Goal: Task Accomplishment & Management: Complete application form

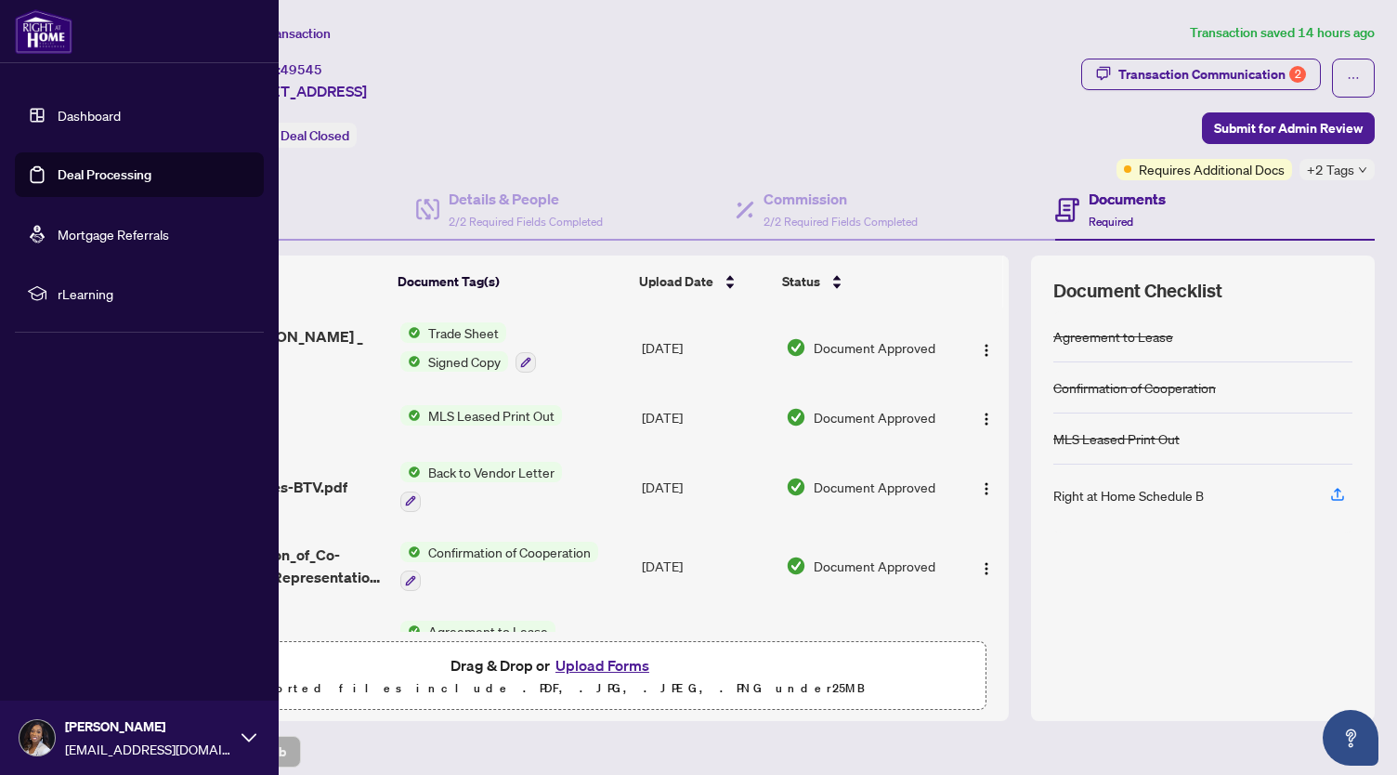
click at [58, 112] on link "Dashboard" at bounding box center [89, 115] width 63 height 17
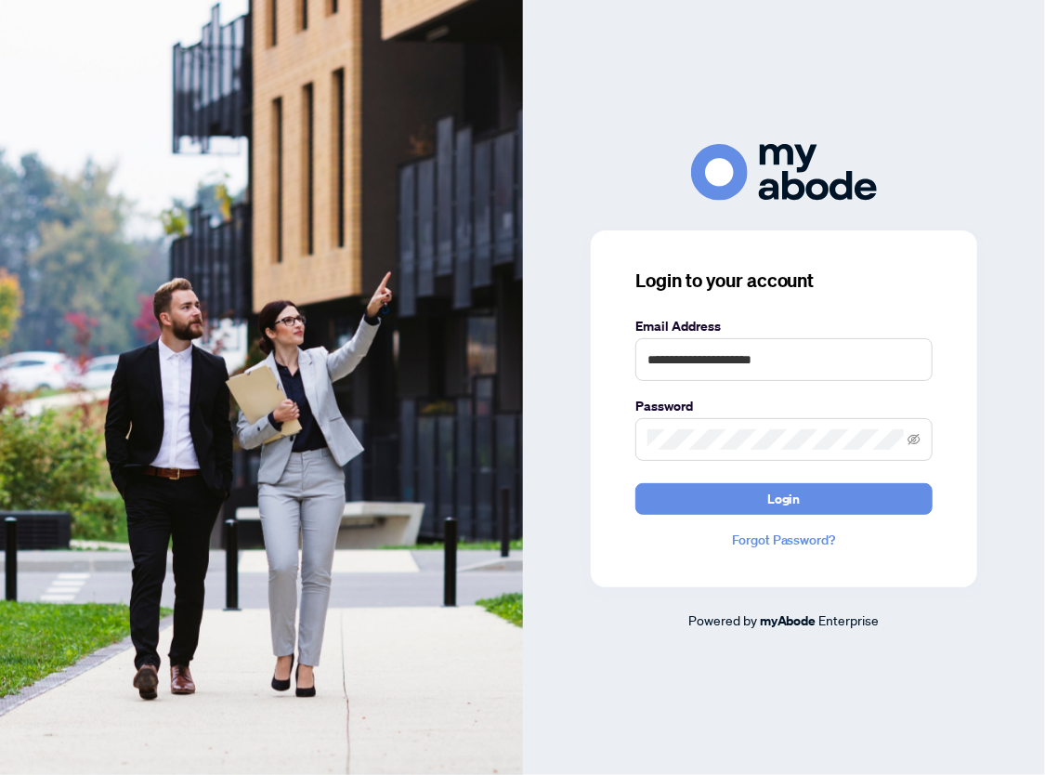
type input "**********"
click at [635, 483] on button "Login" at bounding box center [783, 499] width 297 height 32
click at [934, 440] on div "**********" at bounding box center [784, 408] width 386 height 357
click at [919, 434] on icon "eye-invisible" at bounding box center [914, 439] width 13 height 11
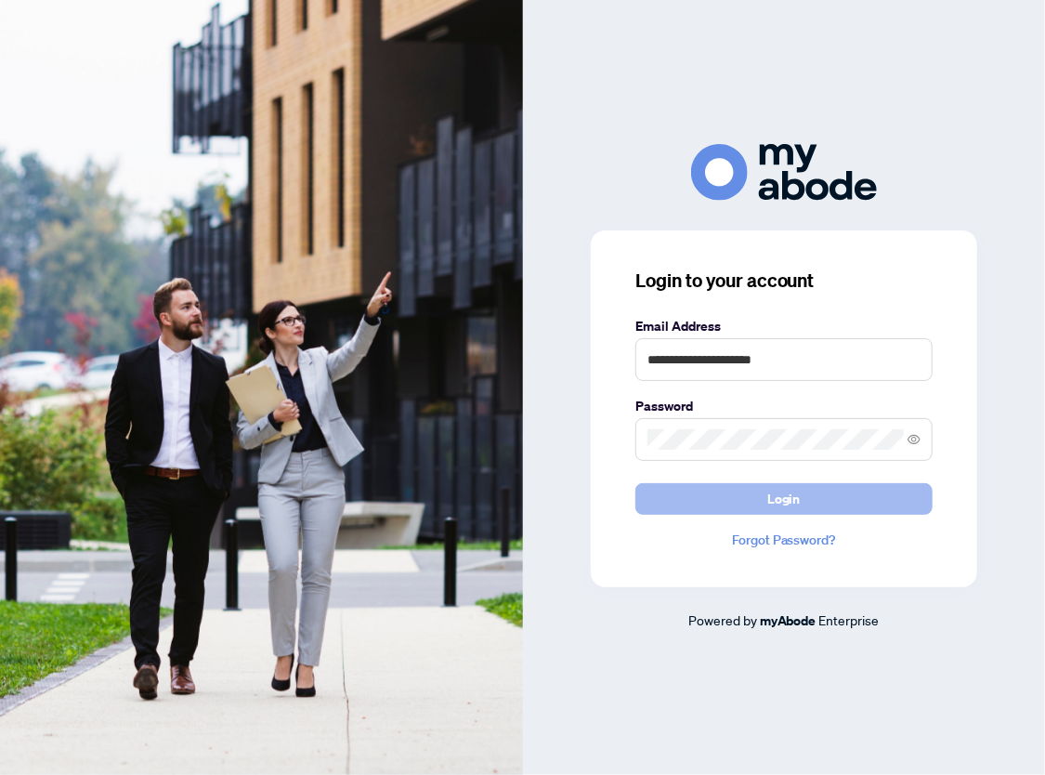
click at [823, 504] on button "Login" at bounding box center [783, 499] width 297 height 32
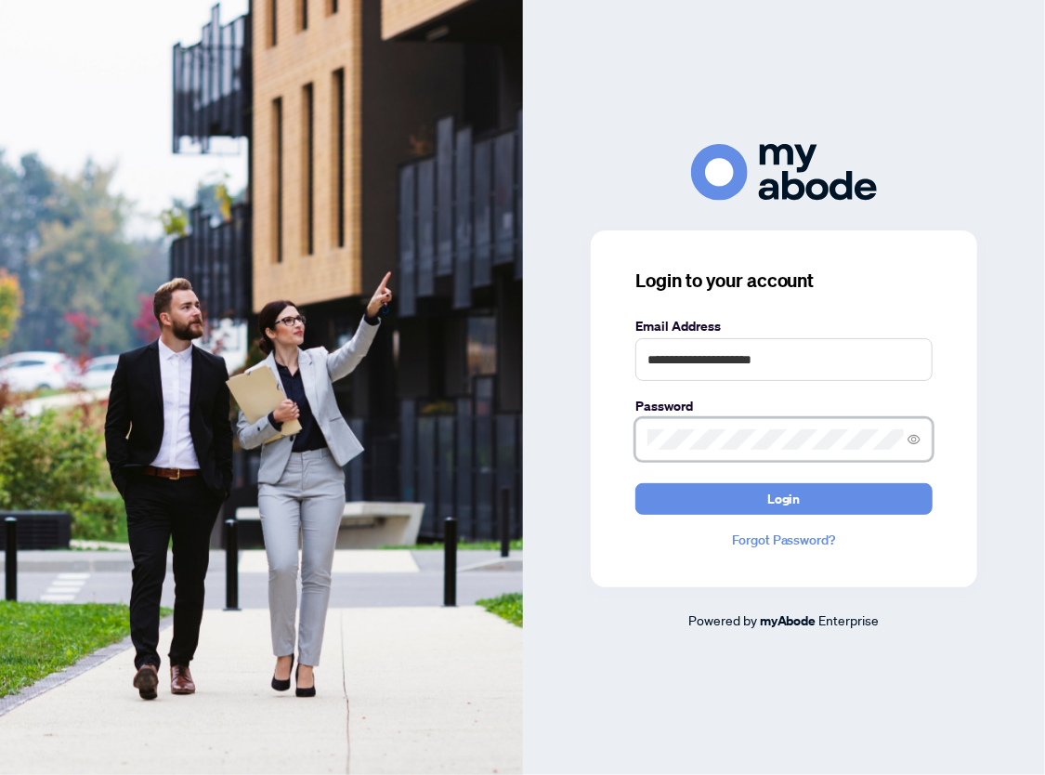
click at [474, 508] on div "**********" at bounding box center [522, 387] width 1045 height 775
click at [635, 483] on button "Login" at bounding box center [783, 499] width 297 height 32
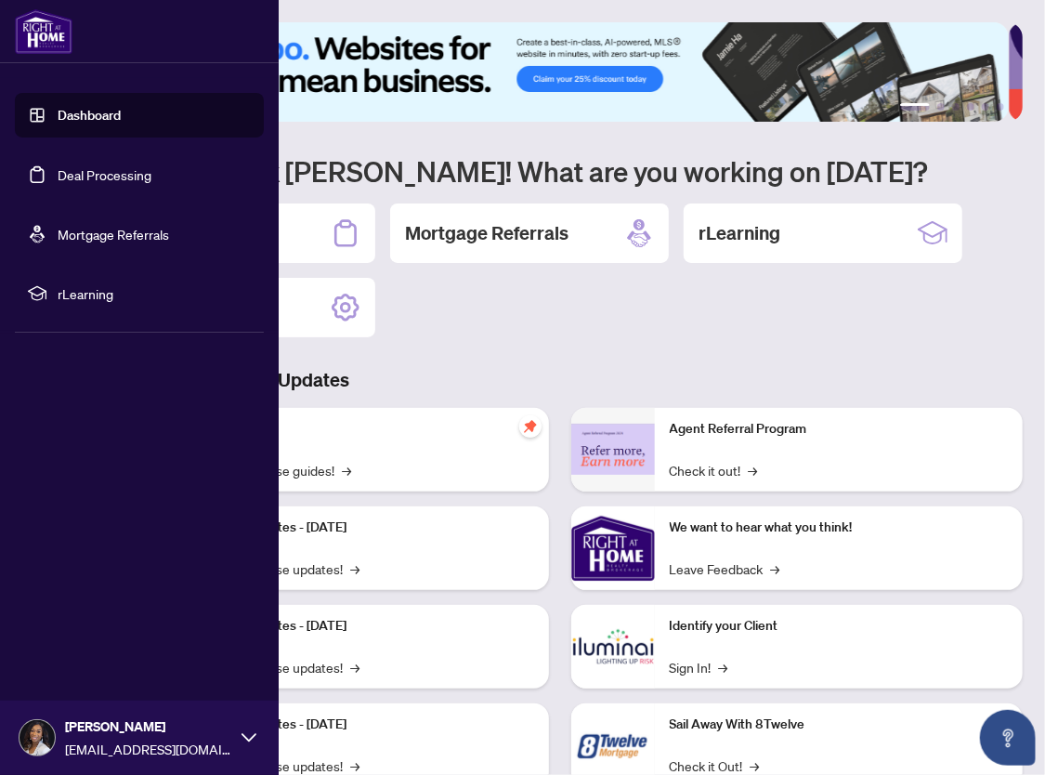
click at [95, 169] on link "Deal Processing" at bounding box center [105, 174] width 94 height 17
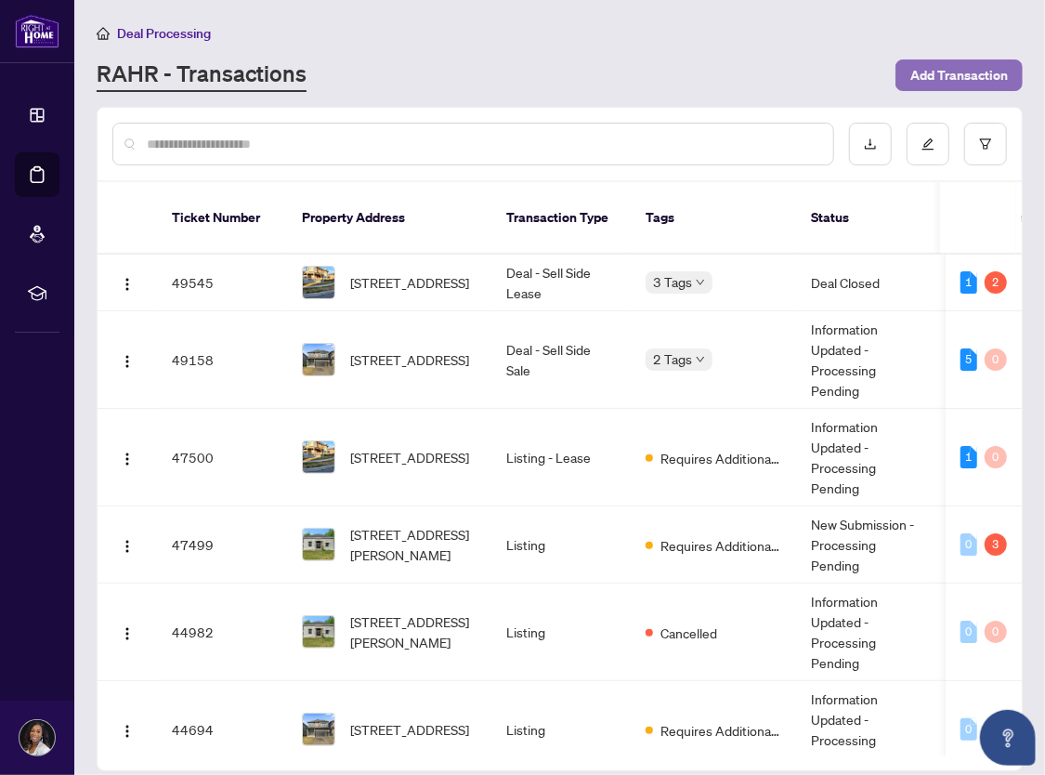
click at [959, 78] on span "Add Transaction" at bounding box center [959, 75] width 98 height 30
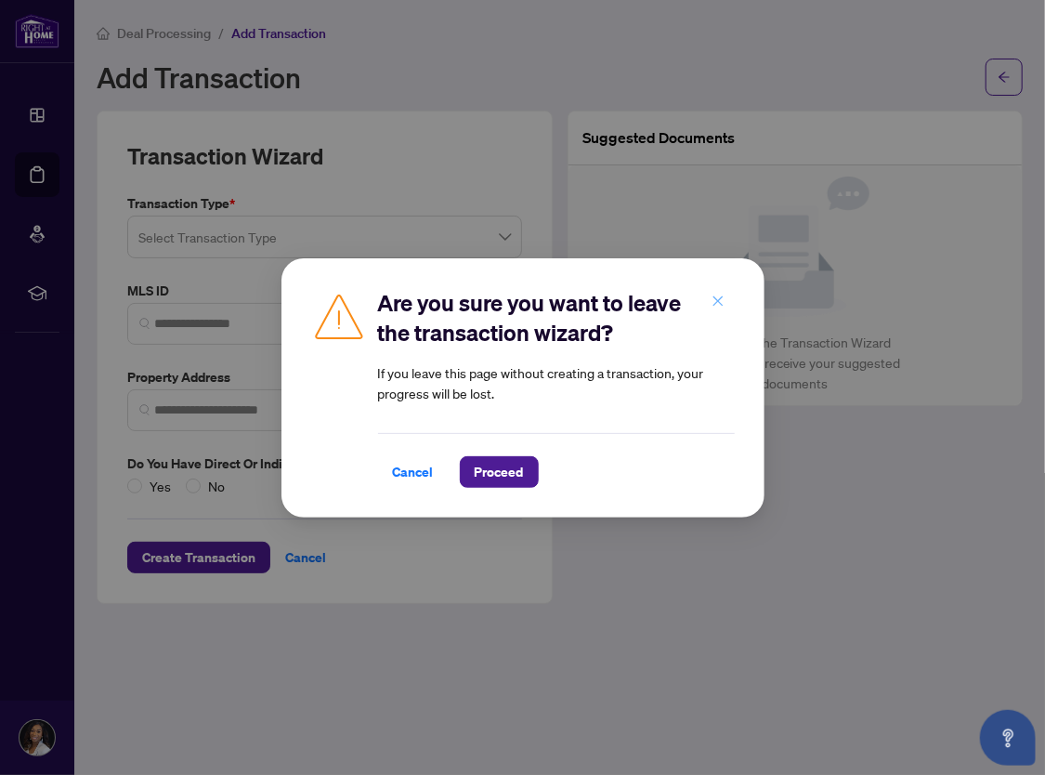
click at [721, 306] on icon "close" at bounding box center [717, 301] width 10 height 10
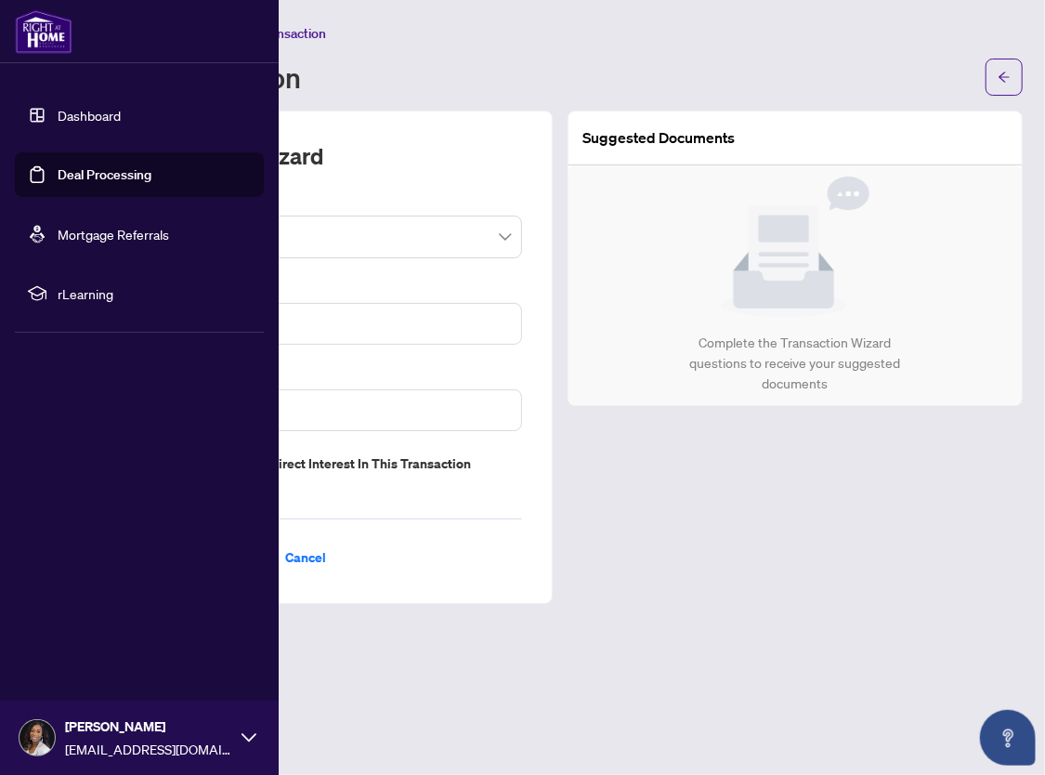
click at [106, 178] on link "Deal Processing" at bounding box center [105, 174] width 94 height 17
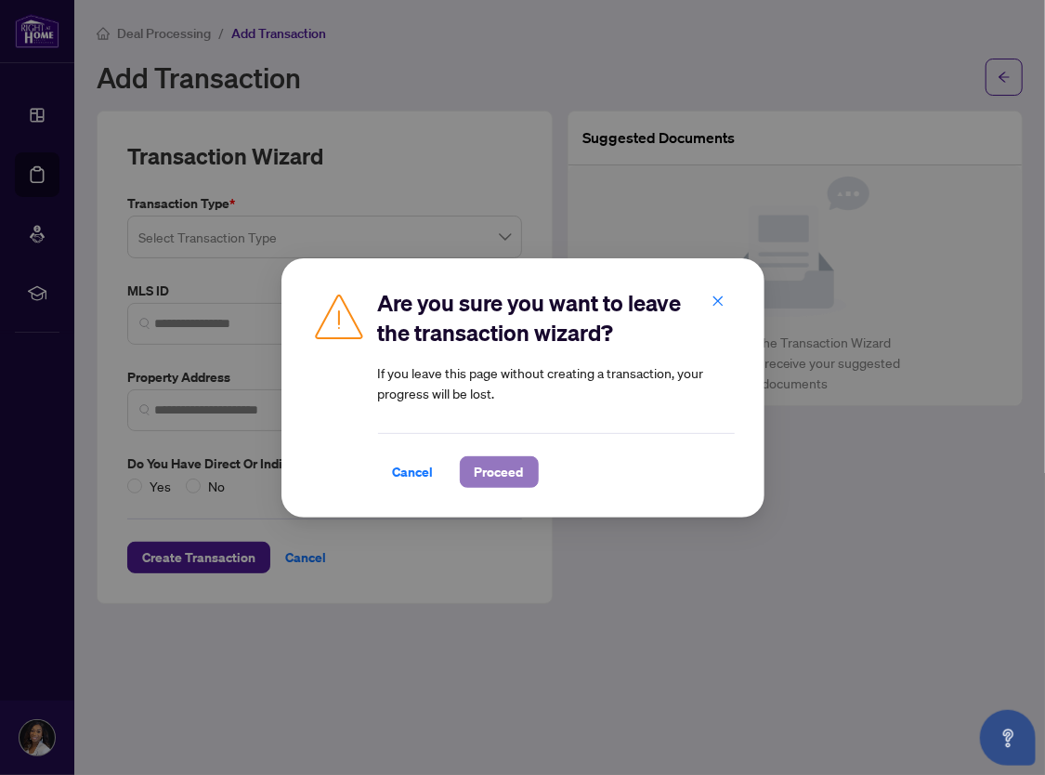
click at [491, 472] on span "Proceed" at bounding box center [499, 472] width 49 height 30
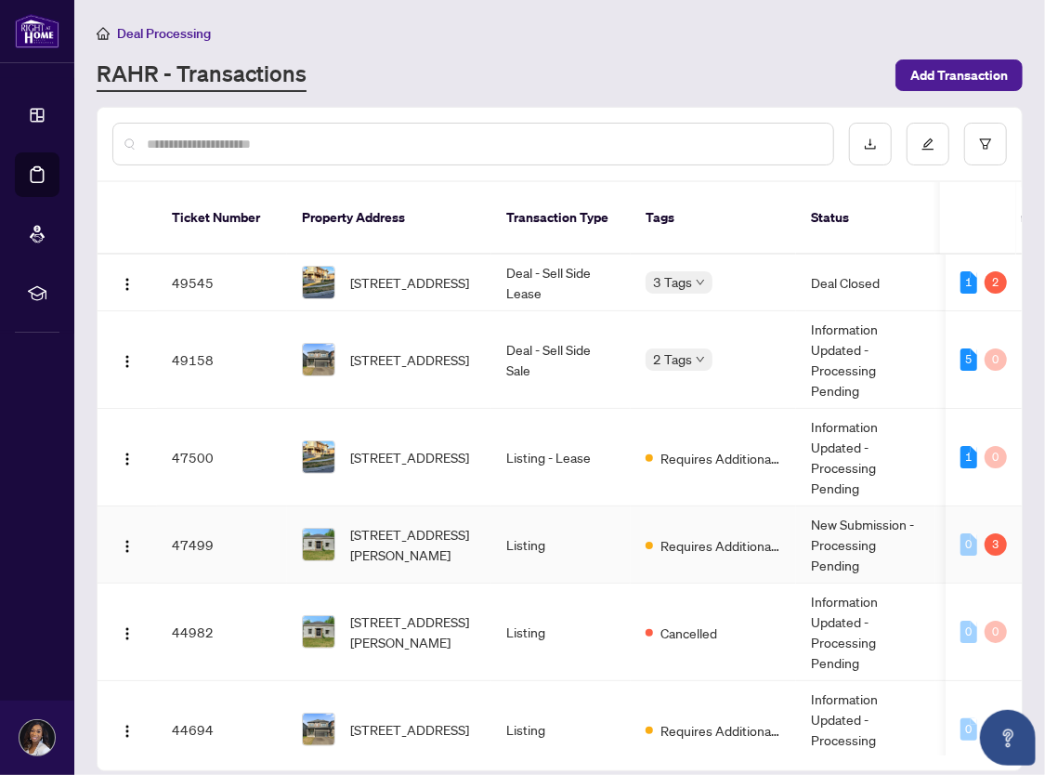
click at [689, 534] on td "Requires Additional Docs" at bounding box center [713, 544] width 165 height 77
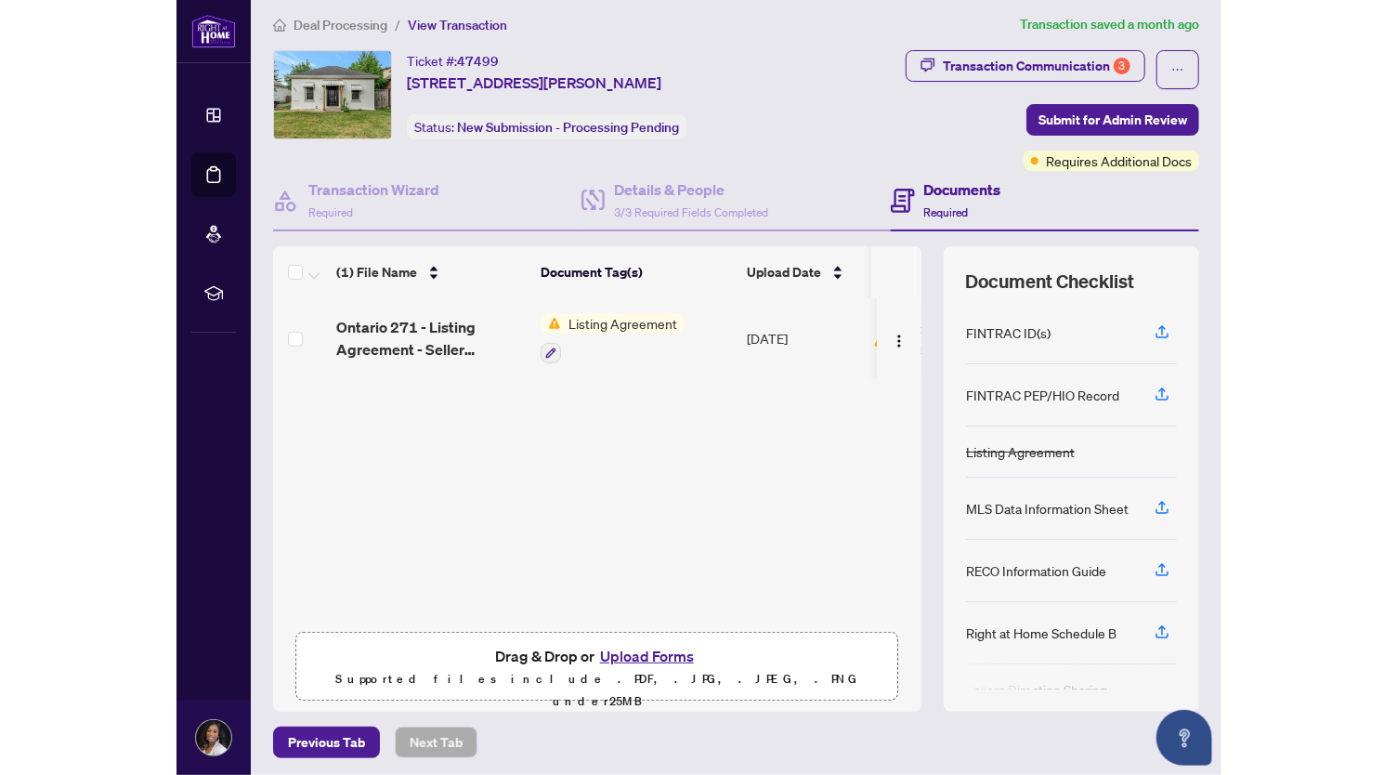
scroll to position [10, 0]
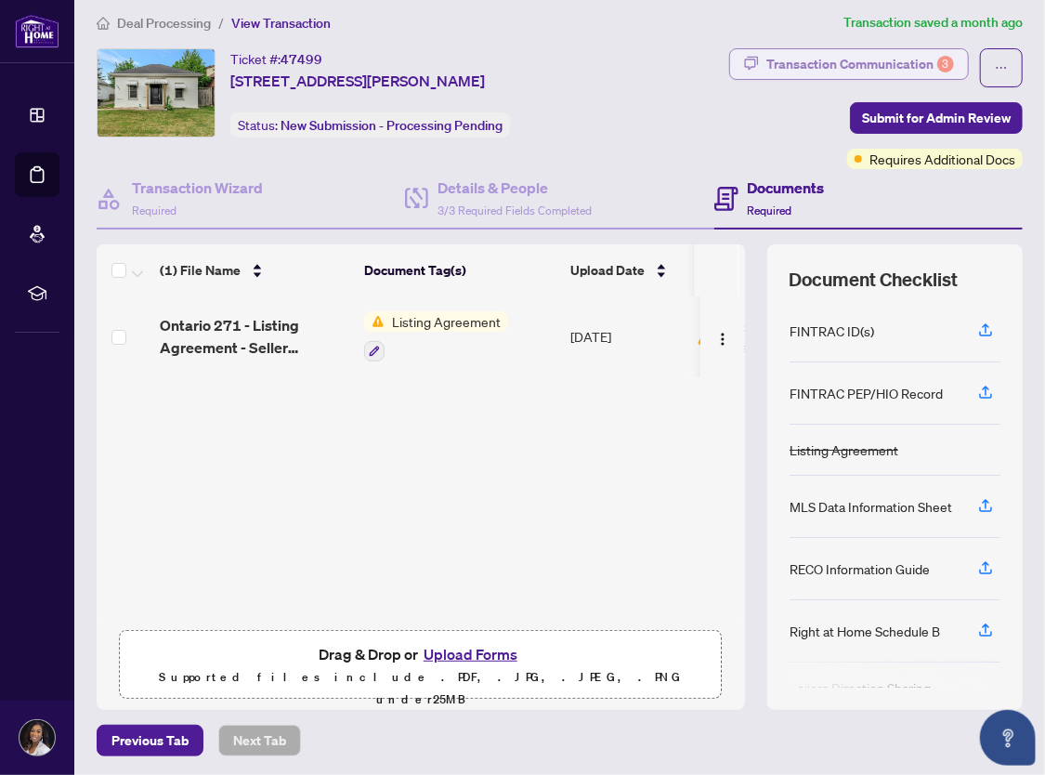
click at [886, 50] on div "Transaction Communication 3" at bounding box center [860, 64] width 188 height 30
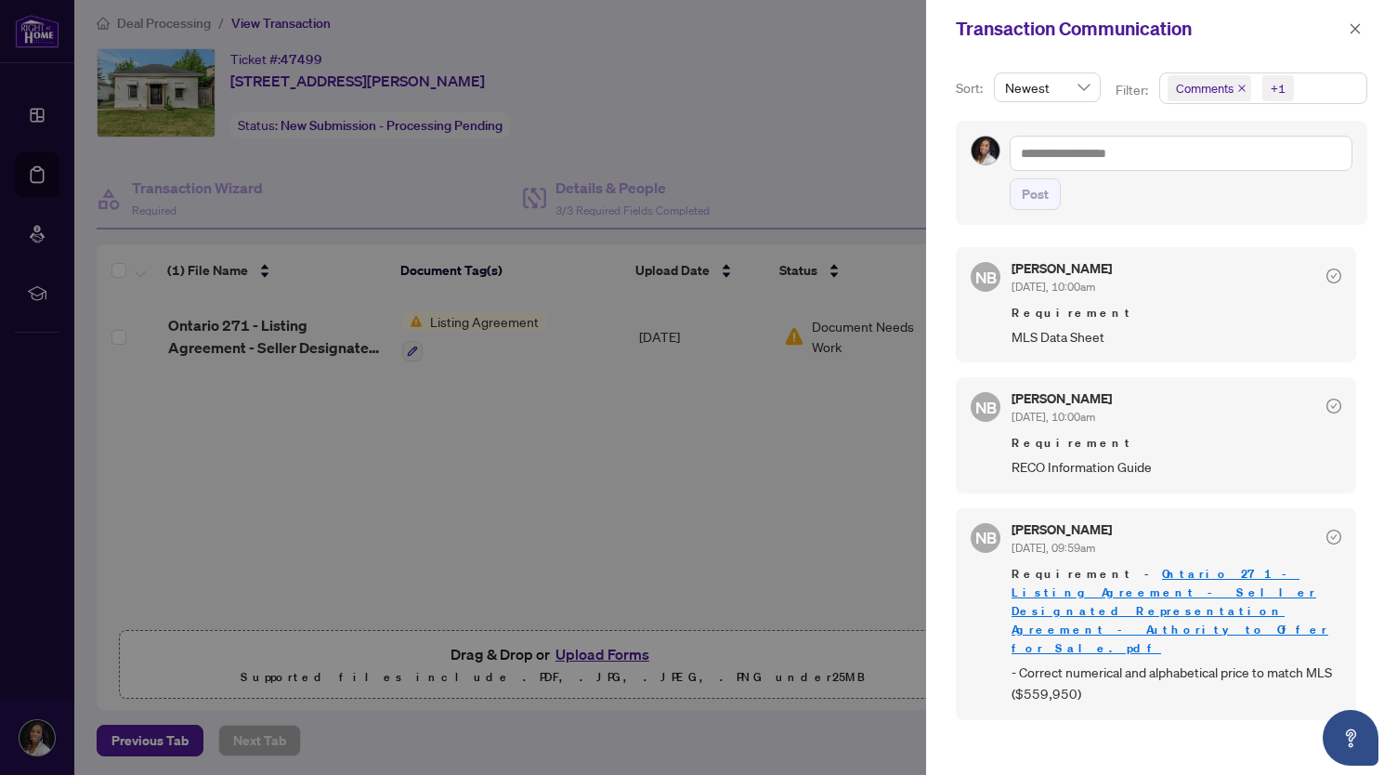
click at [1044, 19] on div "Transaction Communication" at bounding box center [1161, 29] width 471 height 58
click at [1044, 28] on button "button" at bounding box center [1355, 29] width 24 height 22
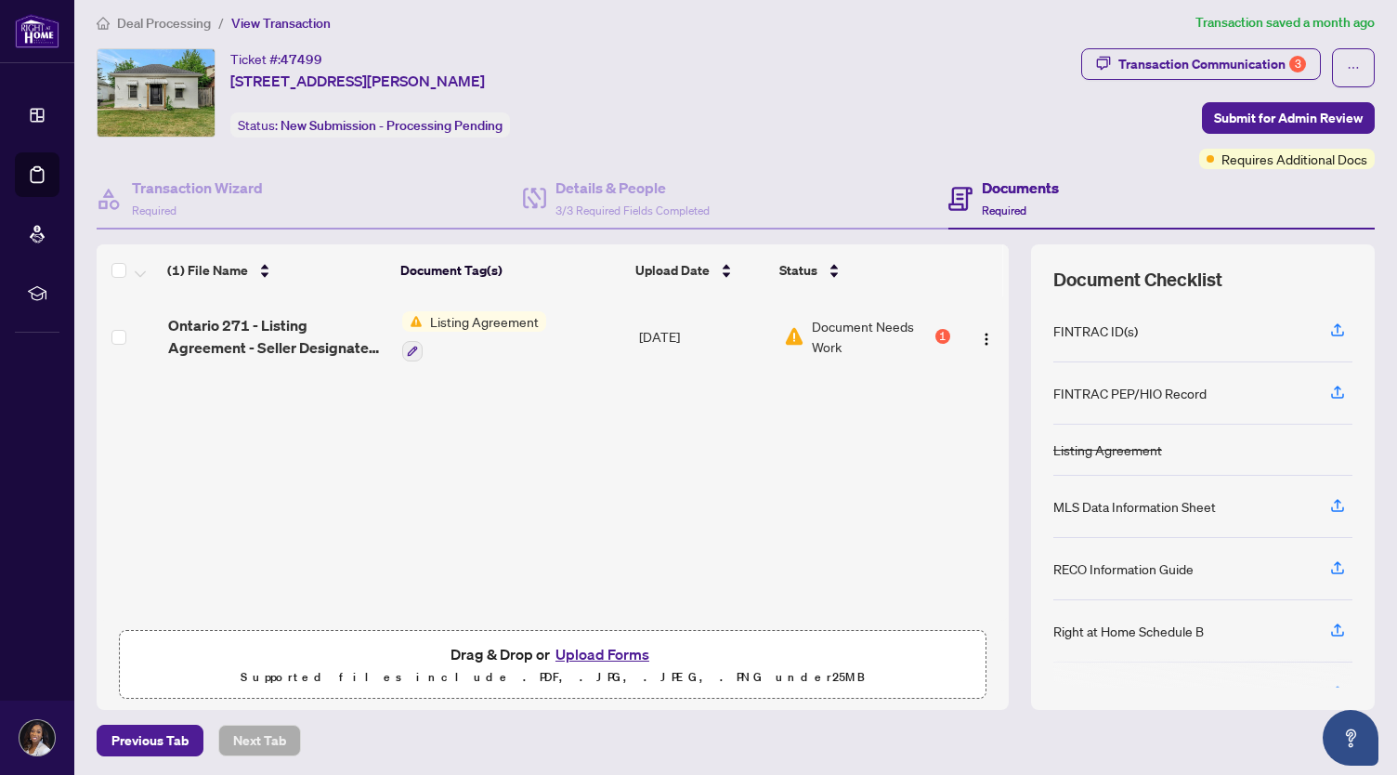
drag, startPoint x: 1349, startPoint y: 64, endPoint x: 916, endPoint y: 94, distance: 433.8
click at [916, 94] on div "Ticket #: 47499 [STREET_ADDRESS][PERSON_NAME] Status: New Submission - Processi…" at bounding box center [585, 92] width 977 height 89
click at [585, 644] on button "Upload Forms" at bounding box center [602, 654] width 105 height 24
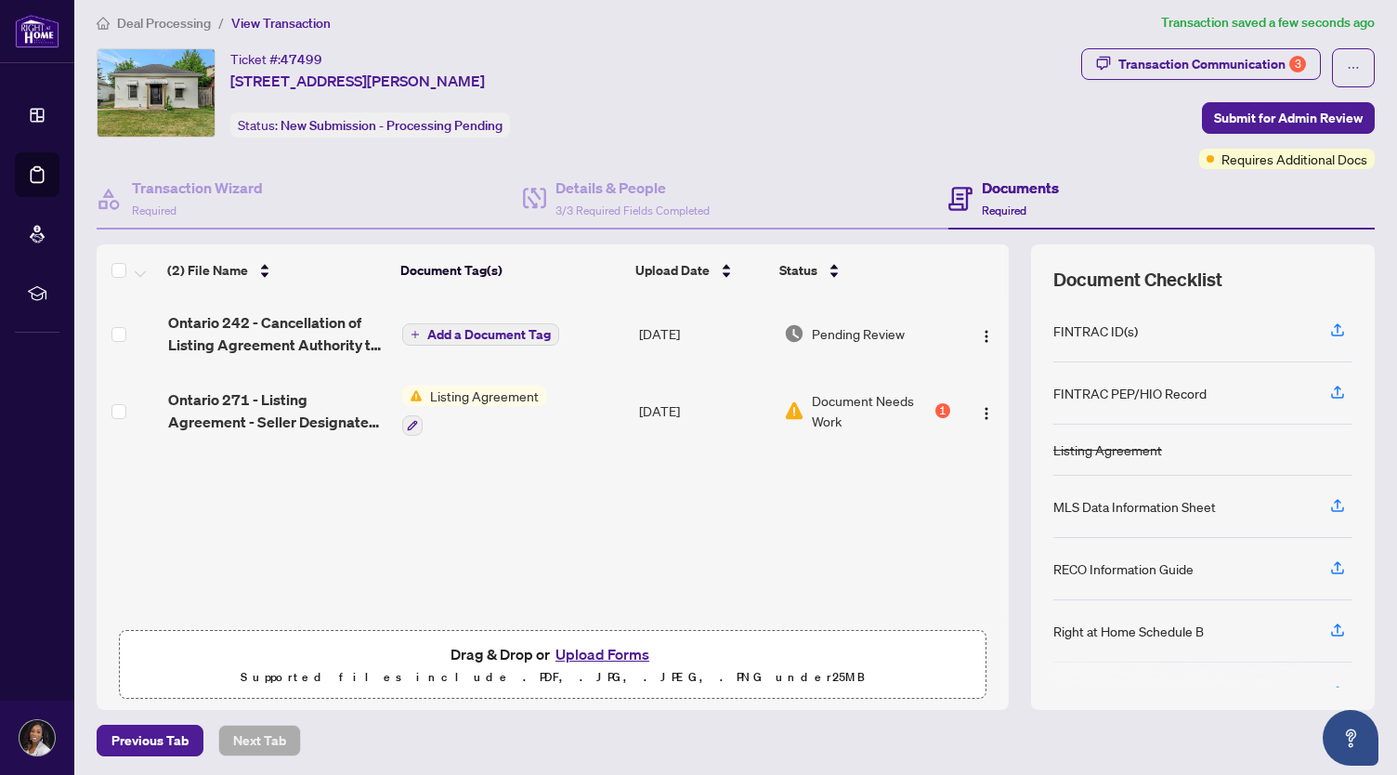
click at [881, 403] on span "Document Needs Work" at bounding box center [872, 410] width 120 height 41
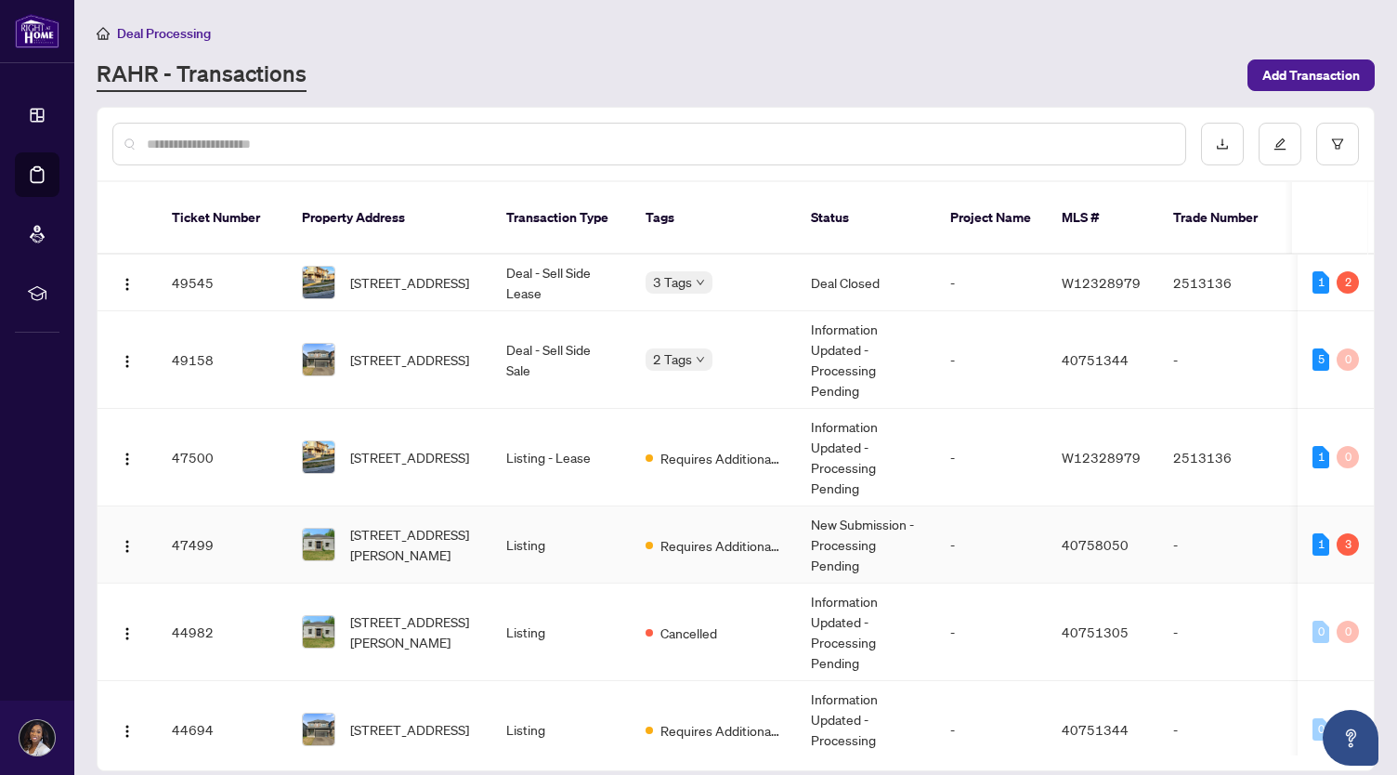
click at [883, 525] on td "New Submission - Processing Pending" at bounding box center [865, 544] width 139 height 77
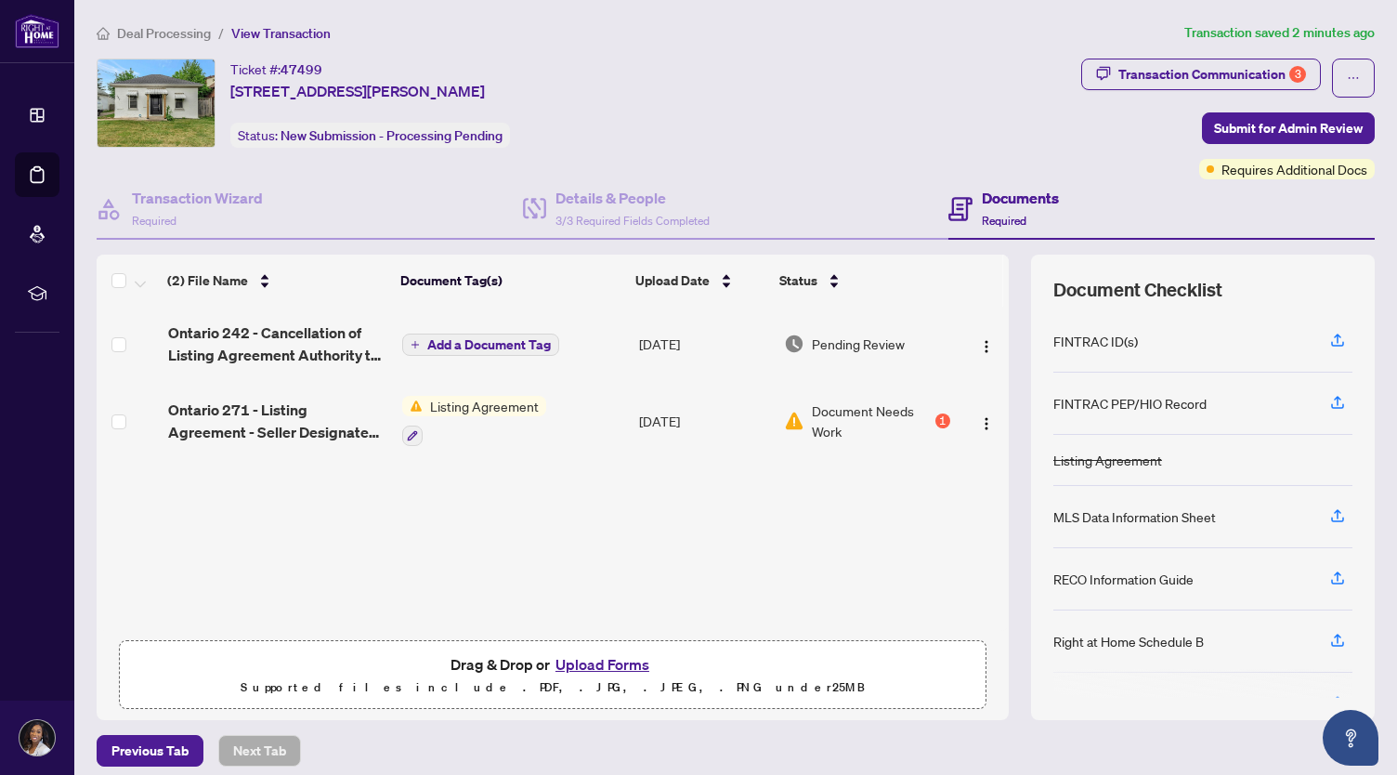
click at [517, 351] on button "Add a Document Tag" at bounding box center [480, 344] width 157 height 22
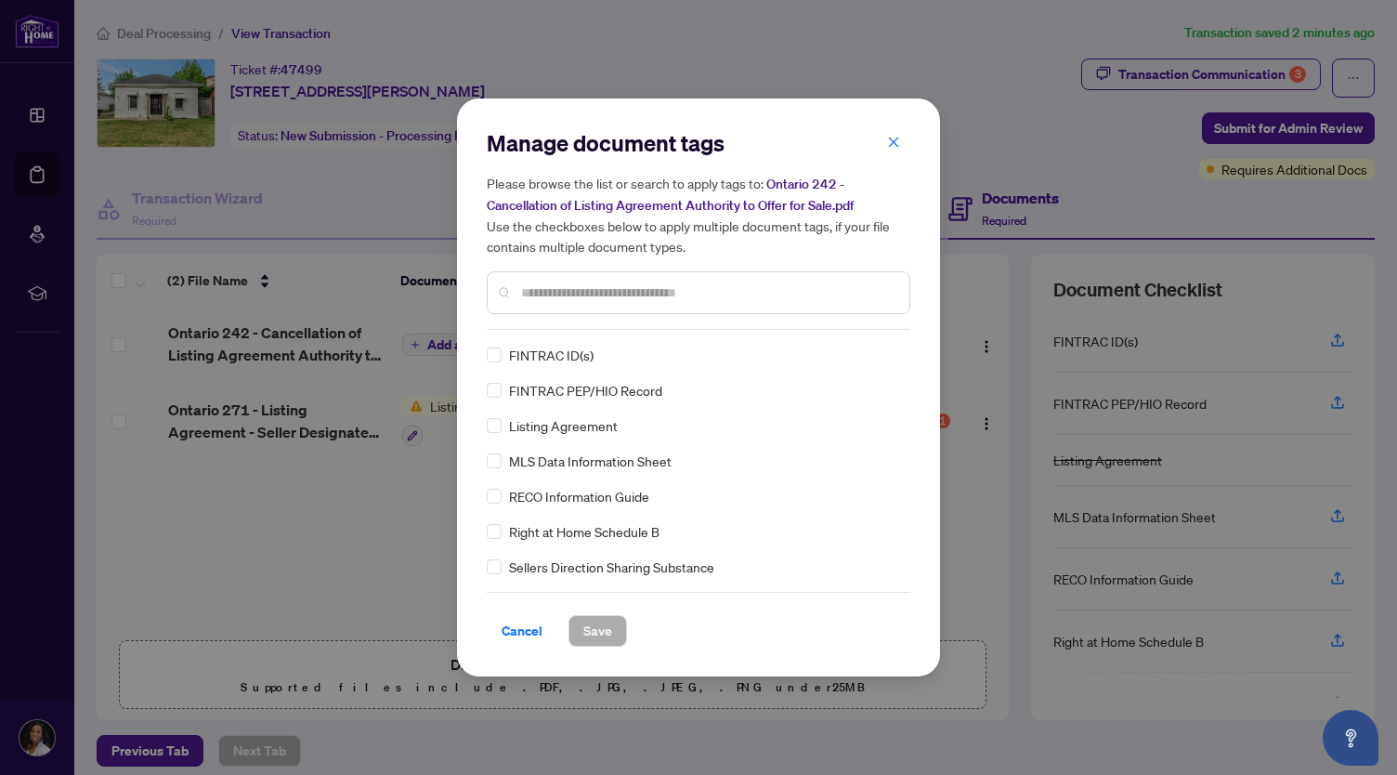
click at [630, 306] on div at bounding box center [699, 292] width 424 height 43
click at [629, 300] on input "text" at bounding box center [707, 292] width 373 height 20
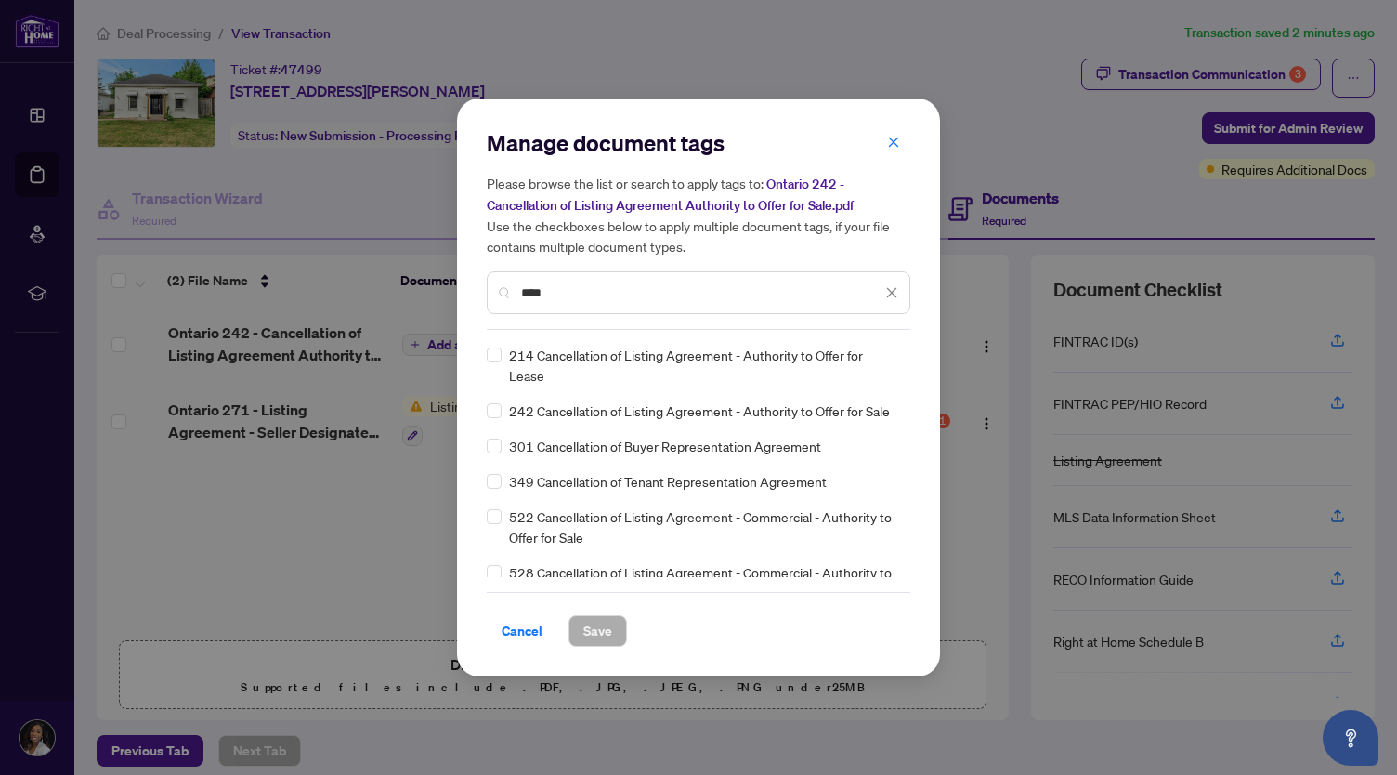
type input "****"
click at [483, 411] on div "Manage document tags Please browse the list or search to apply tags to: Ontario…" at bounding box center [698, 387] width 483 height 578
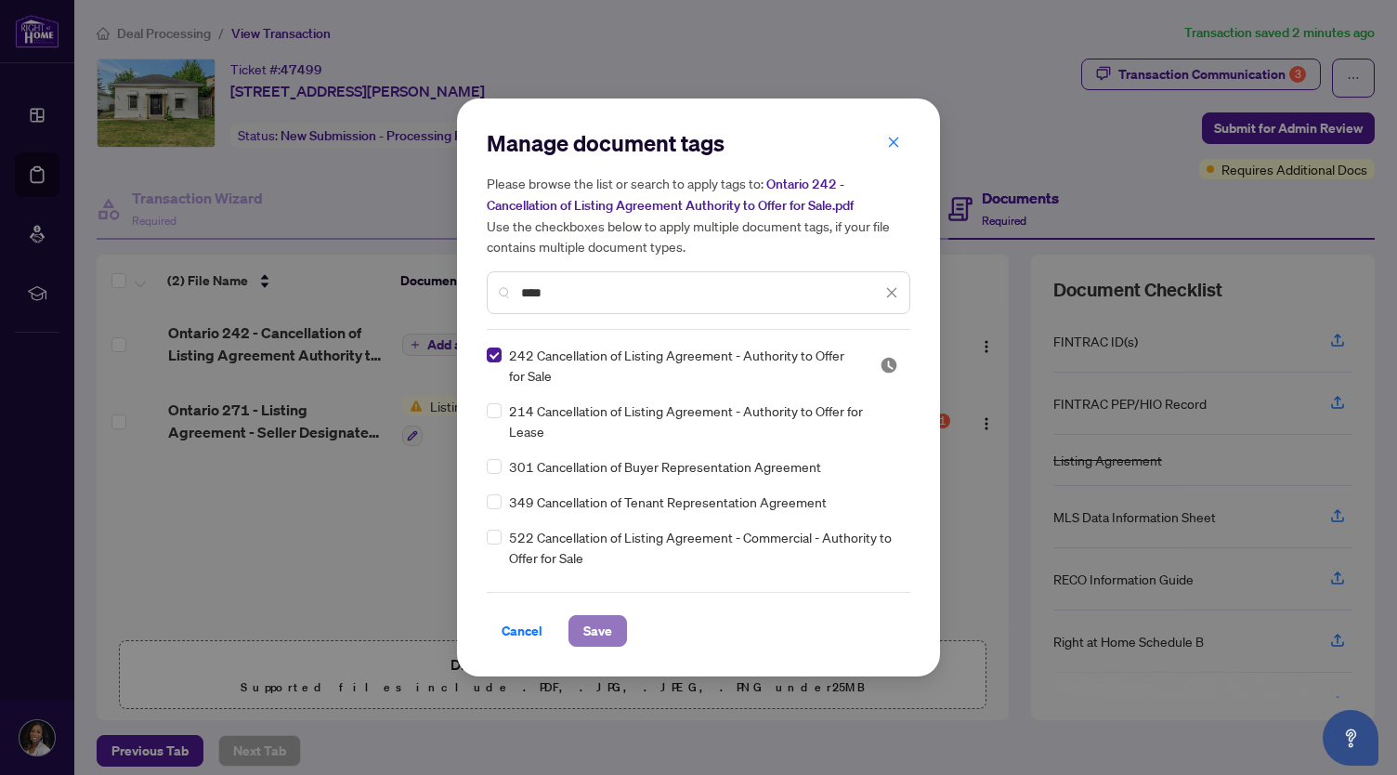
click at [587, 630] on span "Save" at bounding box center [597, 631] width 29 height 30
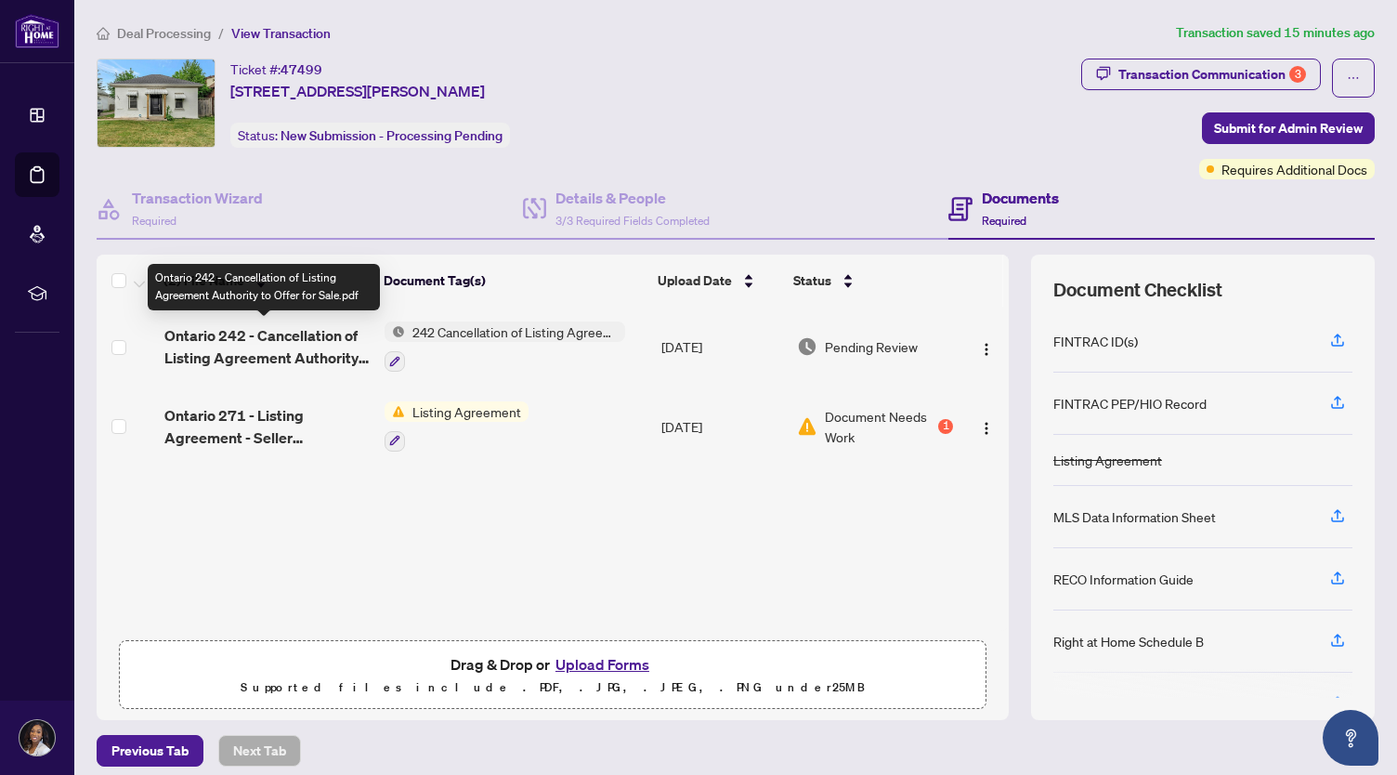
click at [323, 333] on span "Ontario 242 - Cancellation of Listing Agreement Authority to Offer for Sale.pdf" at bounding box center [267, 346] width 206 height 45
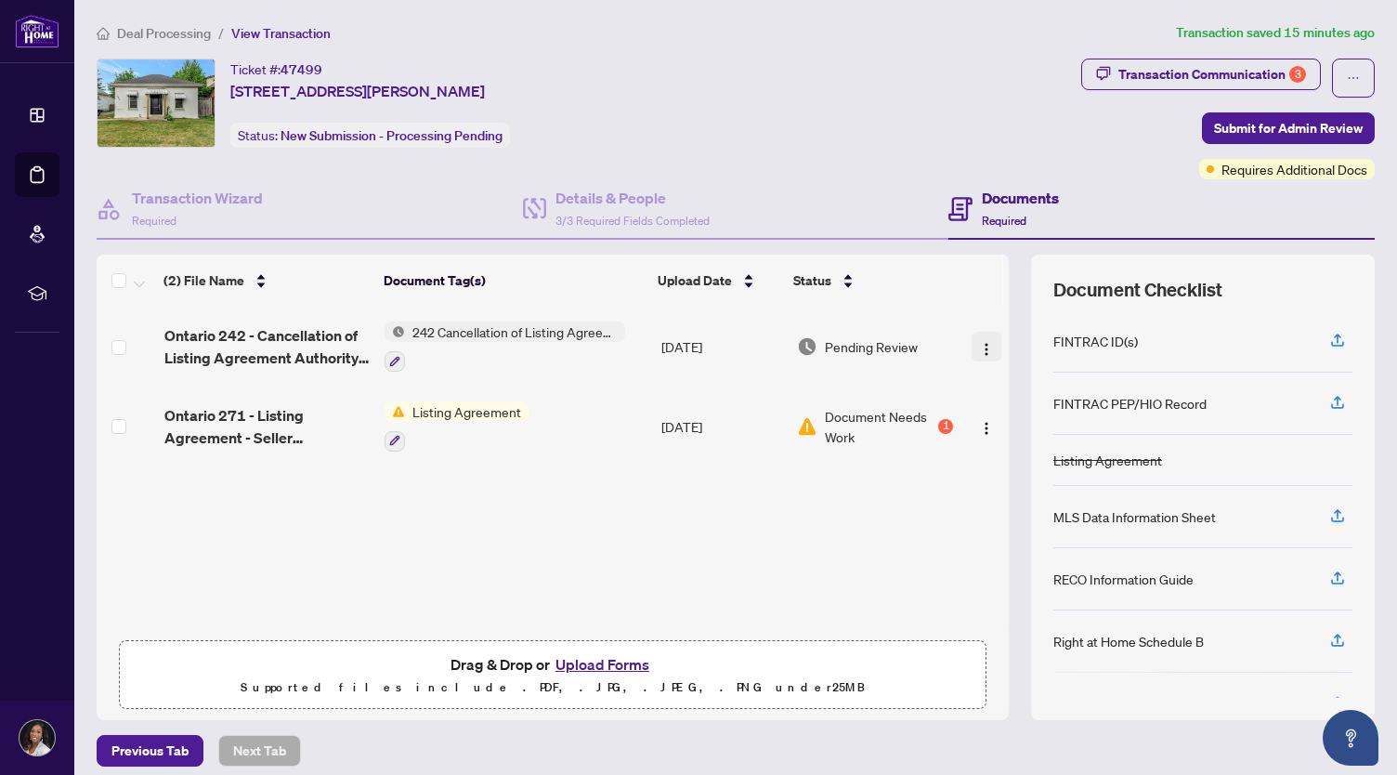
click at [979, 342] on img "button" at bounding box center [986, 349] width 15 height 15
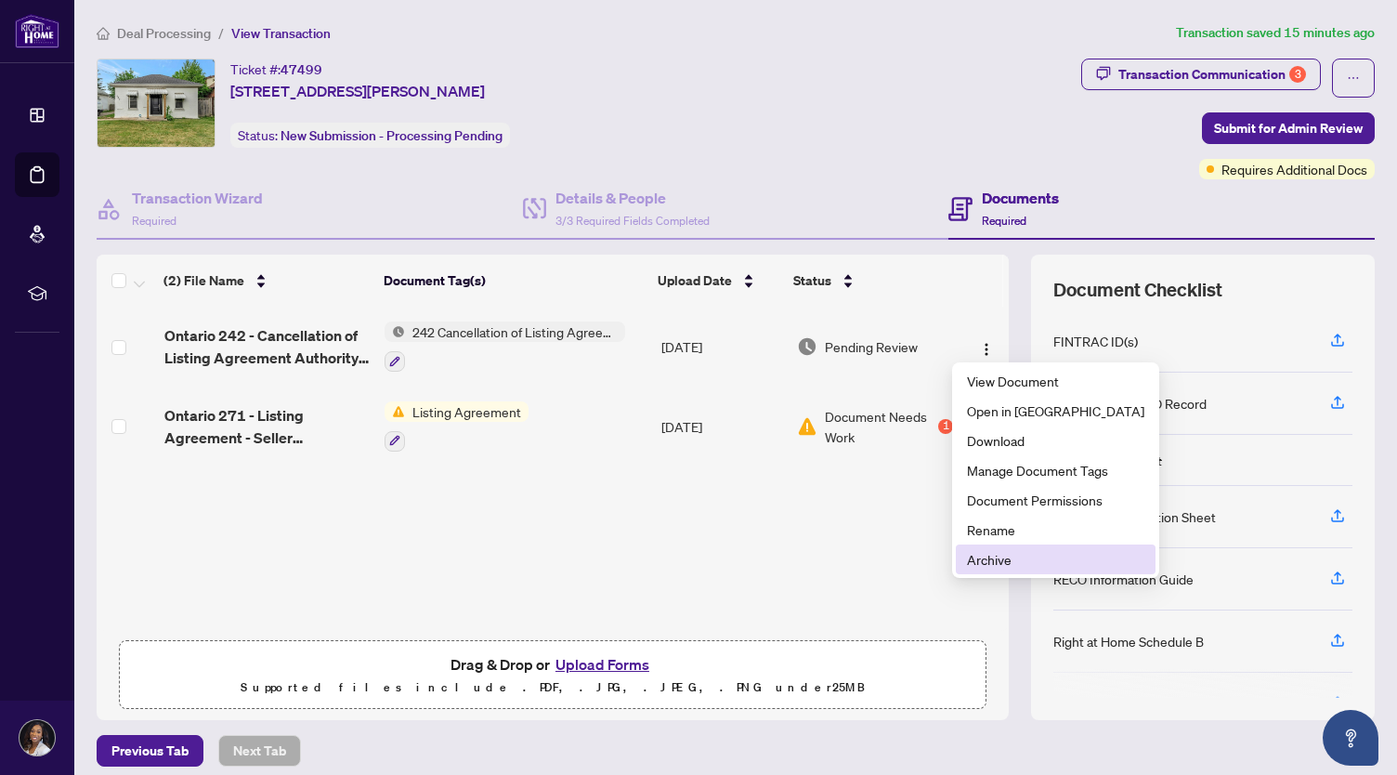
click at [990, 564] on span "Archive" at bounding box center [1055, 559] width 177 height 20
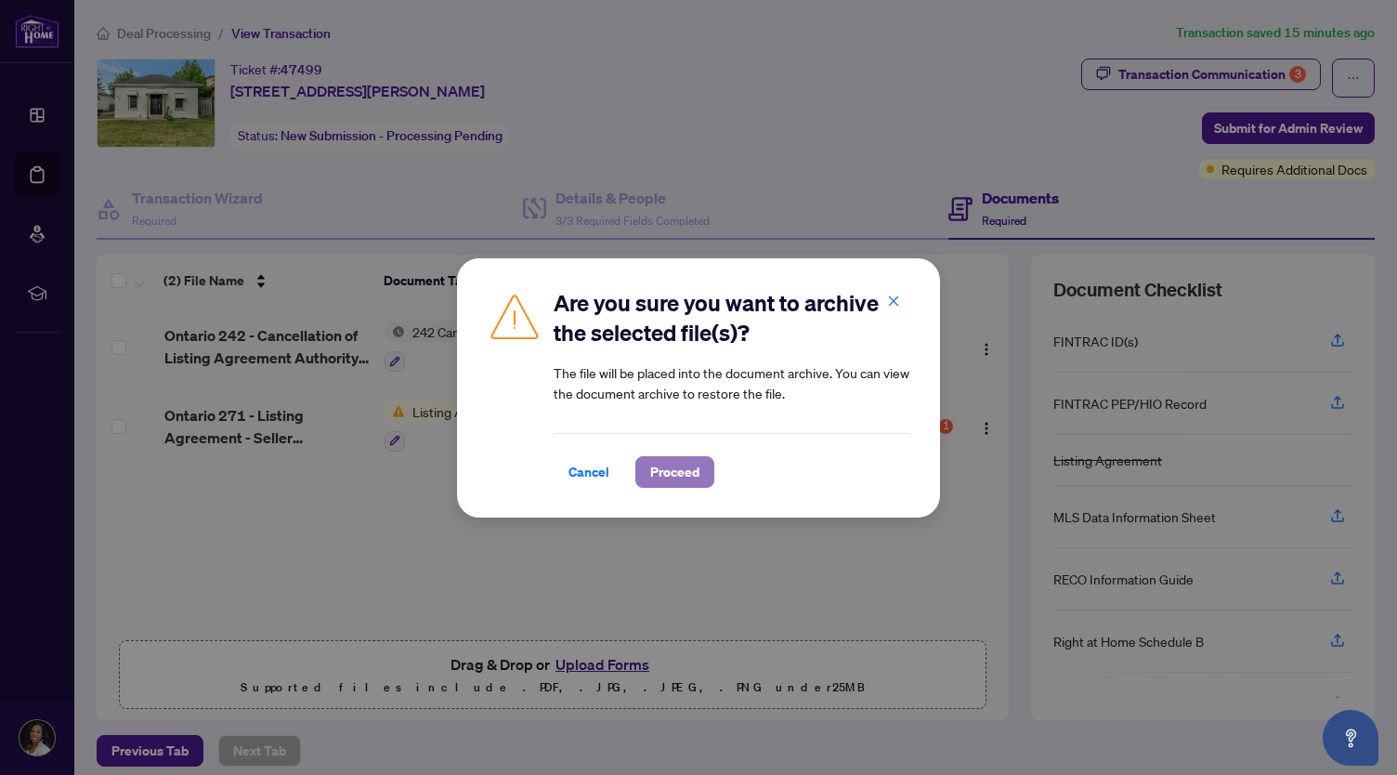
click at [682, 467] on span "Proceed" at bounding box center [674, 472] width 49 height 30
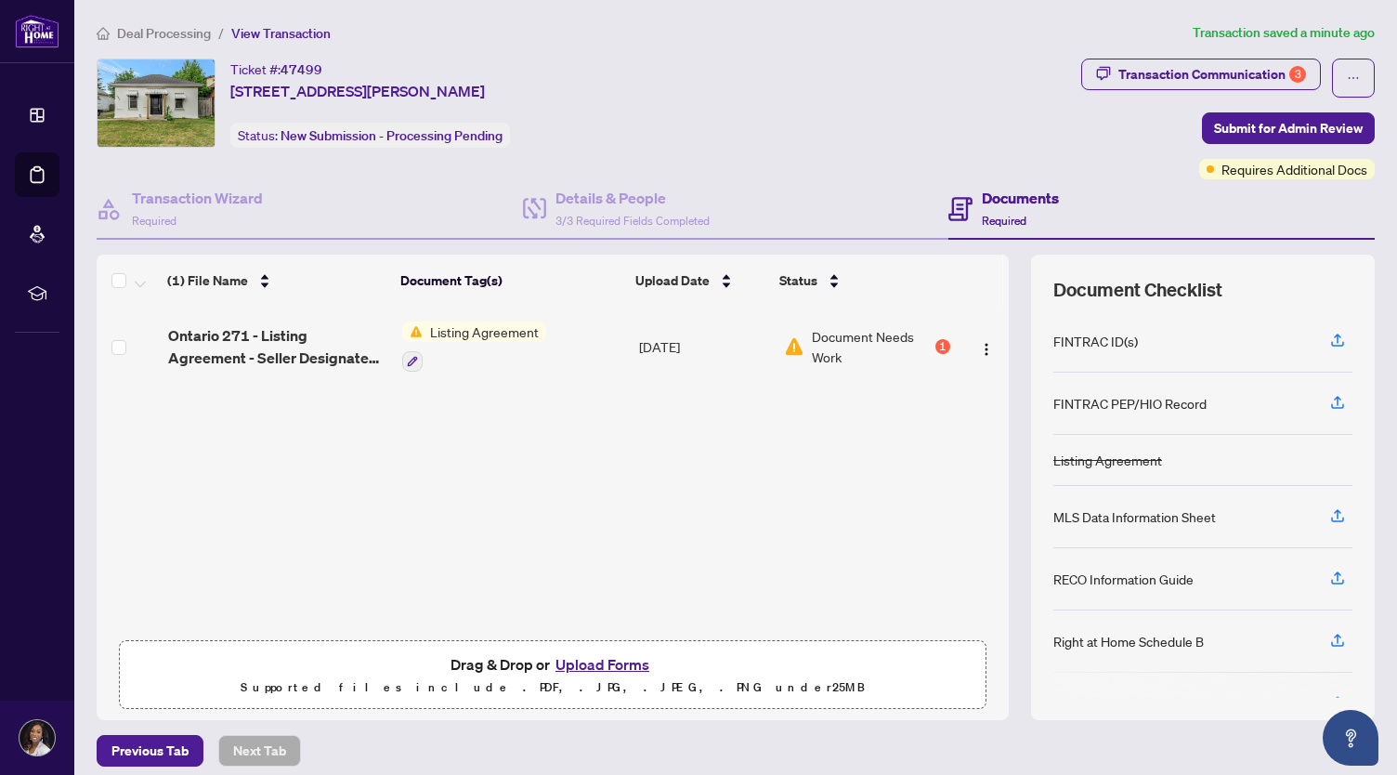
click at [585, 657] on button "Upload Forms" at bounding box center [602, 664] width 105 height 24
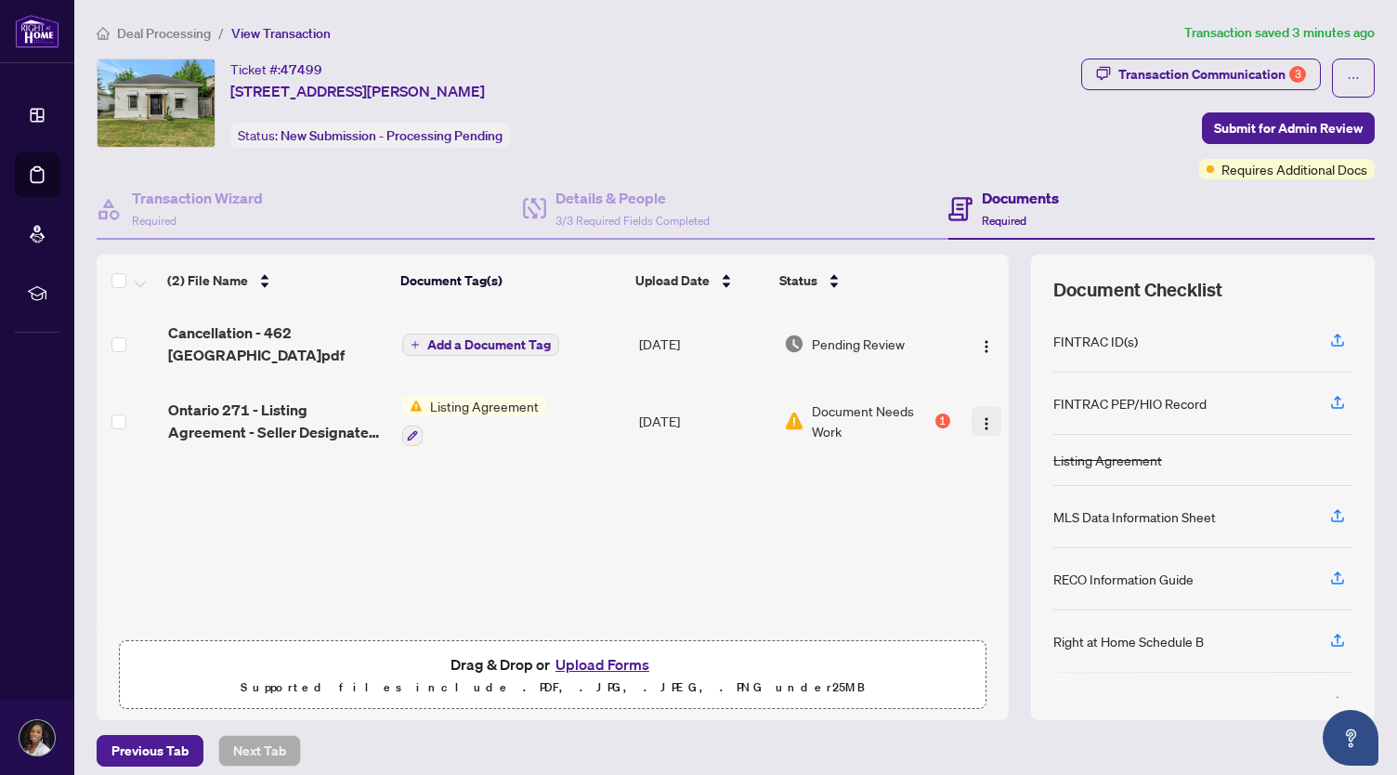
click at [979, 426] on img "button" at bounding box center [986, 423] width 15 height 15
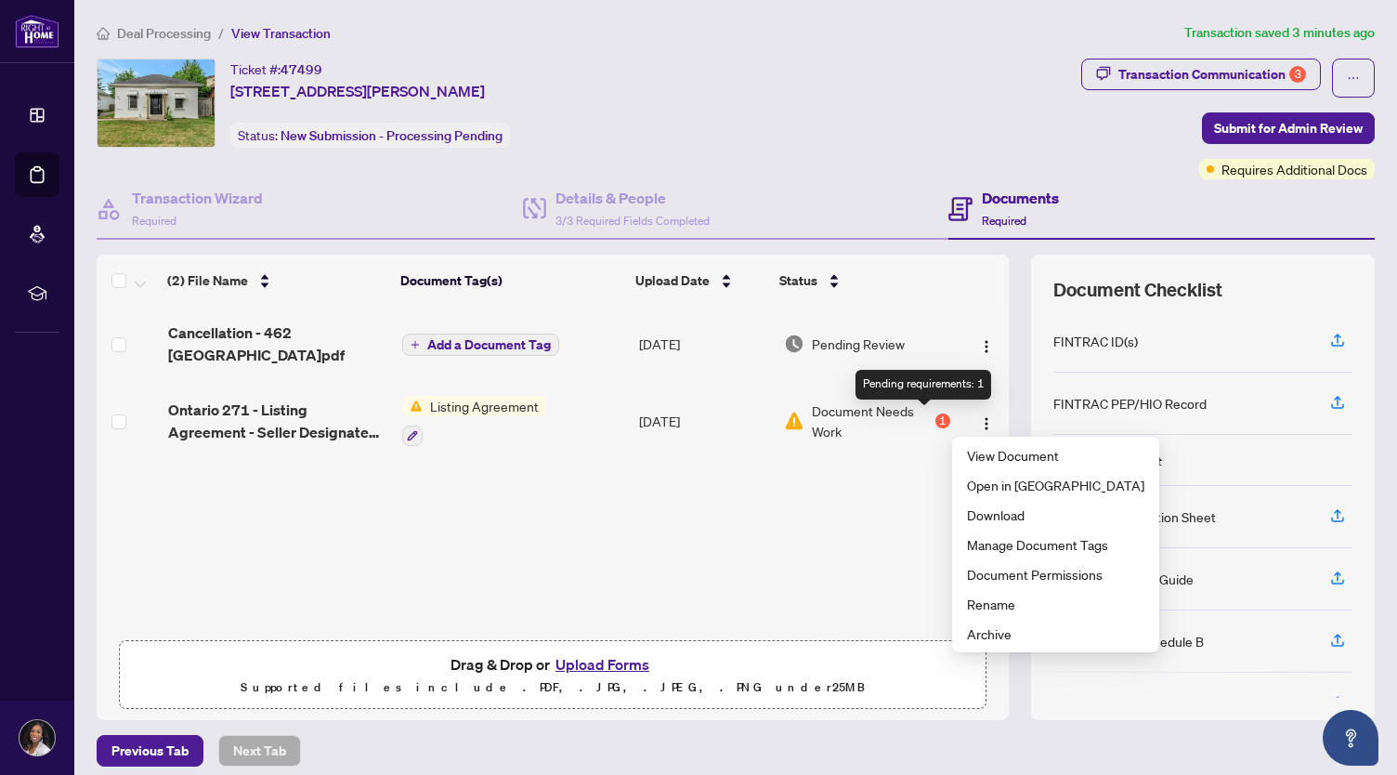
click at [935, 419] on div "1" at bounding box center [942, 420] width 15 height 15
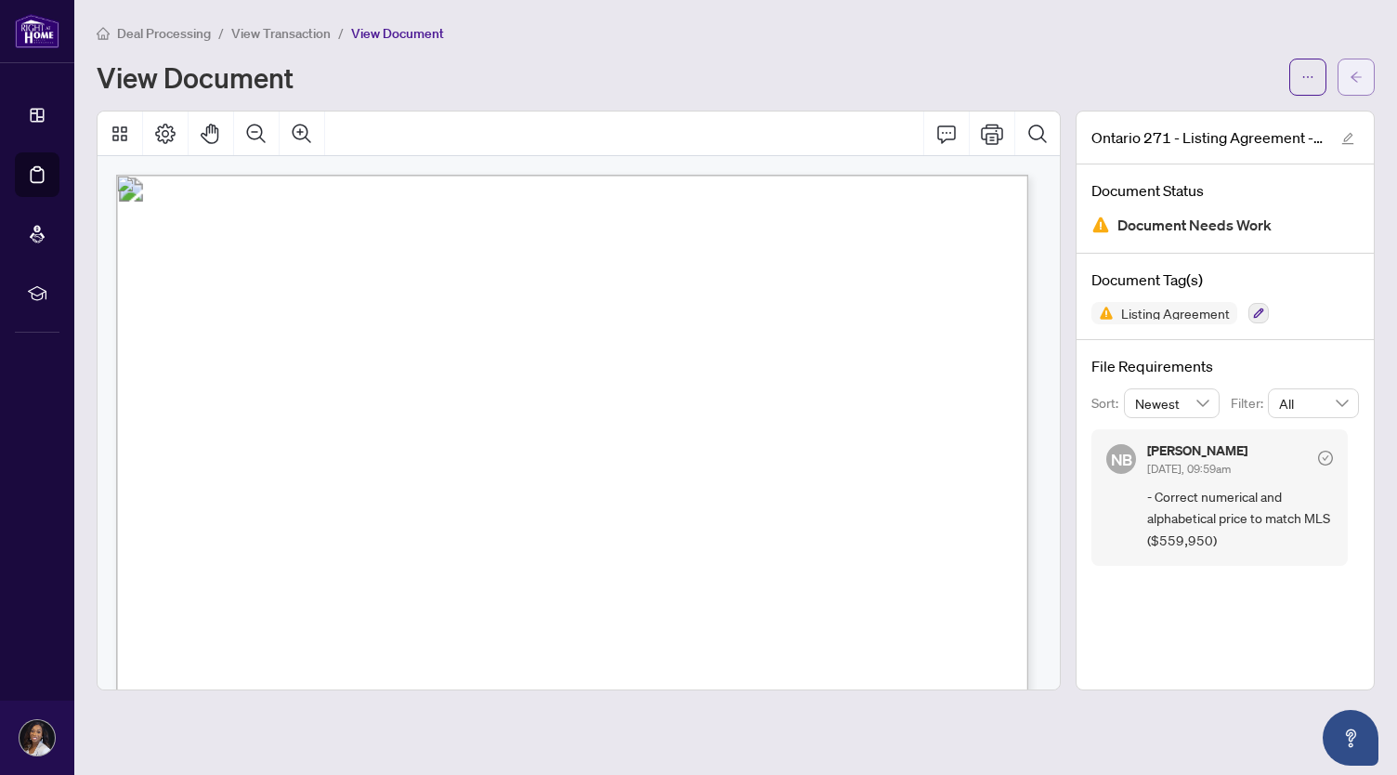
click at [1044, 73] on icon "arrow-left" at bounding box center [1356, 77] width 13 height 13
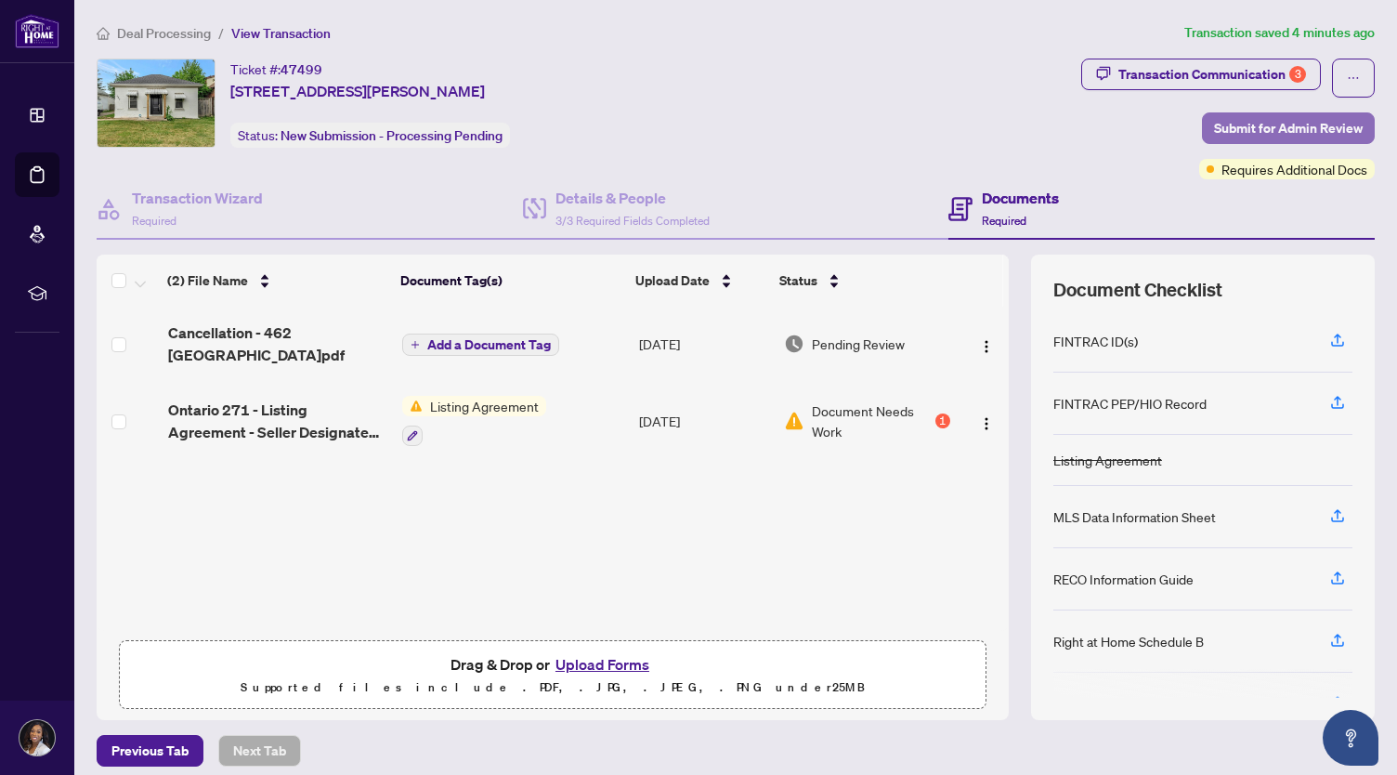
click at [1044, 127] on span "Submit for Admin Review" at bounding box center [1288, 128] width 149 height 30
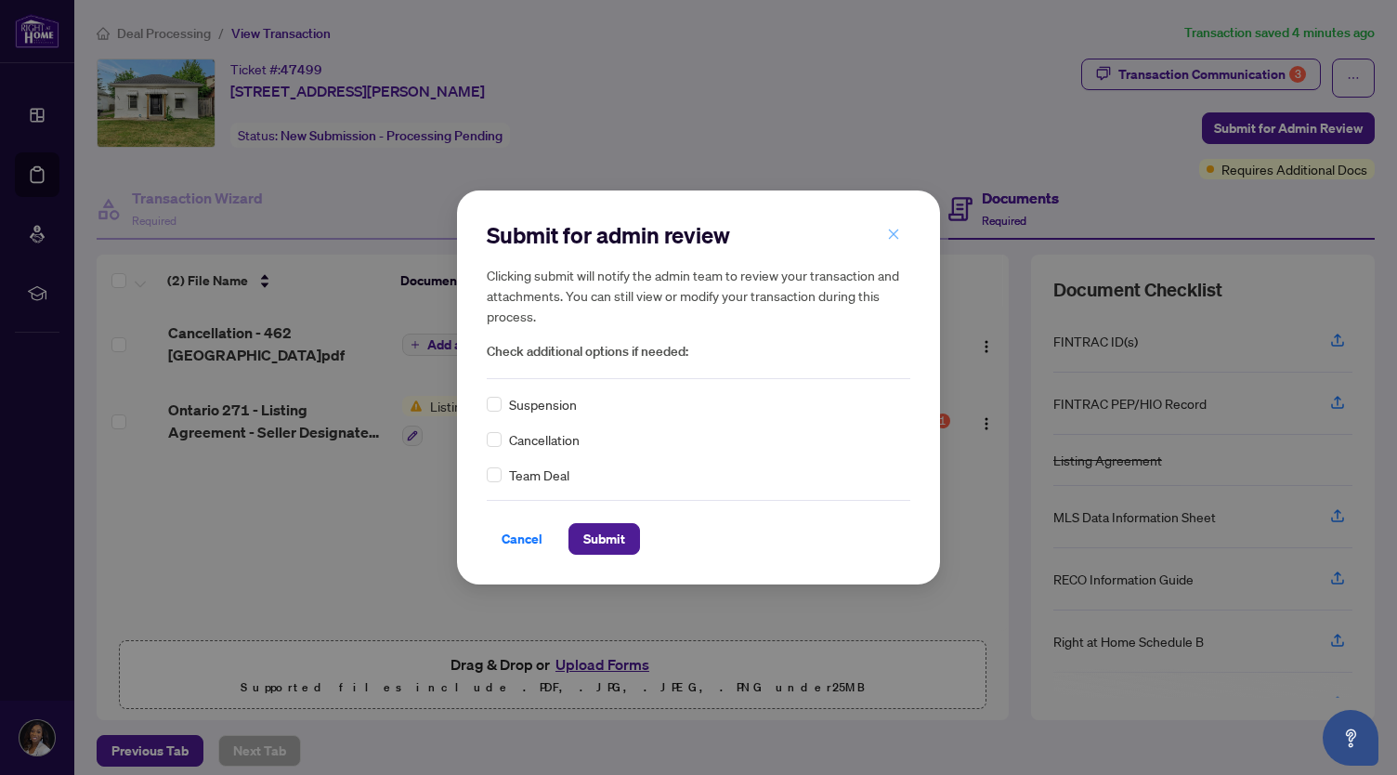
click at [893, 244] on span "button" at bounding box center [893, 234] width 13 height 30
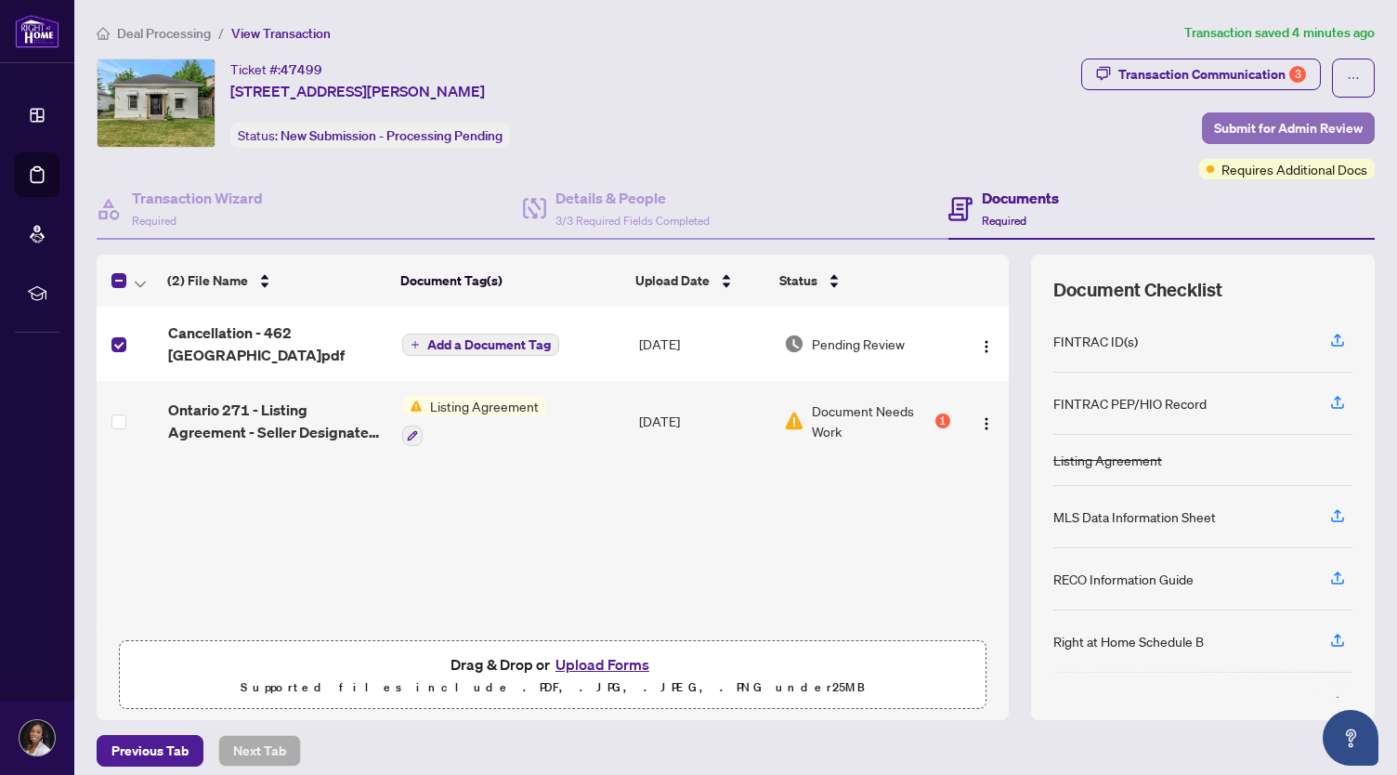
click at [1044, 135] on span "Submit for Admin Review" at bounding box center [1288, 128] width 149 height 30
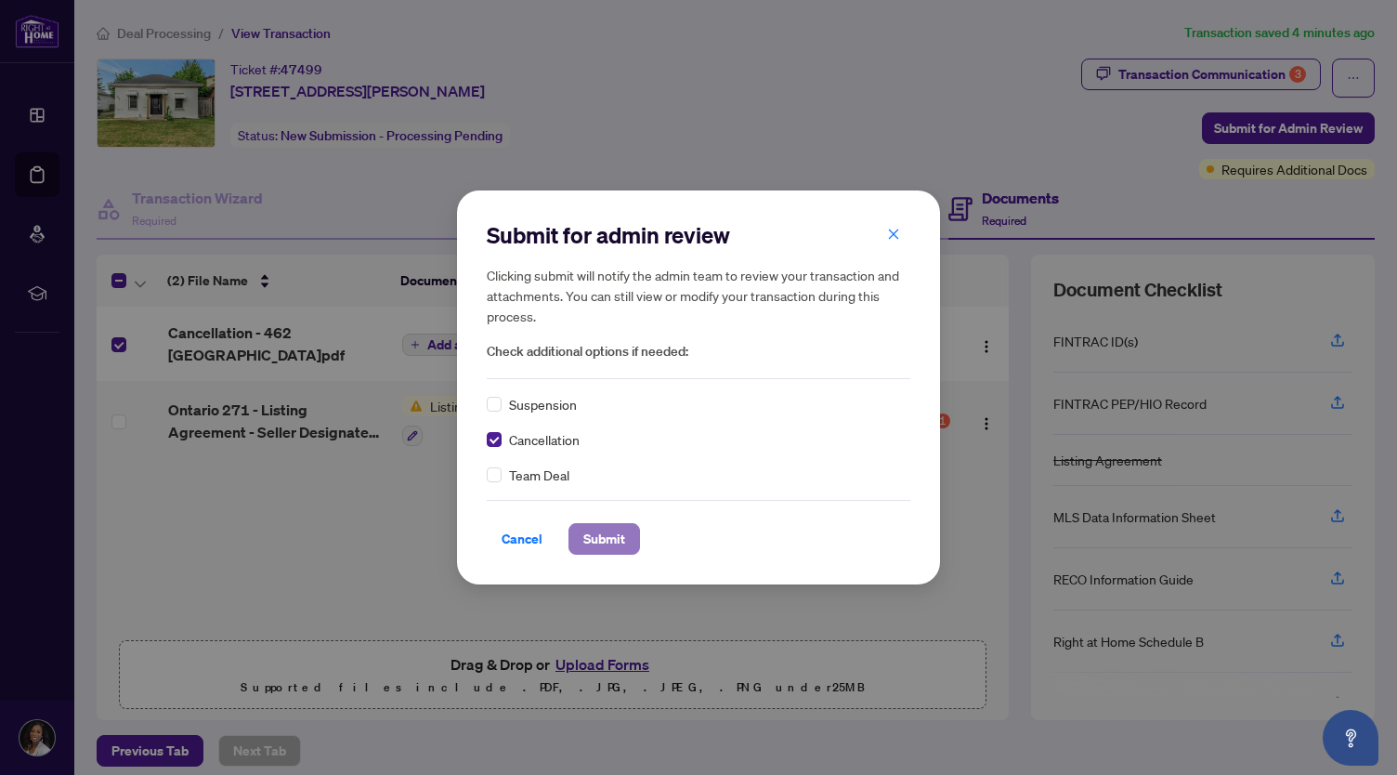
click at [622, 533] on span "Submit" at bounding box center [604, 539] width 42 height 30
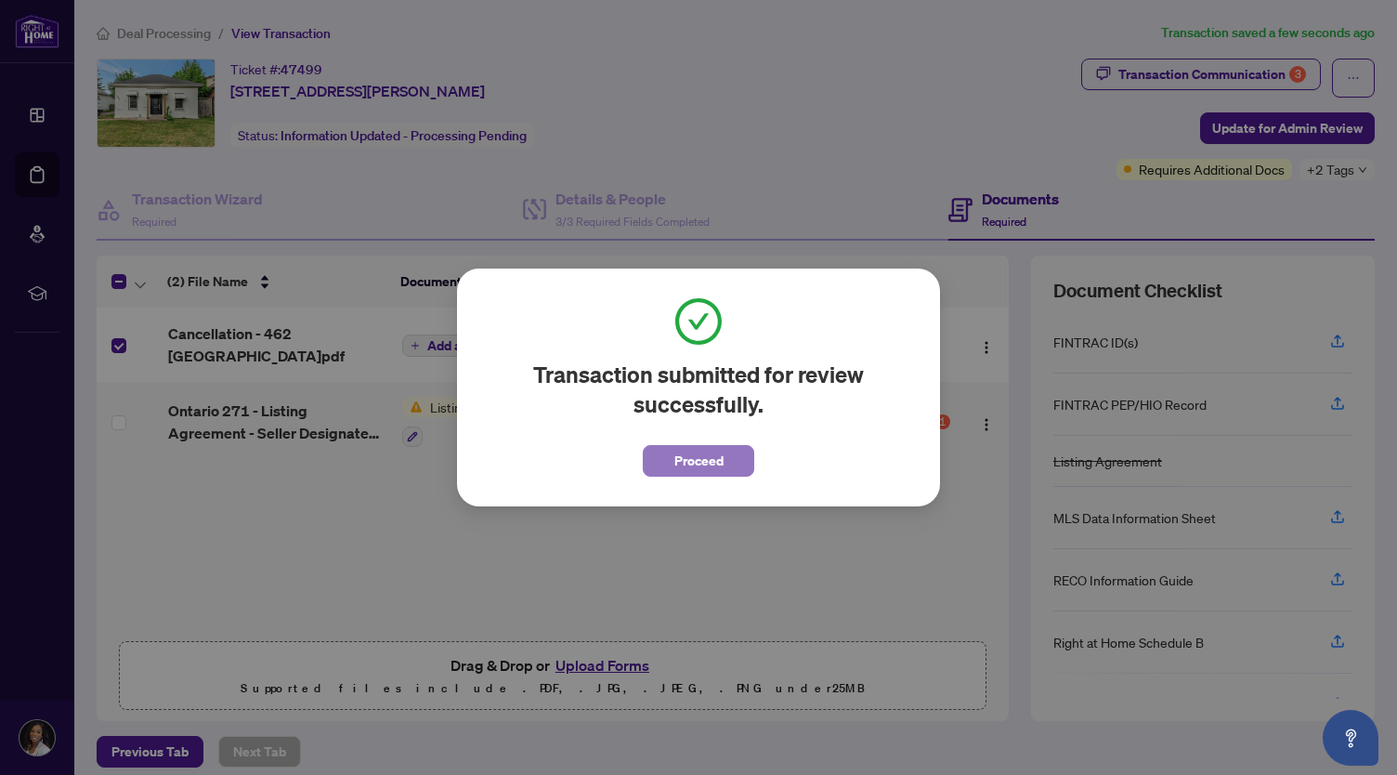
click at [708, 454] on span "Proceed" at bounding box center [698, 461] width 49 height 30
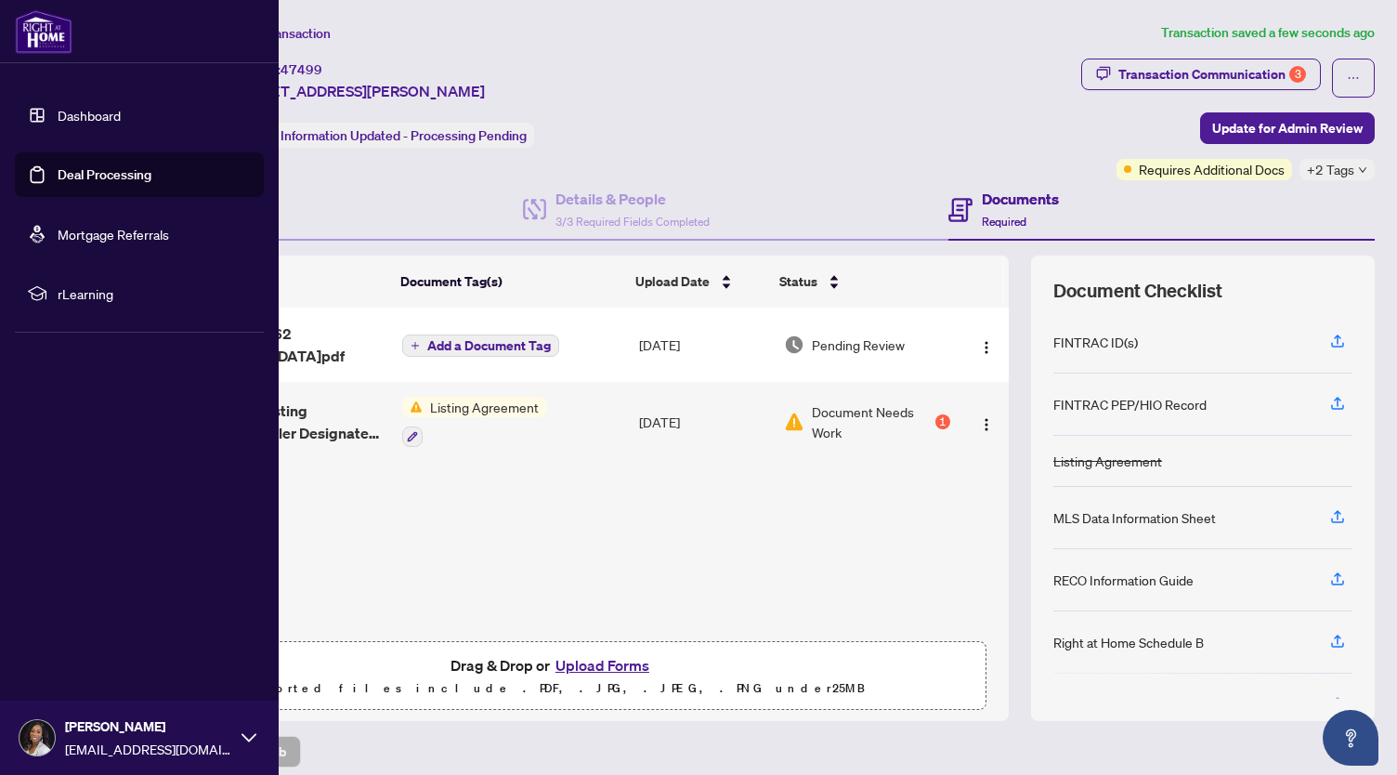
click at [71, 176] on link "Deal Processing" at bounding box center [105, 174] width 94 height 17
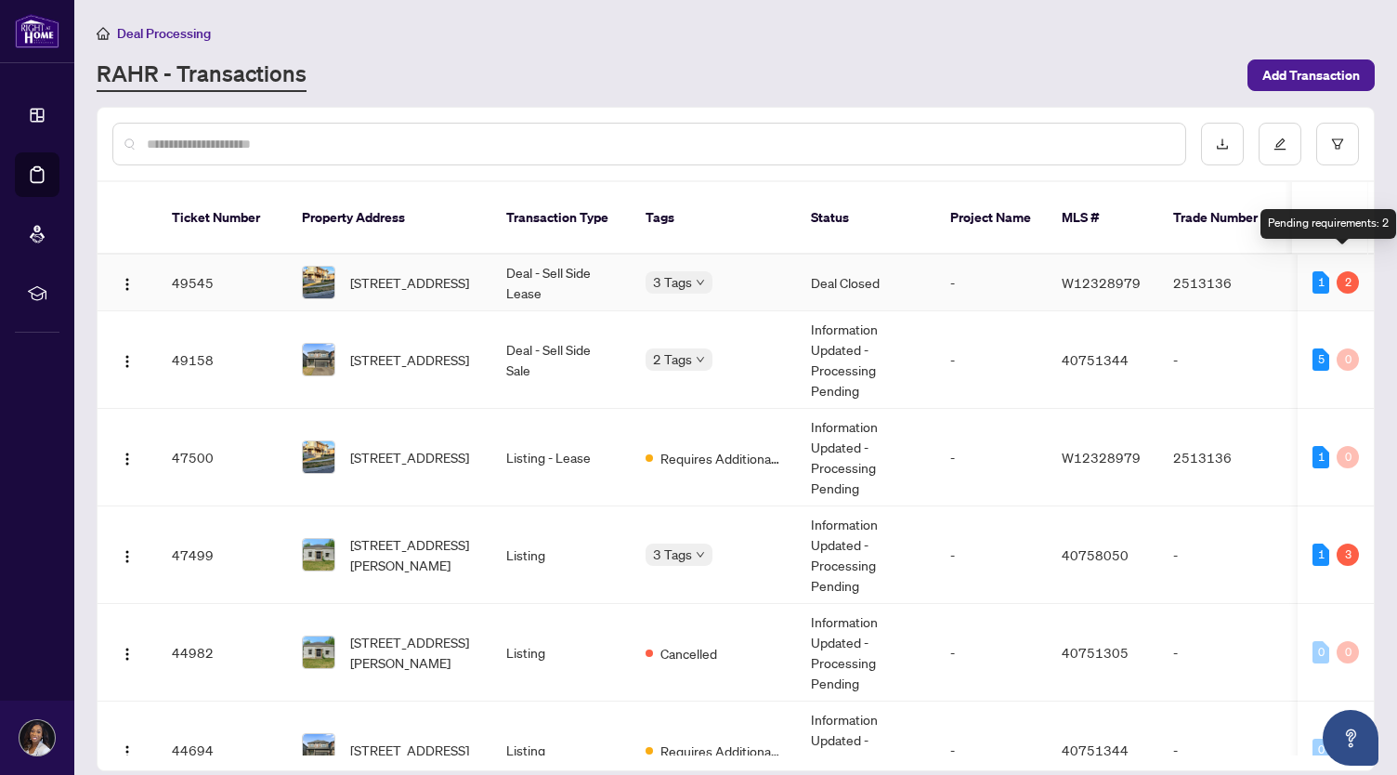
click at [1044, 271] on div "2" at bounding box center [1348, 282] width 22 height 22
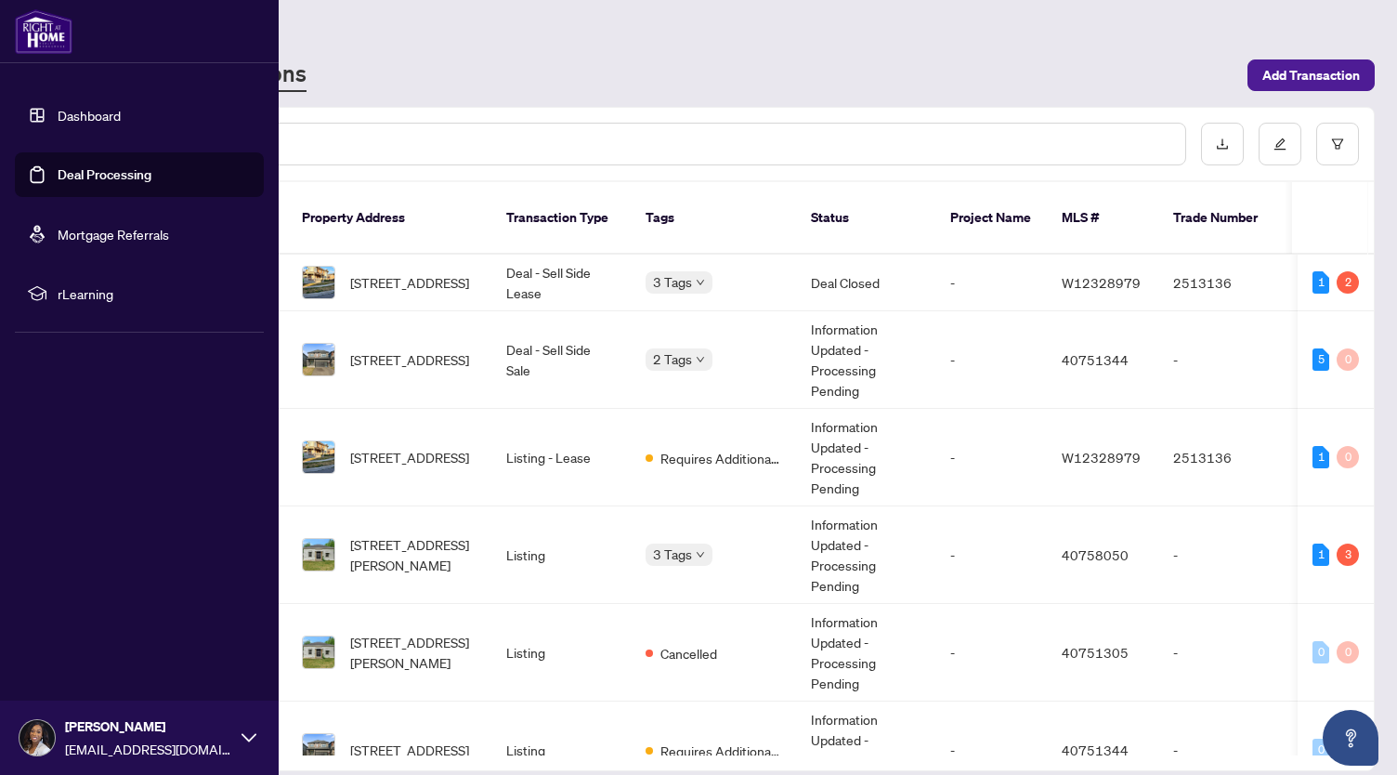
click at [58, 114] on link "Dashboard" at bounding box center [89, 115] width 63 height 17
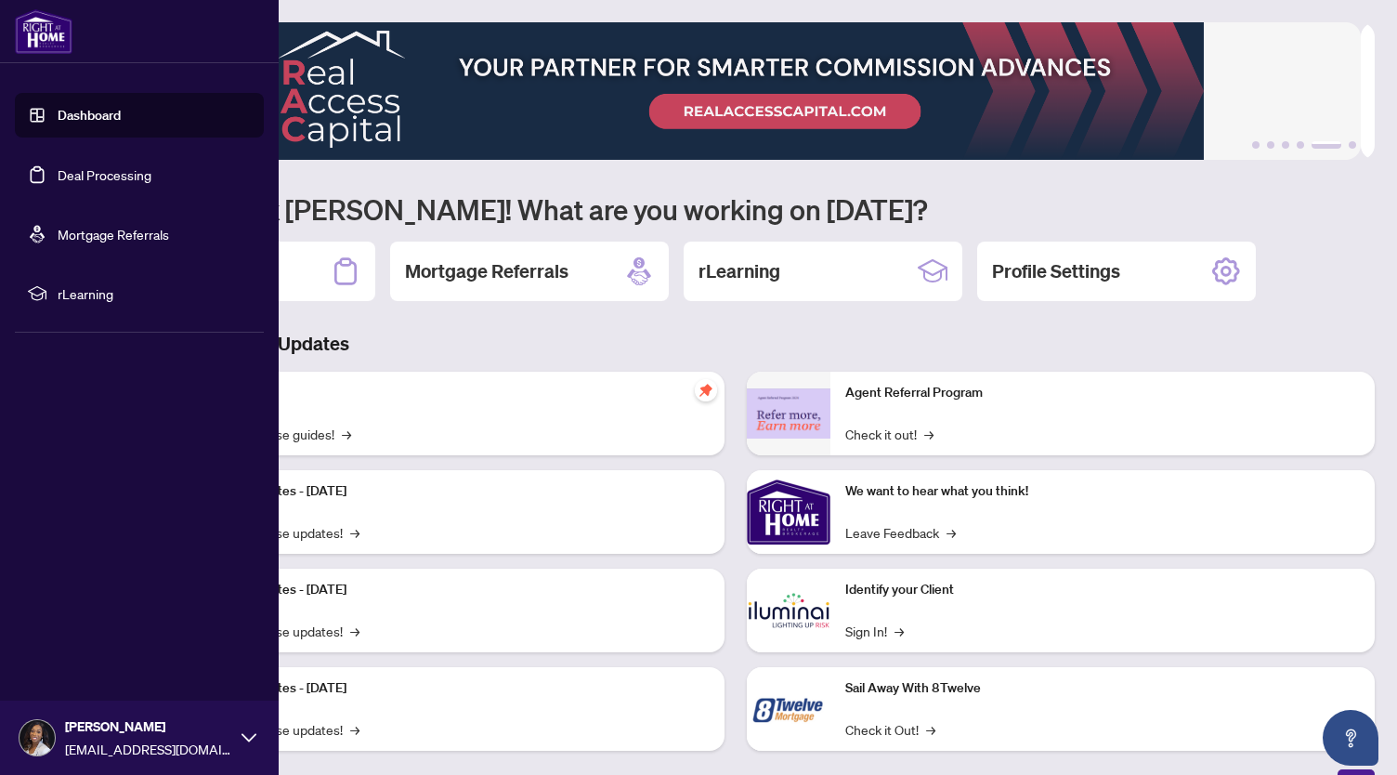
click at [109, 183] on link "Deal Processing" at bounding box center [105, 174] width 94 height 17
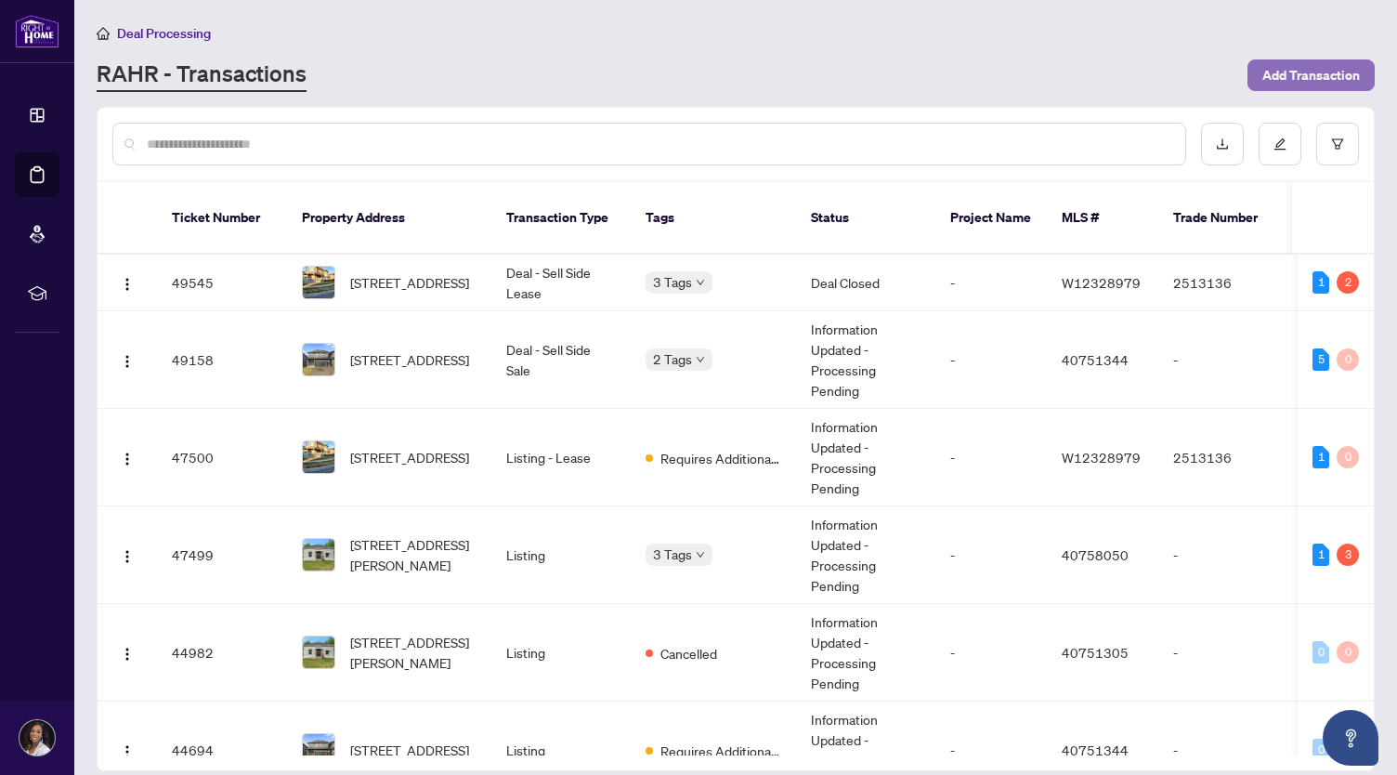
click at [1044, 70] on span "Add Transaction" at bounding box center [1311, 75] width 98 height 30
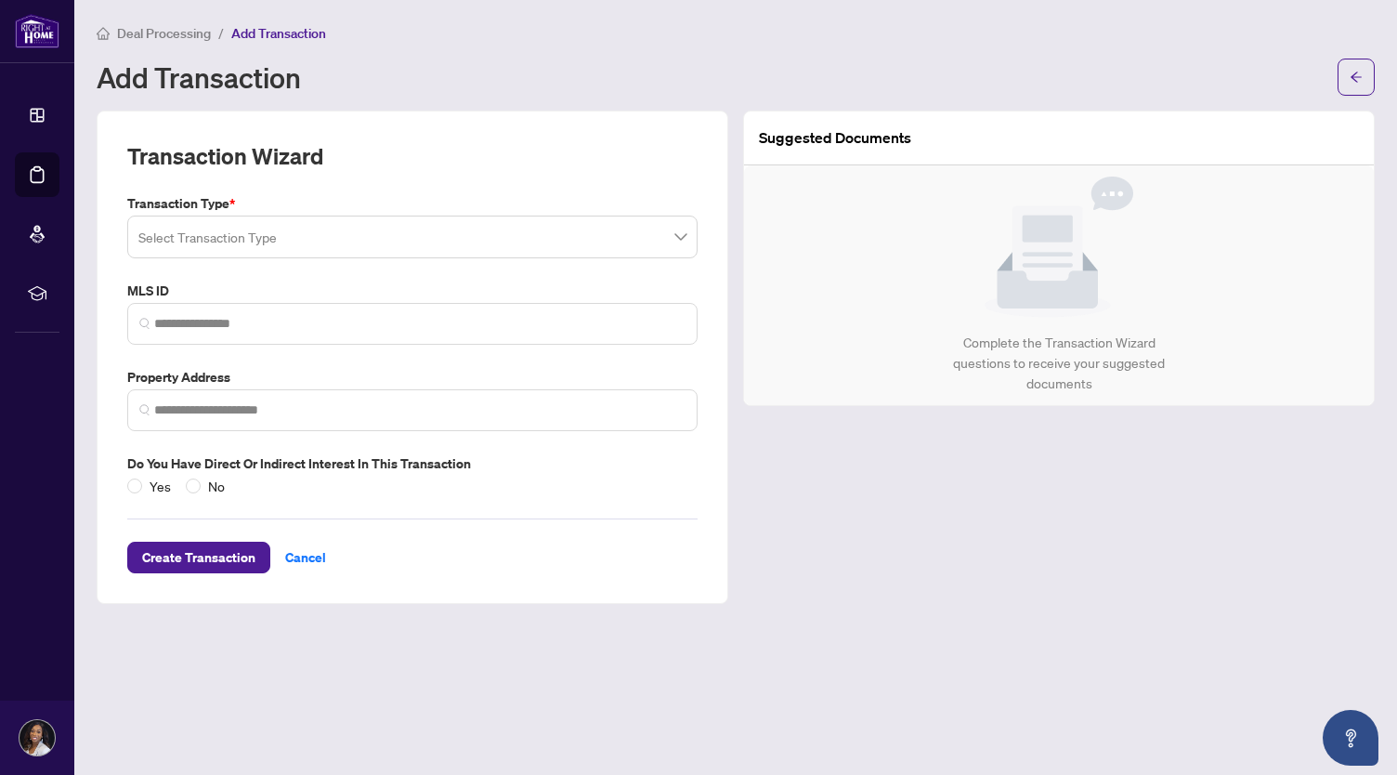
click at [405, 219] on input "search" at bounding box center [403, 239] width 531 height 41
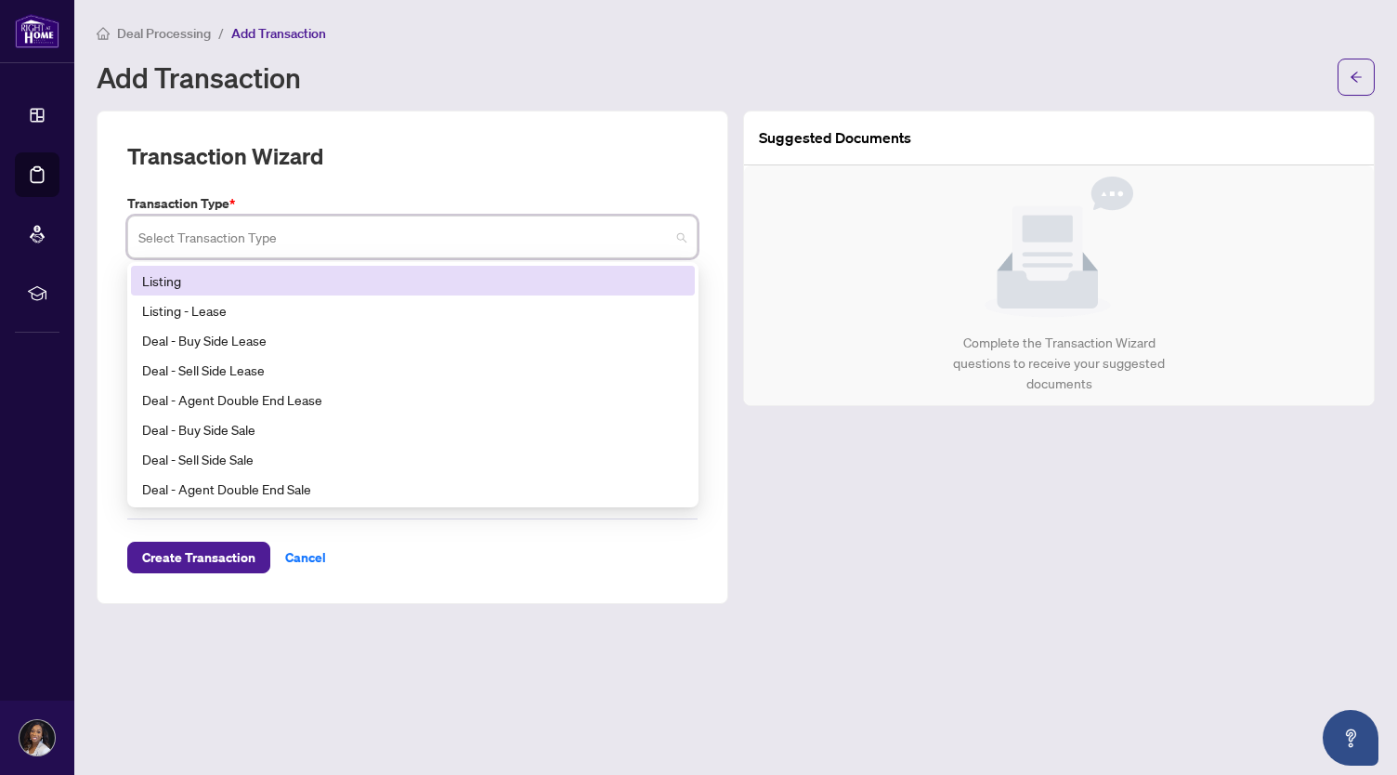
click at [414, 280] on div "Listing" at bounding box center [412, 280] width 541 height 20
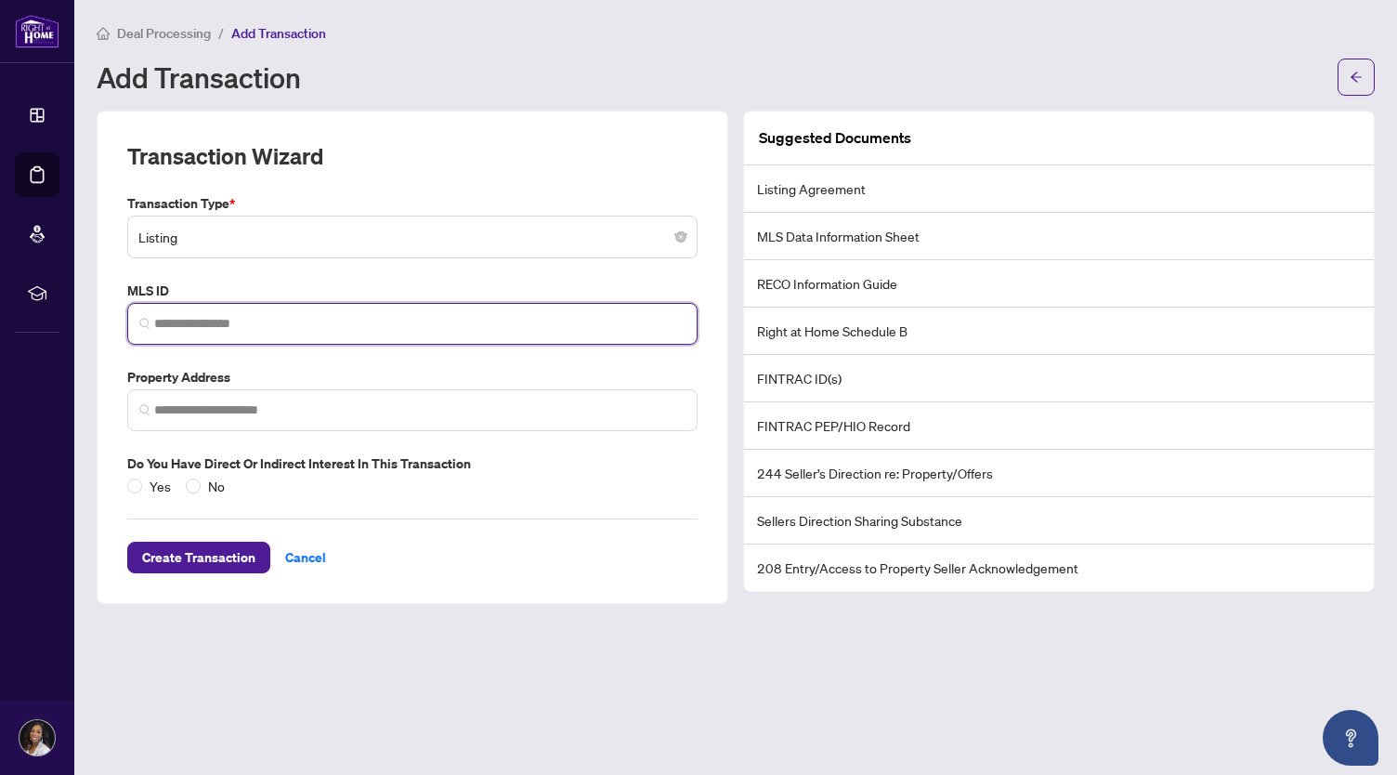
click at [399, 320] on input "search" at bounding box center [419, 324] width 531 height 20
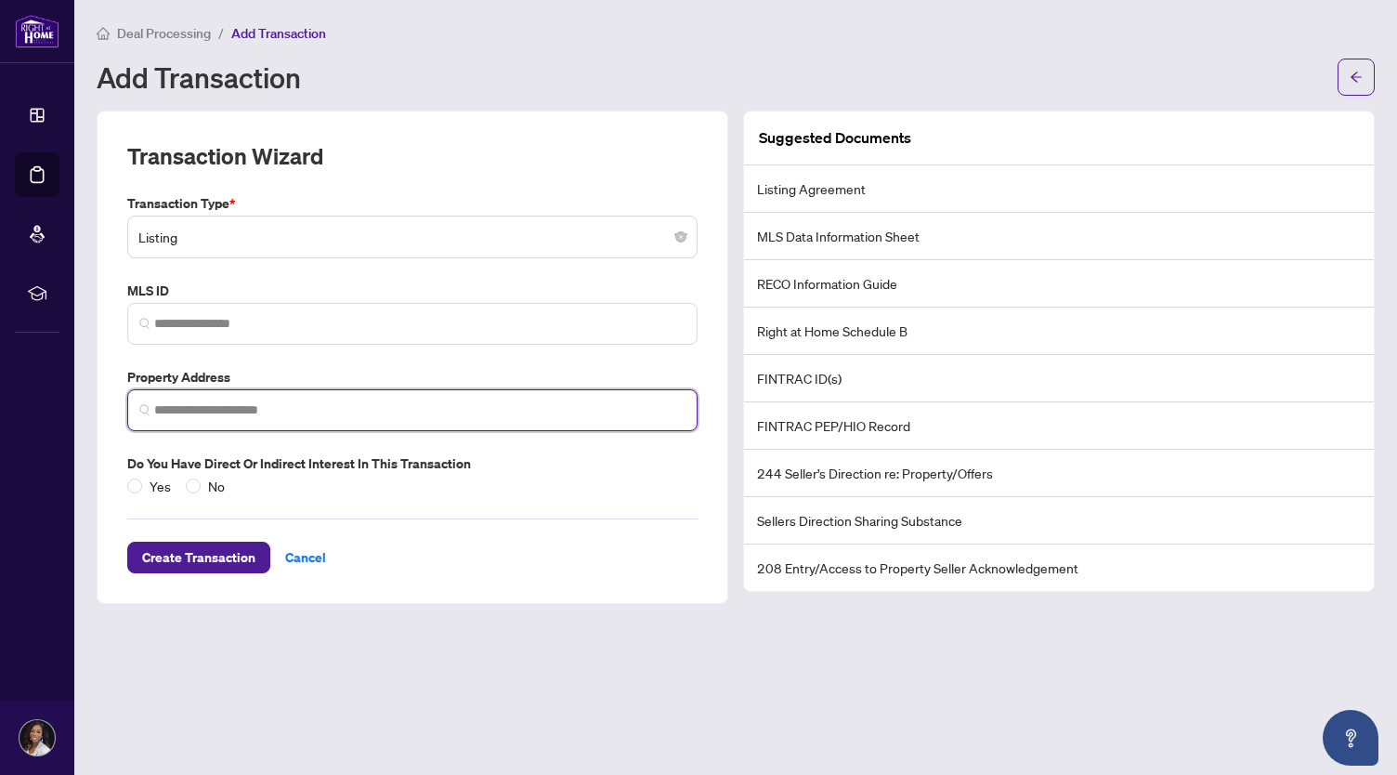
click at [295, 411] on input "search" at bounding box center [419, 410] width 531 height 20
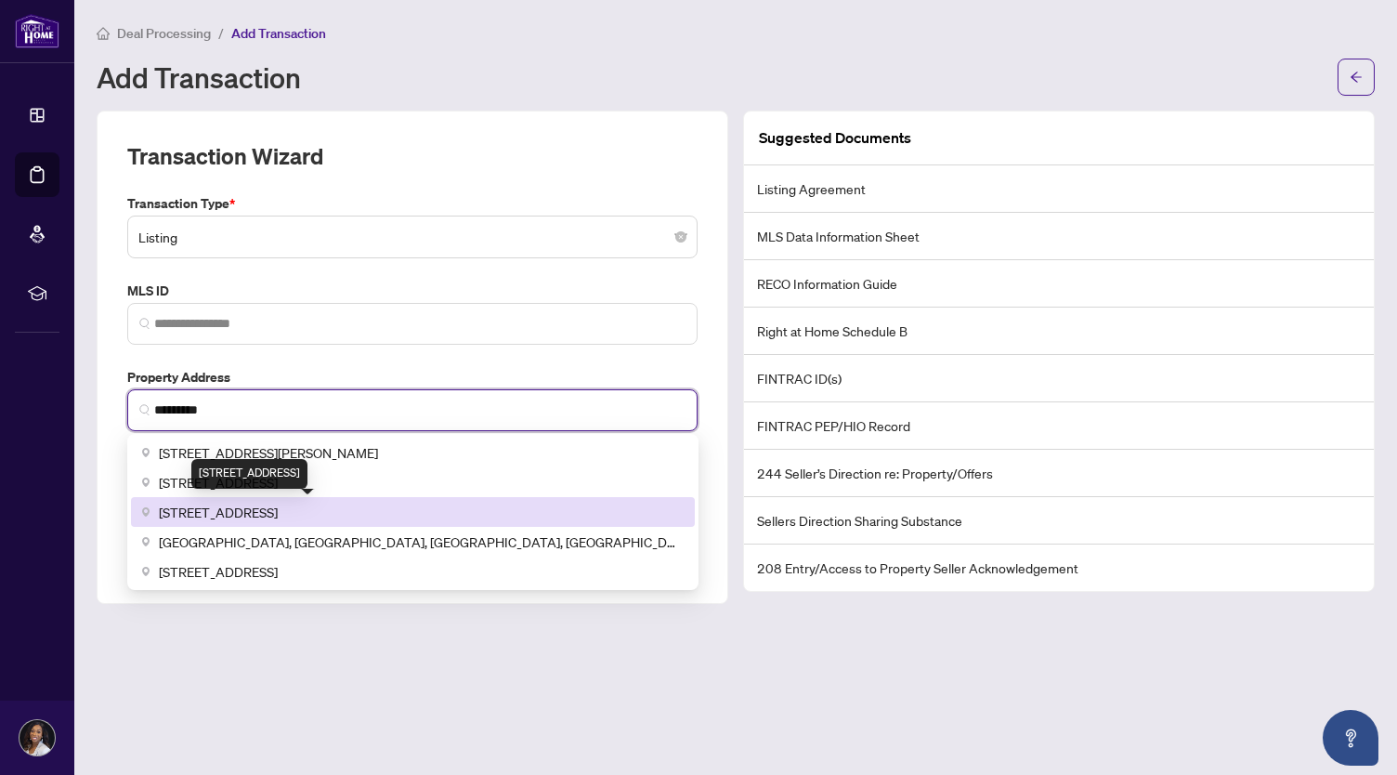
click at [258, 510] on span "[STREET_ADDRESS]" at bounding box center [218, 512] width 119 height 20
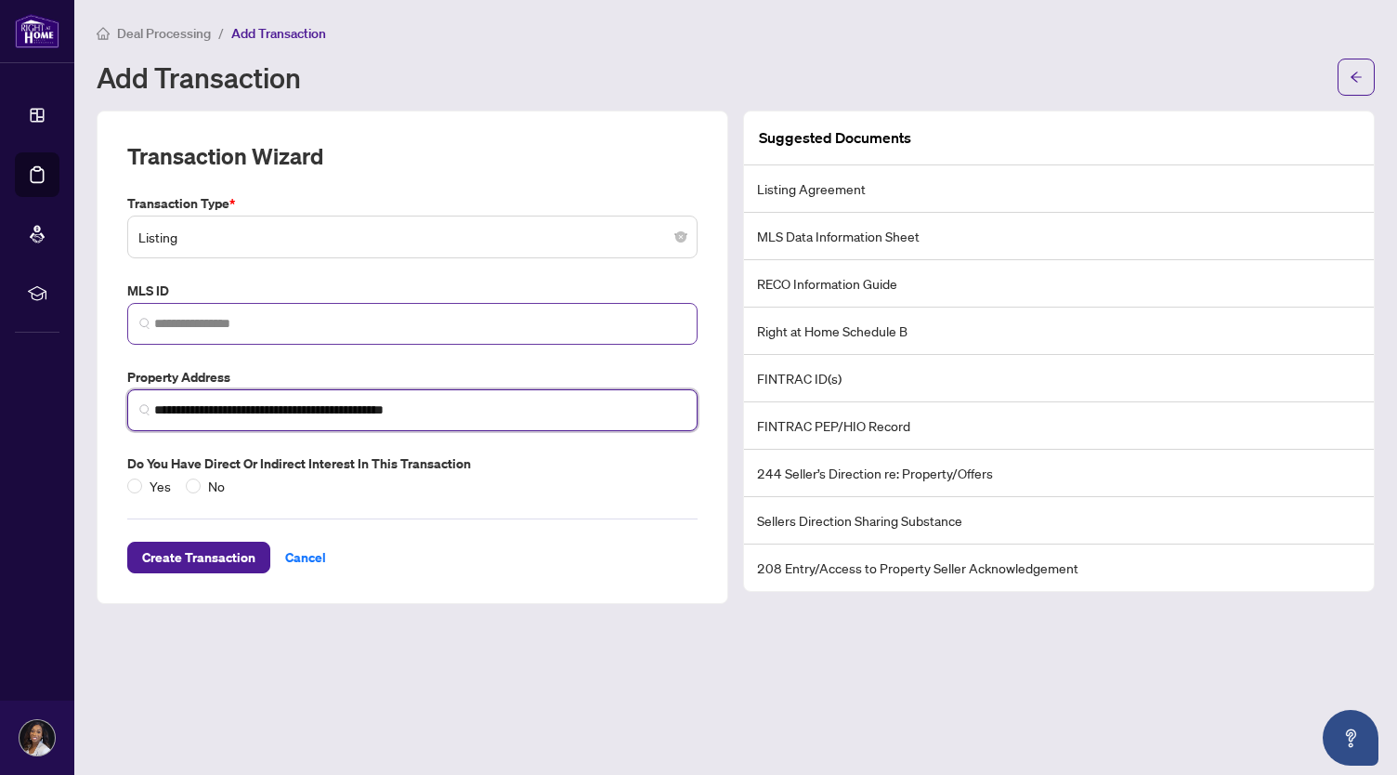
type input "**********"
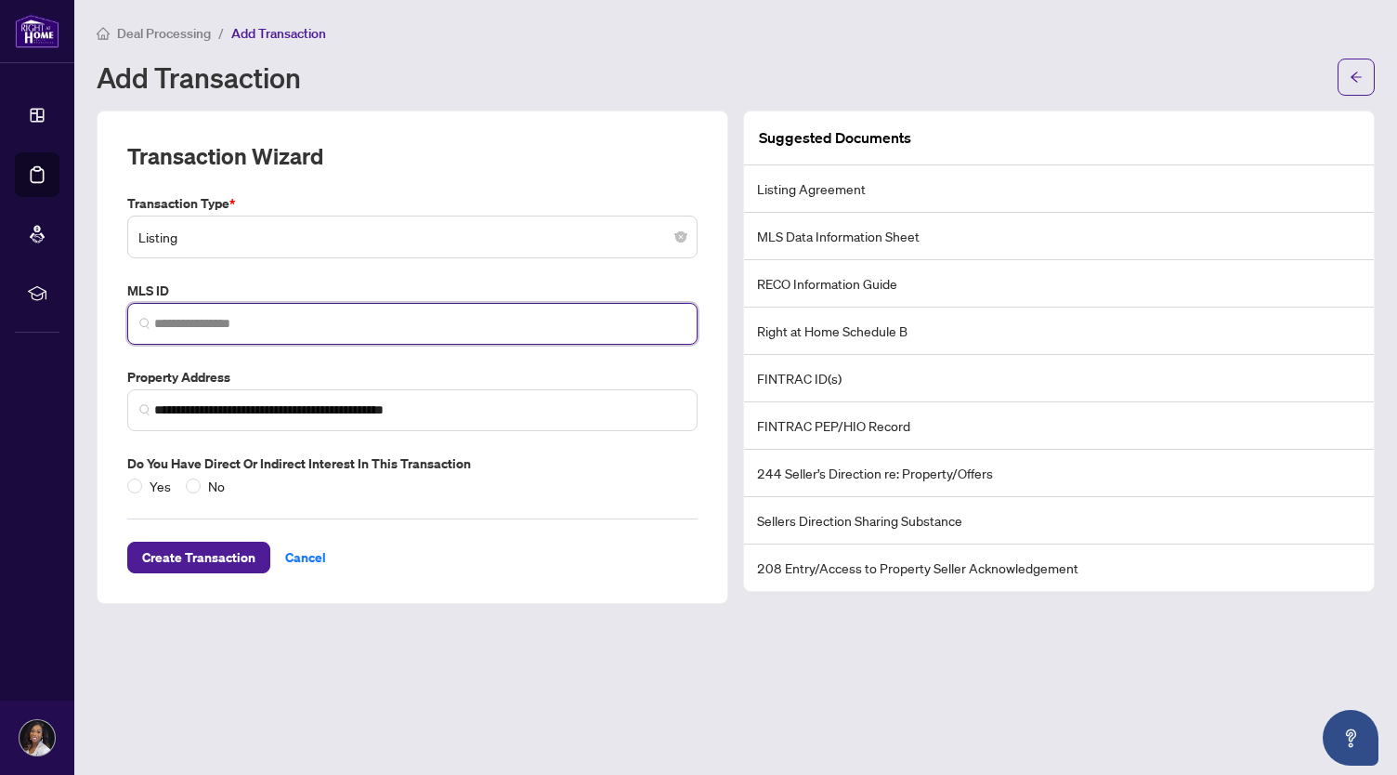
click at [279, 324] on input "search" at bounding box center [419, 324] width 531 height 20
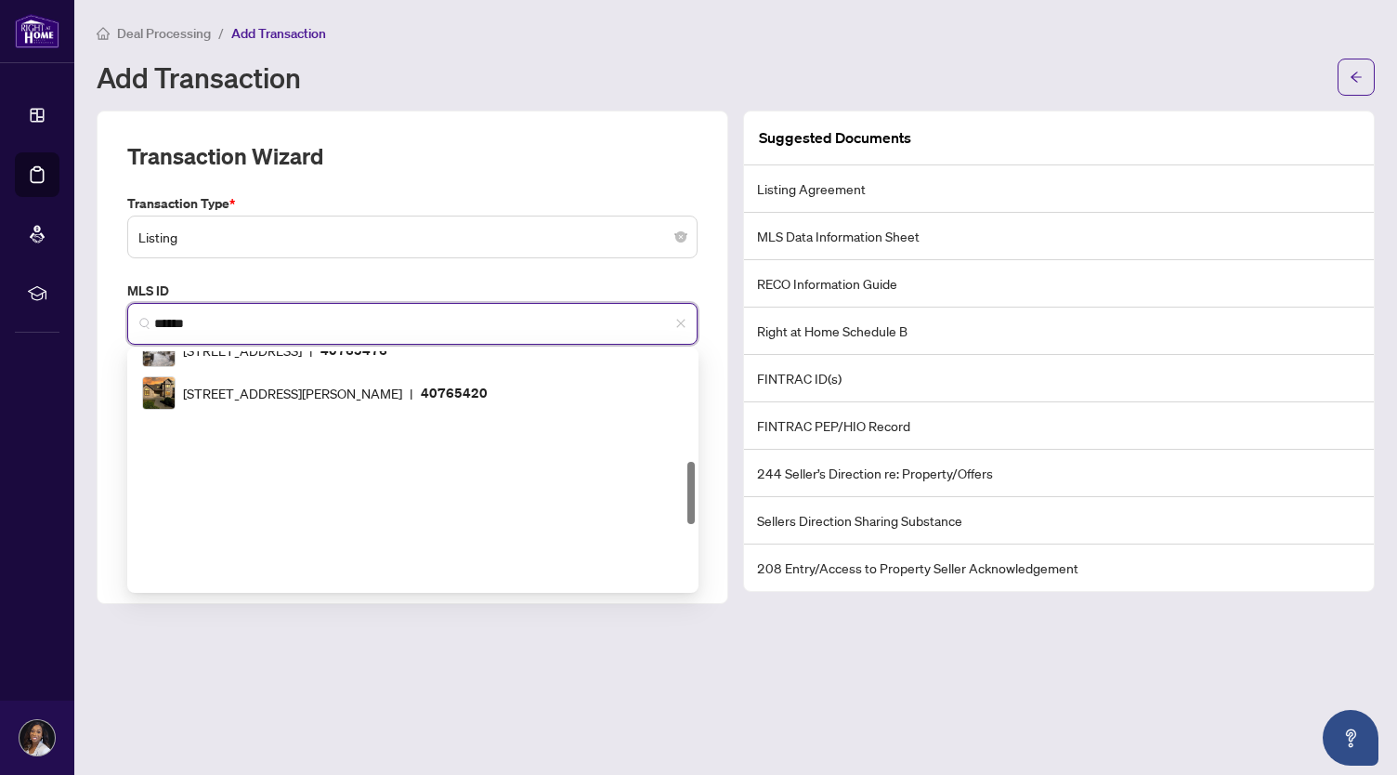
scroll to position [416, 0]
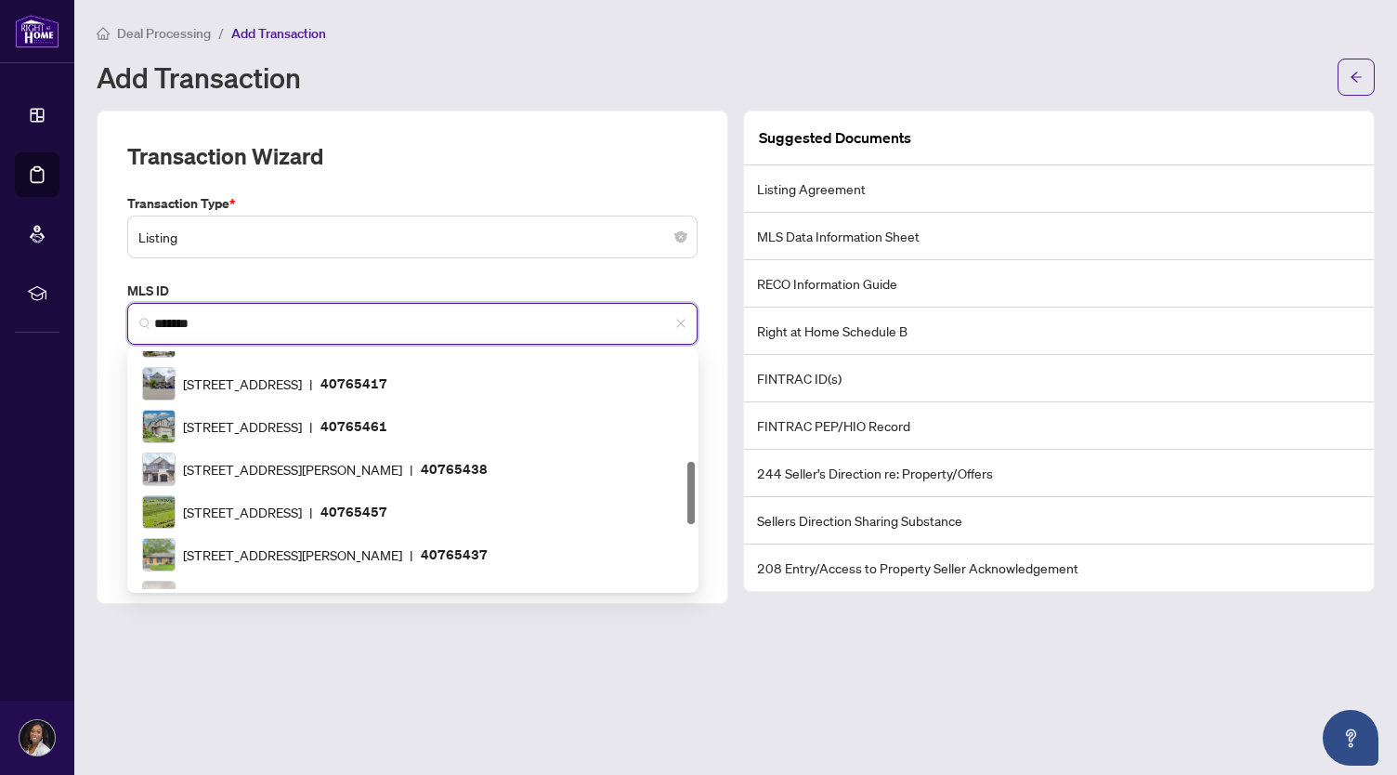
type input "********"
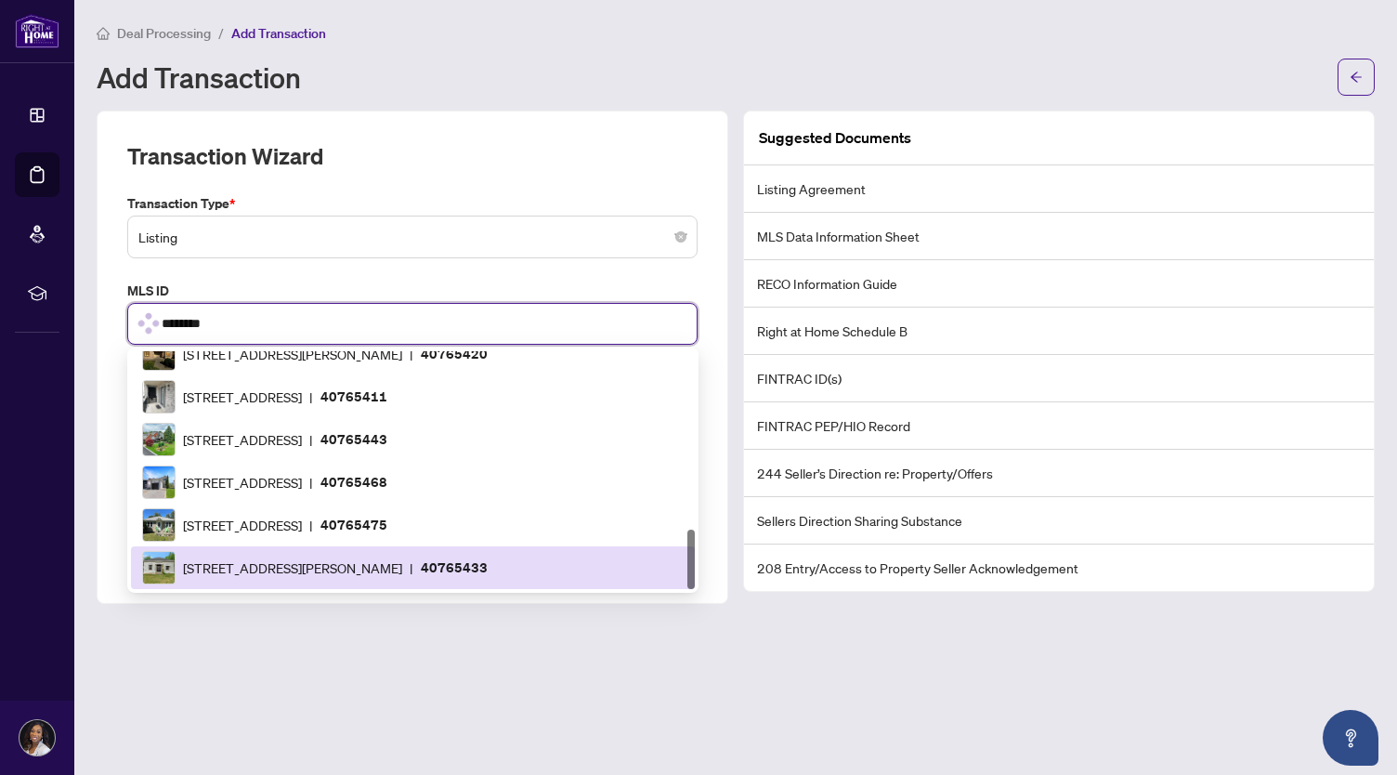
scroll to position [0, 0]
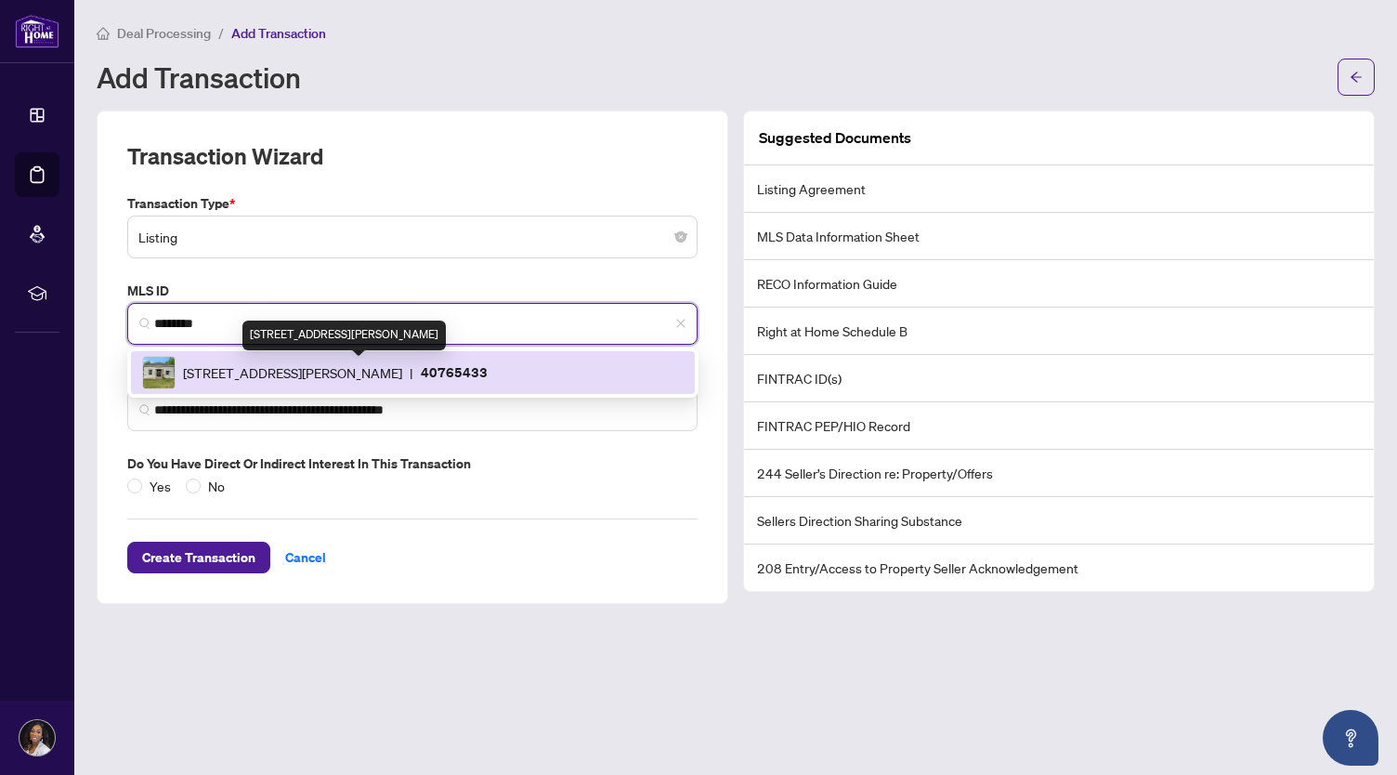
click at [402, 372] on span "[STREET_ADDRESS][PERSON_NAME]" at bounding box center [292, 372] width 219 height 20
type input "**********"
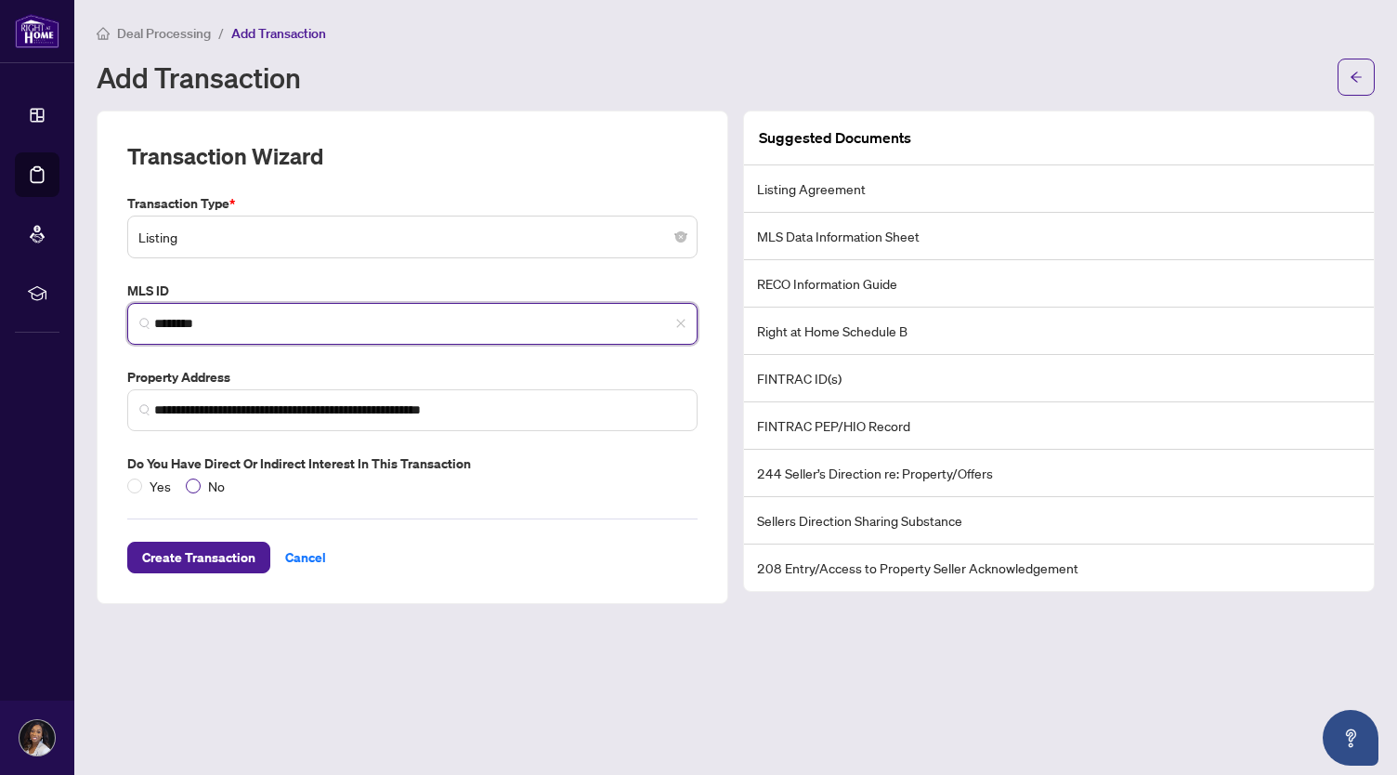
type input "********"
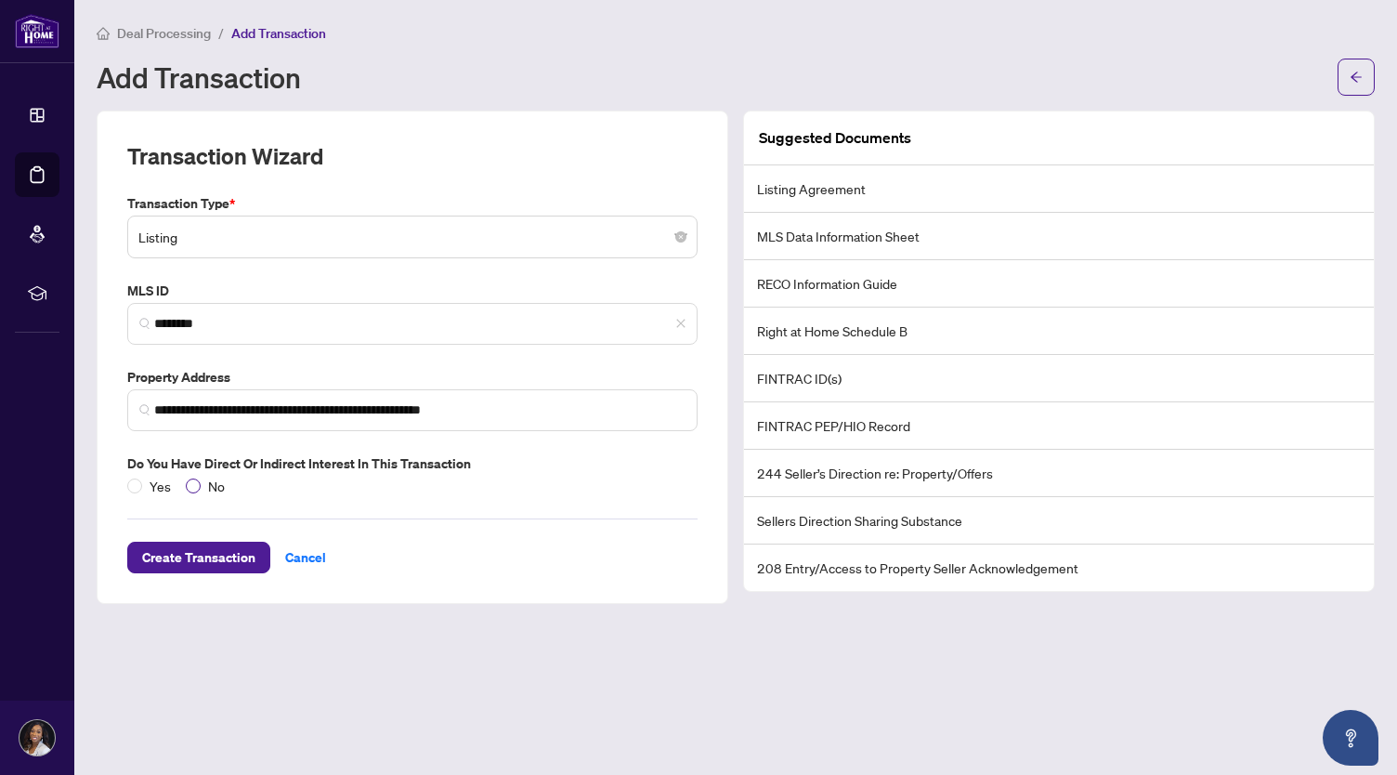
click at [210, 478] on span "No" at bounding box center [217, 486] width 32 height 20
click at [212, 549] on span "Create Transaction" at bounding box center [198, 557] width 113 height 30
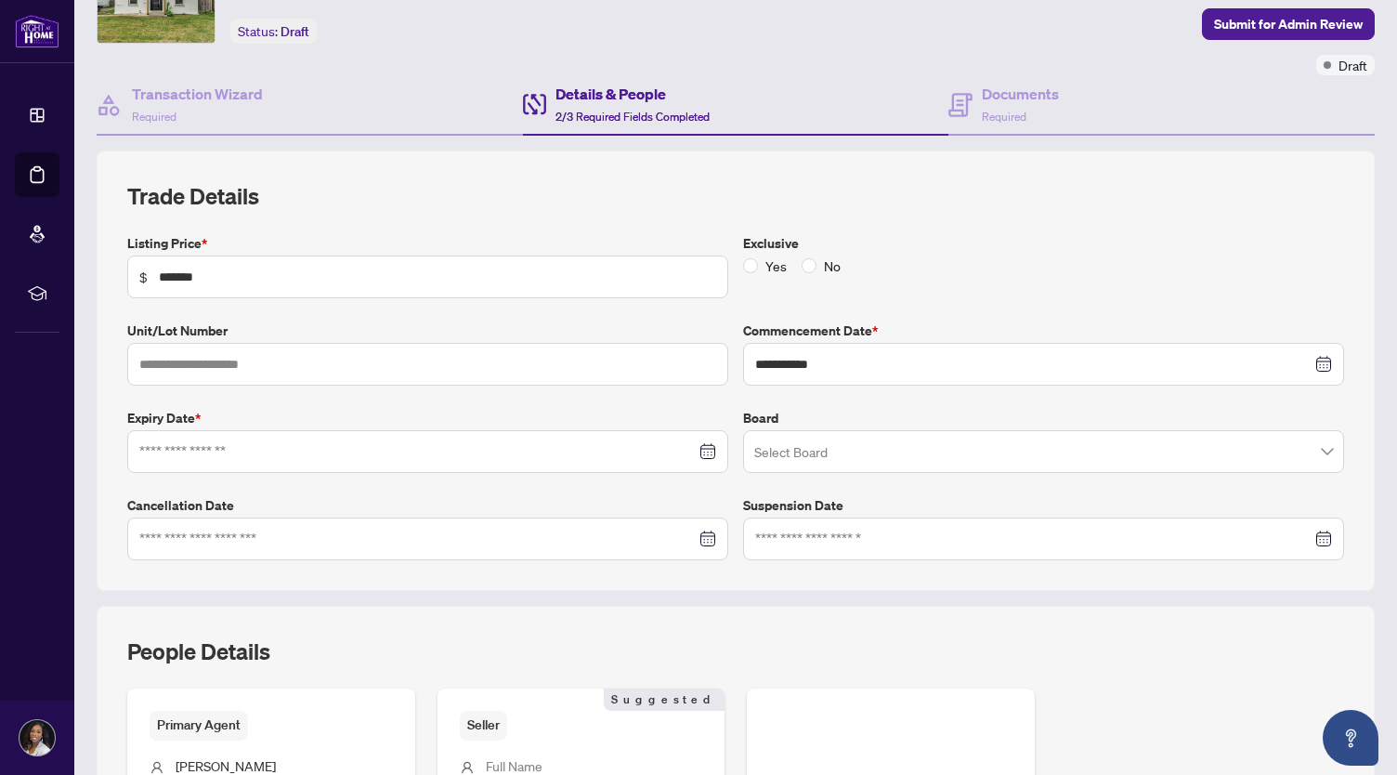
scroll to position [110, 0]
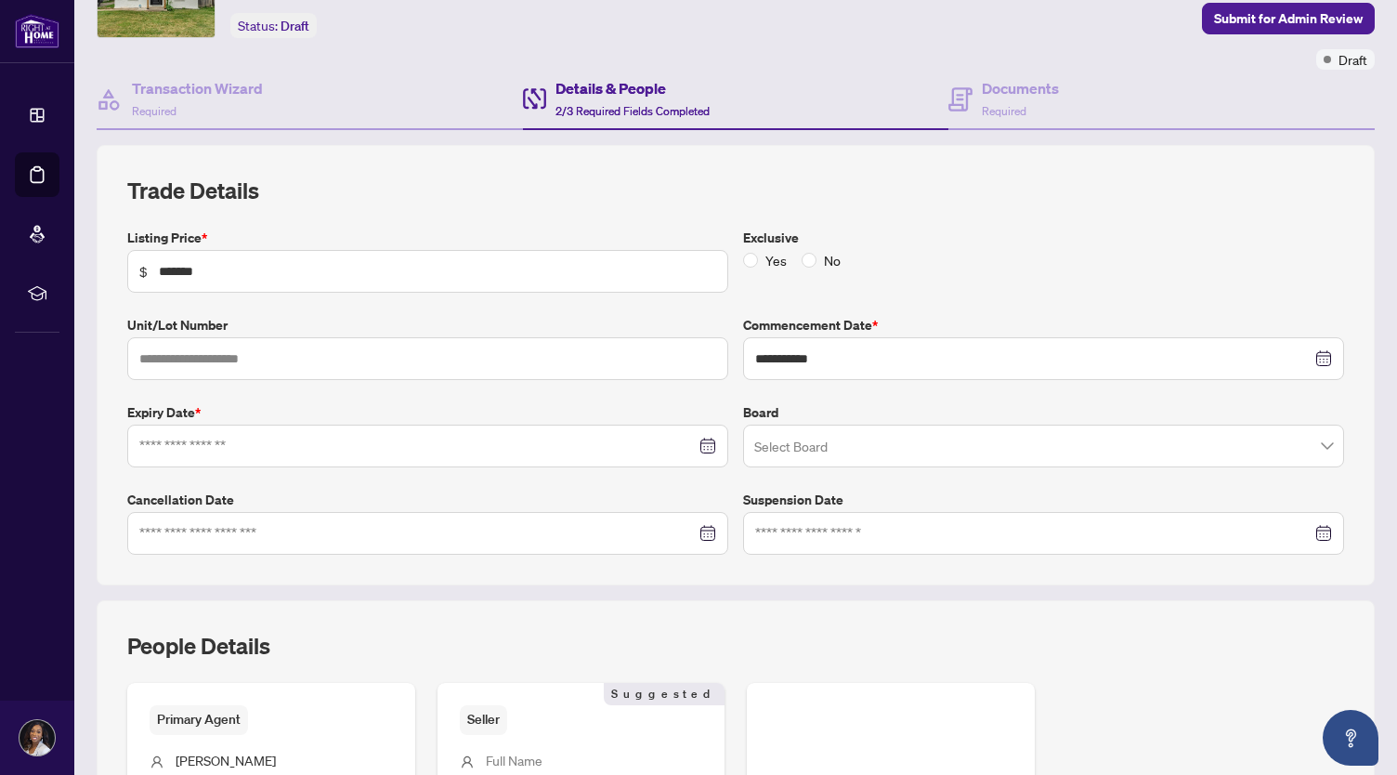
click at [710, 450] on div at bounding box center [427, 445] width 601 height 43
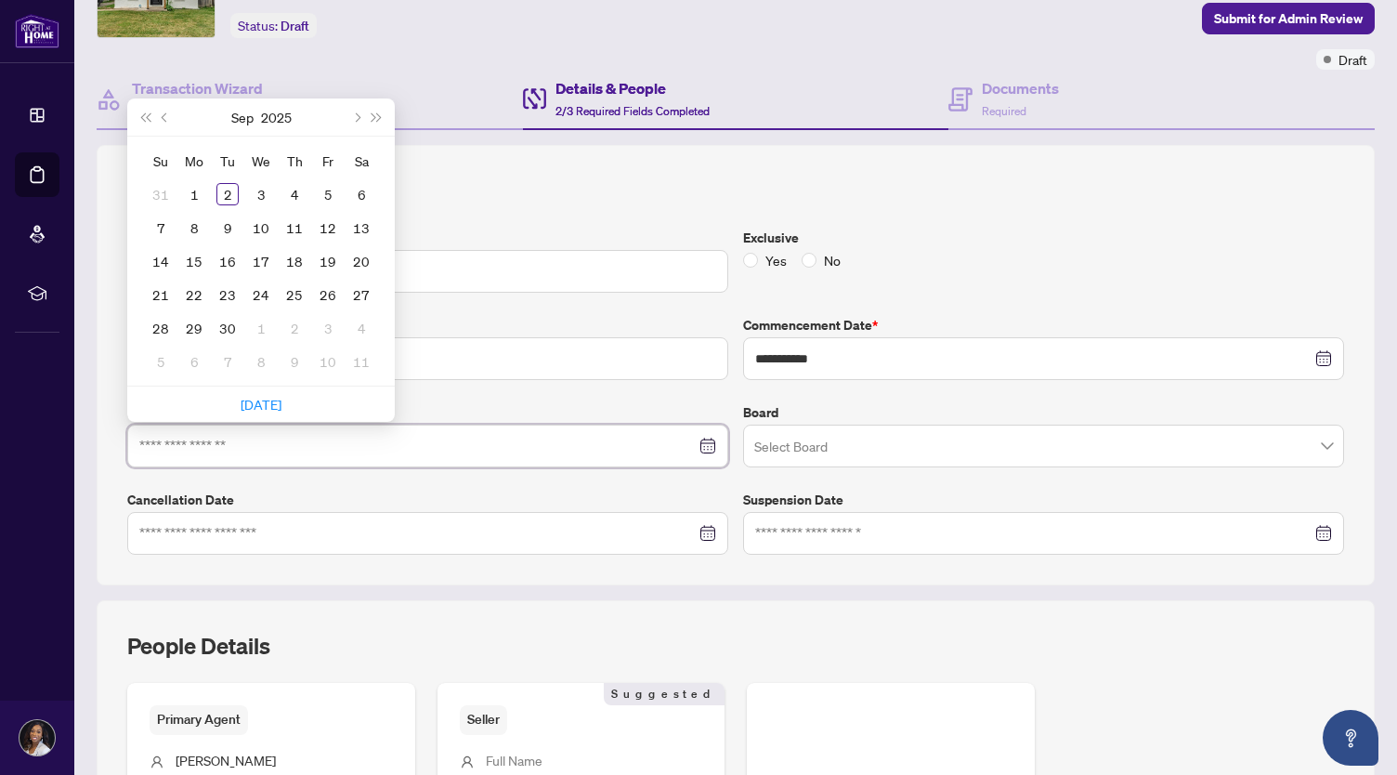
click at [706, 443] on div at bounding box center [427, 446] width 577 height 20
type input "**********"
click at [359, 122] on button "Next month (PageDown)" at bounding box center [356, 116] width 20 height 37
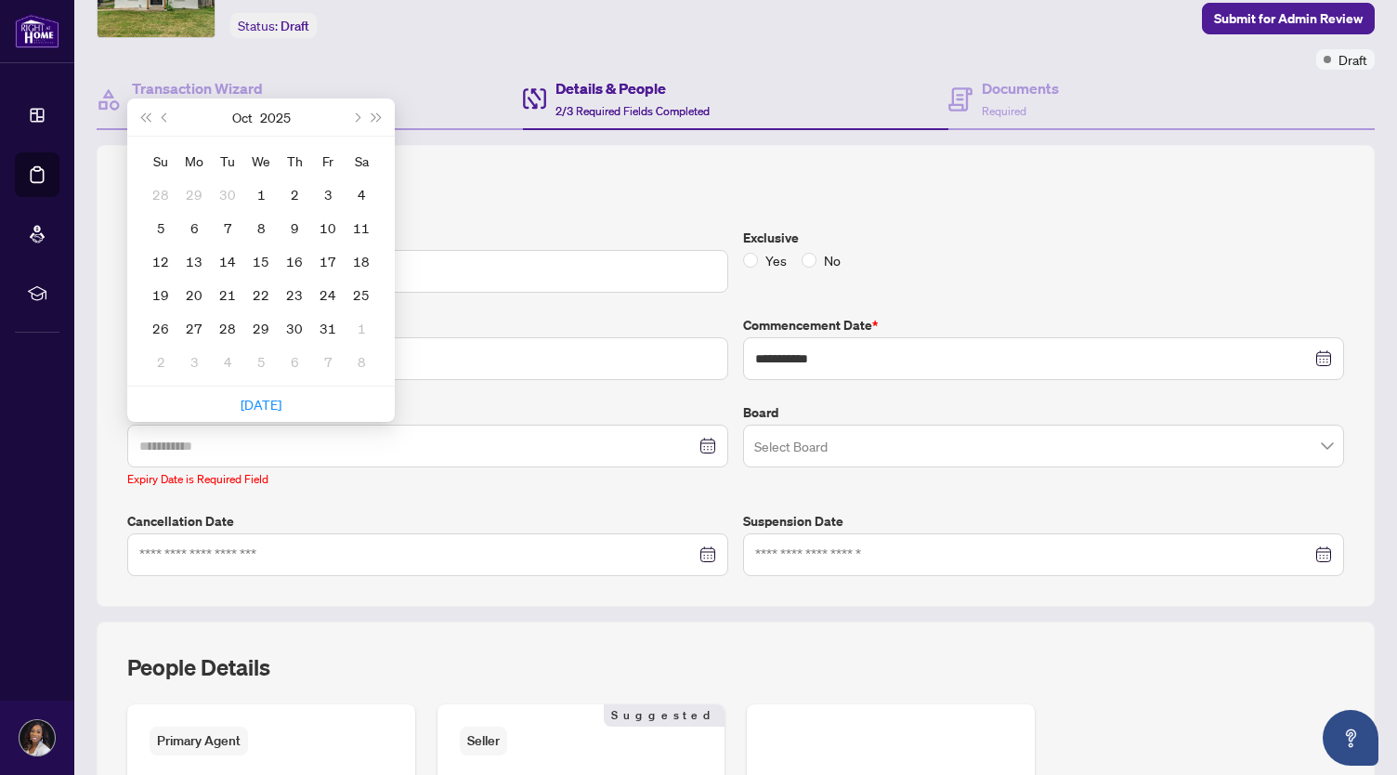
type input "**********"
click at [354, 118] on button "Next month (PageDown)" at bounding box center [356, 116] width 20 height 37
type input "**********"
click at [356, 117] on button "Next month (PageDown)" at bounding box center [356, 116] width 20 height 37
type input "**********"
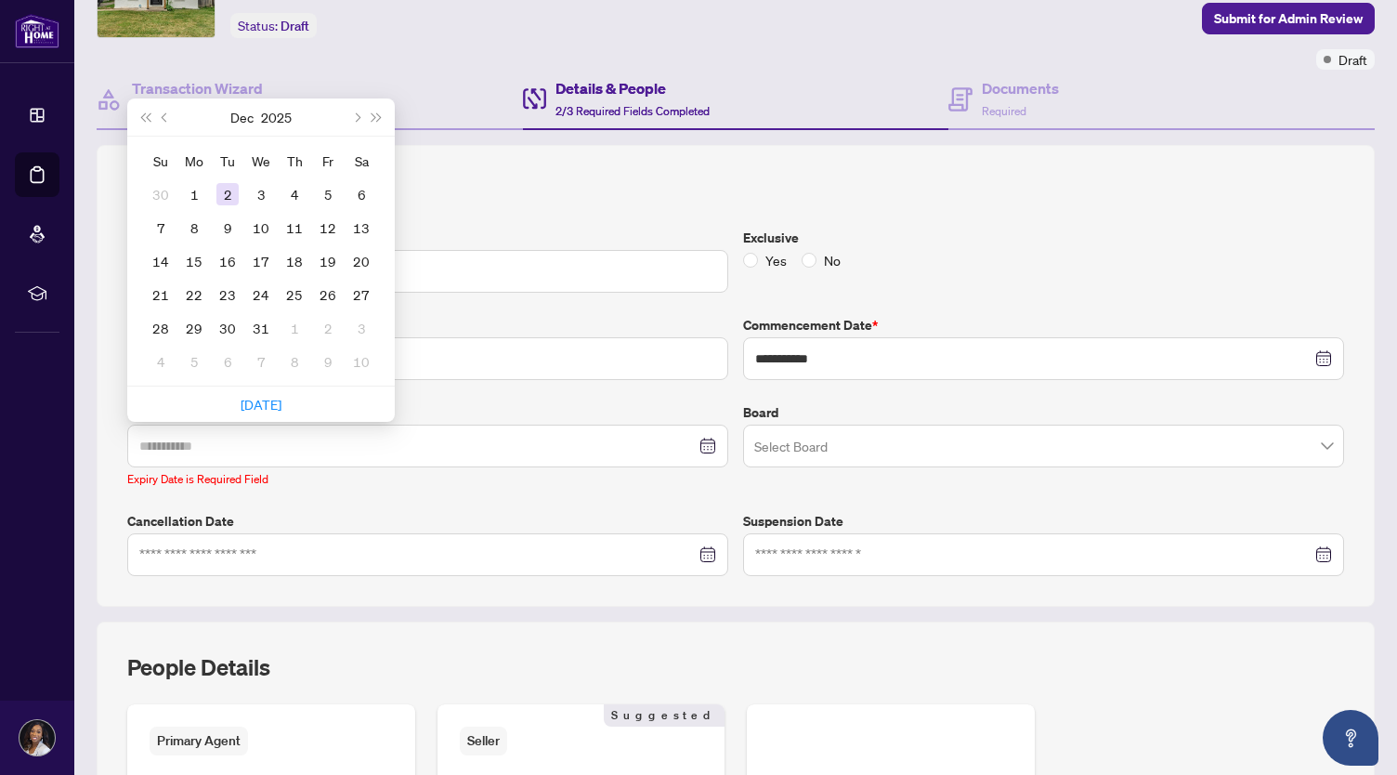
click at [217, 194] on div "2" at bounding box center [227, 194] width 22 height 22
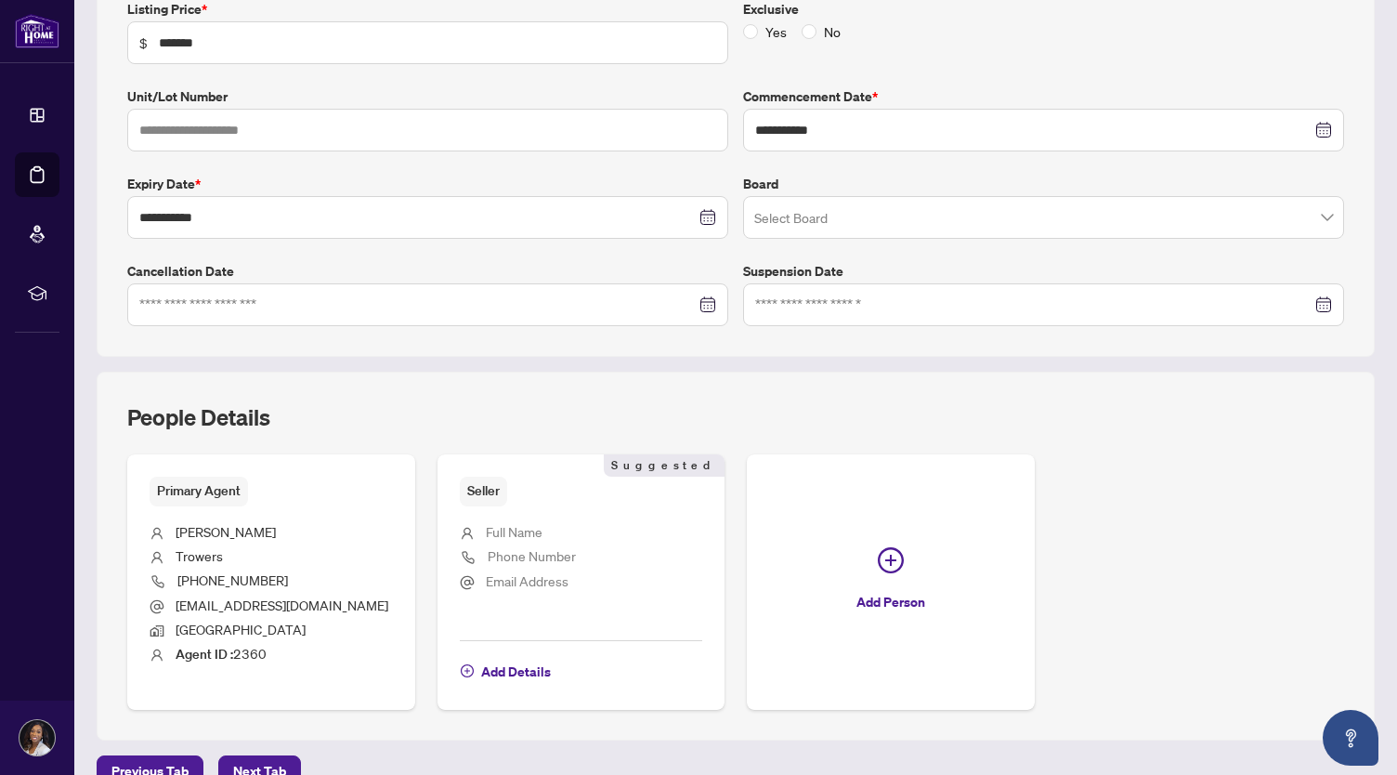
scroll to position [366, 0]
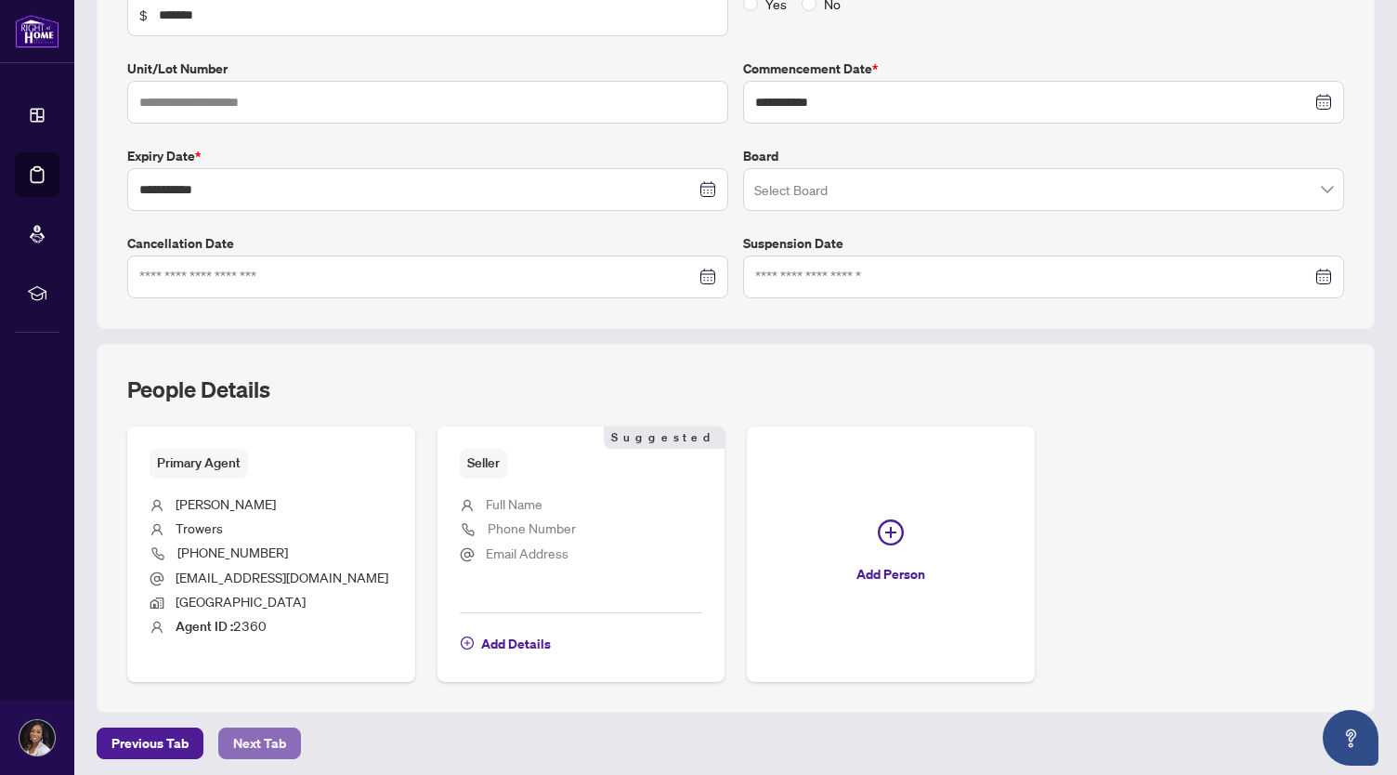
click at [253, 731] on span "Next Tab" at bounding box center [259, 743] width 53 height 30
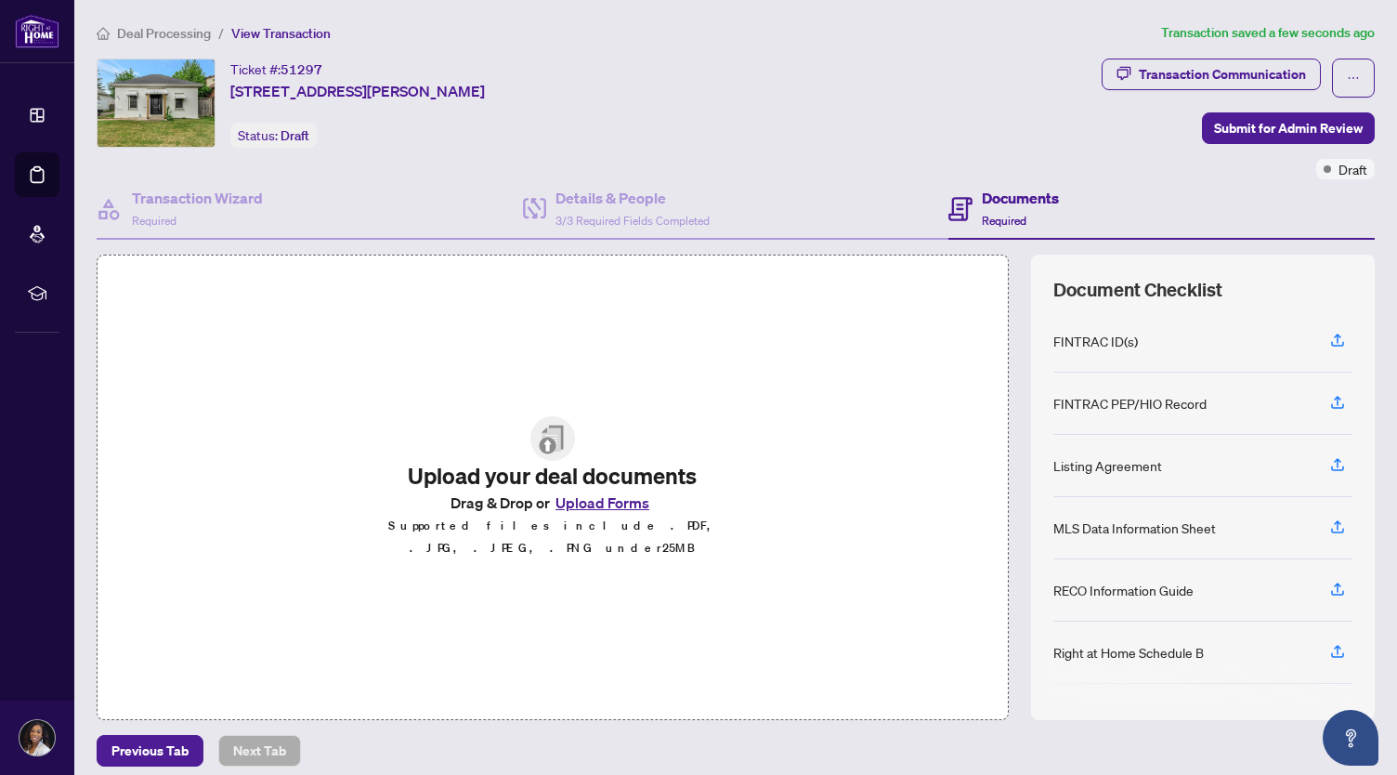
click at [601, 512] on button "Upload Forms" at bounding box center [602, 502] width 105 height 24
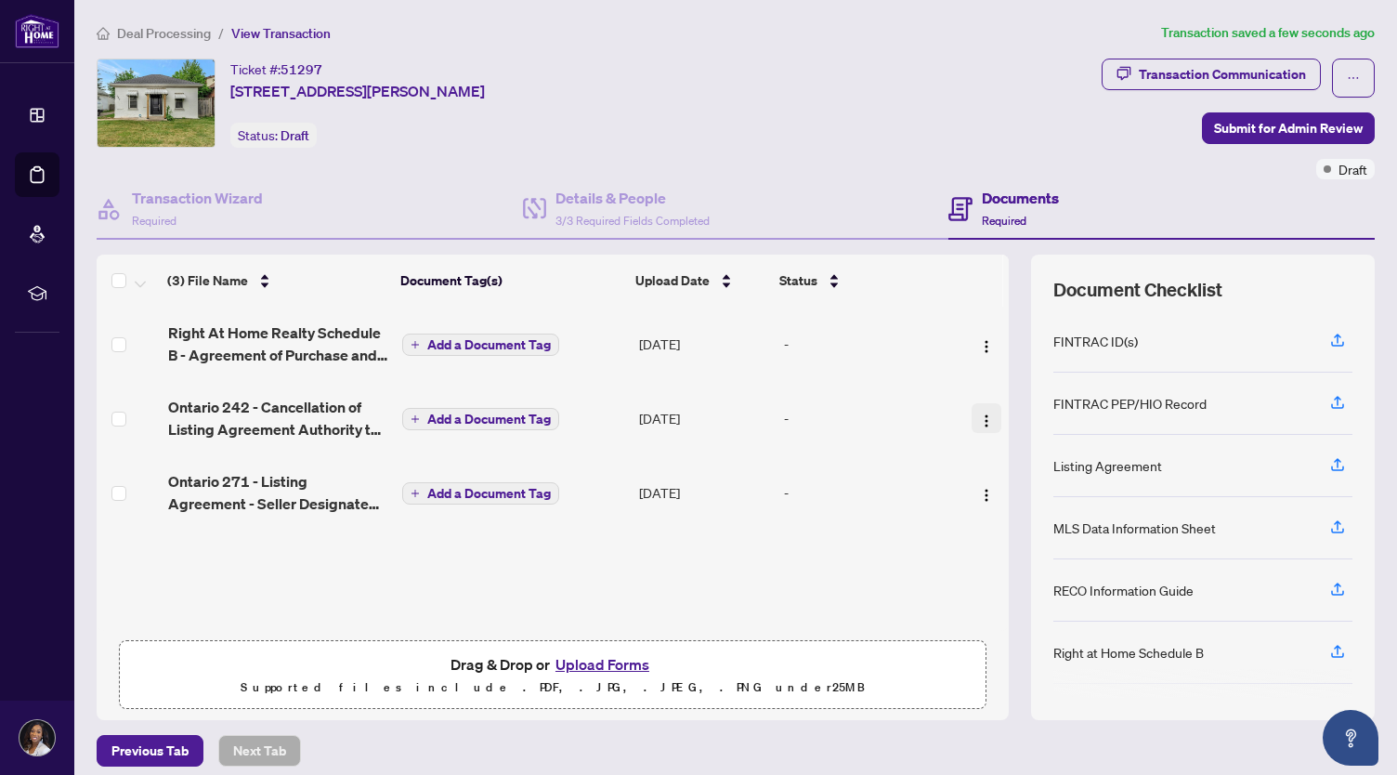
click at [979, 413] on img "button" at bounding box center [986, 420] width 15 height 15
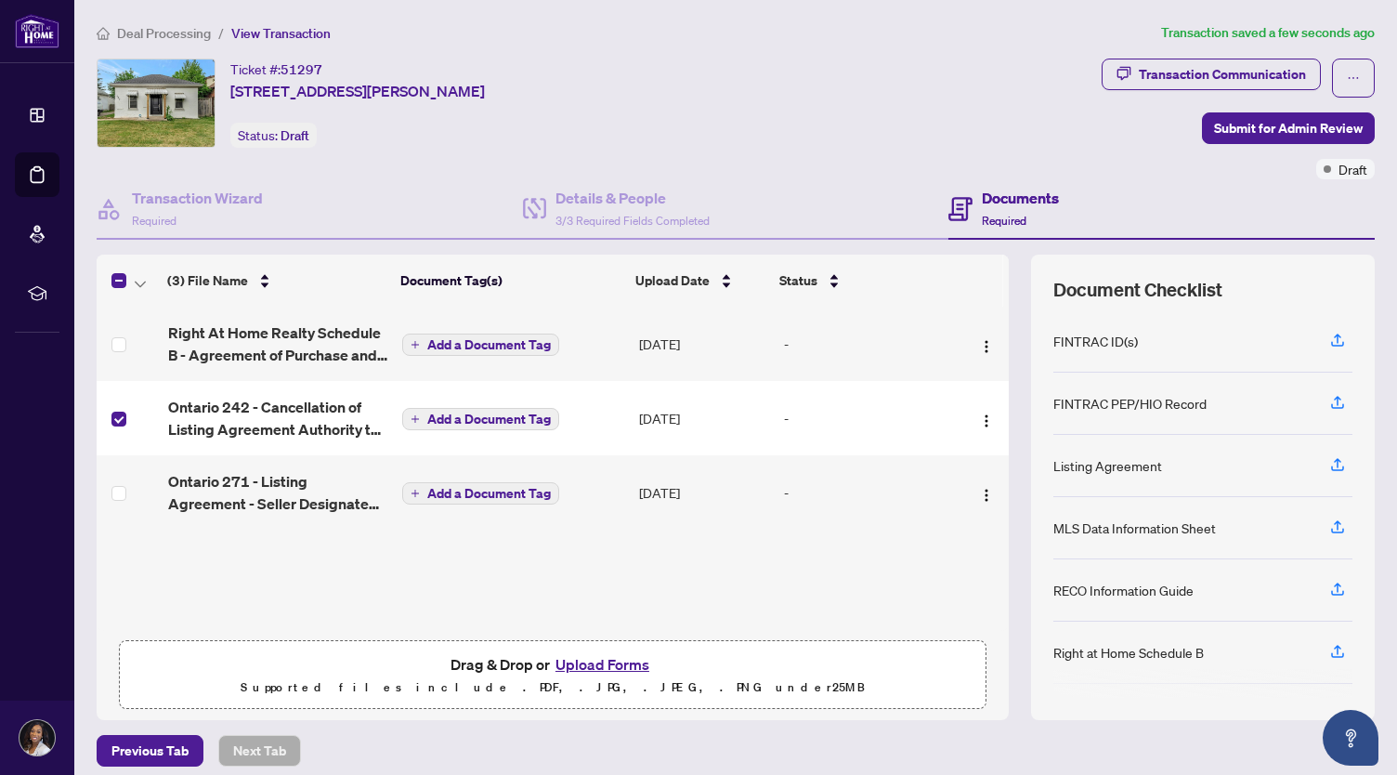
scroll to position [10, 0]
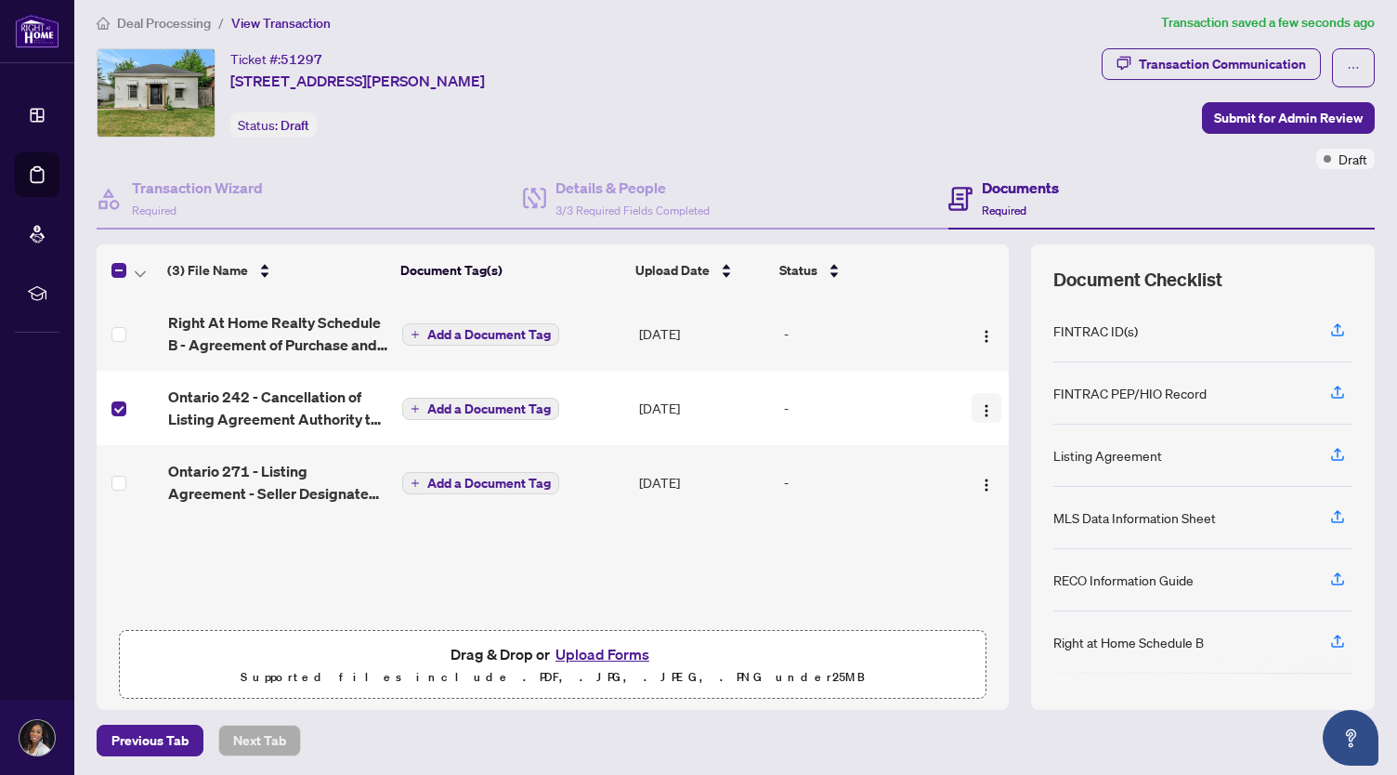
click at [979, 405] on img "button" at bounding box center [986, 410] width 15 height 15
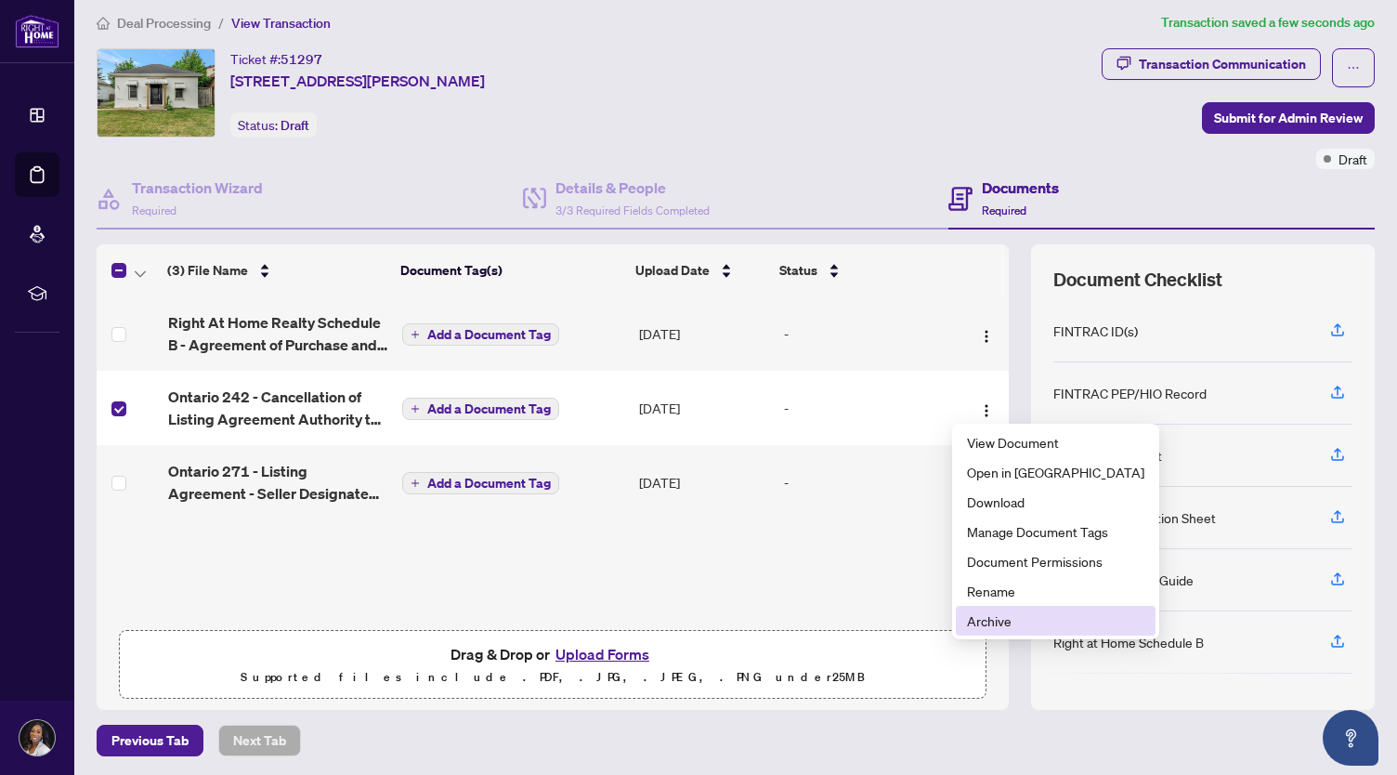
click at [1009, 612] on span "Archive" at bounding box center [1055, 620] width 177 height 20
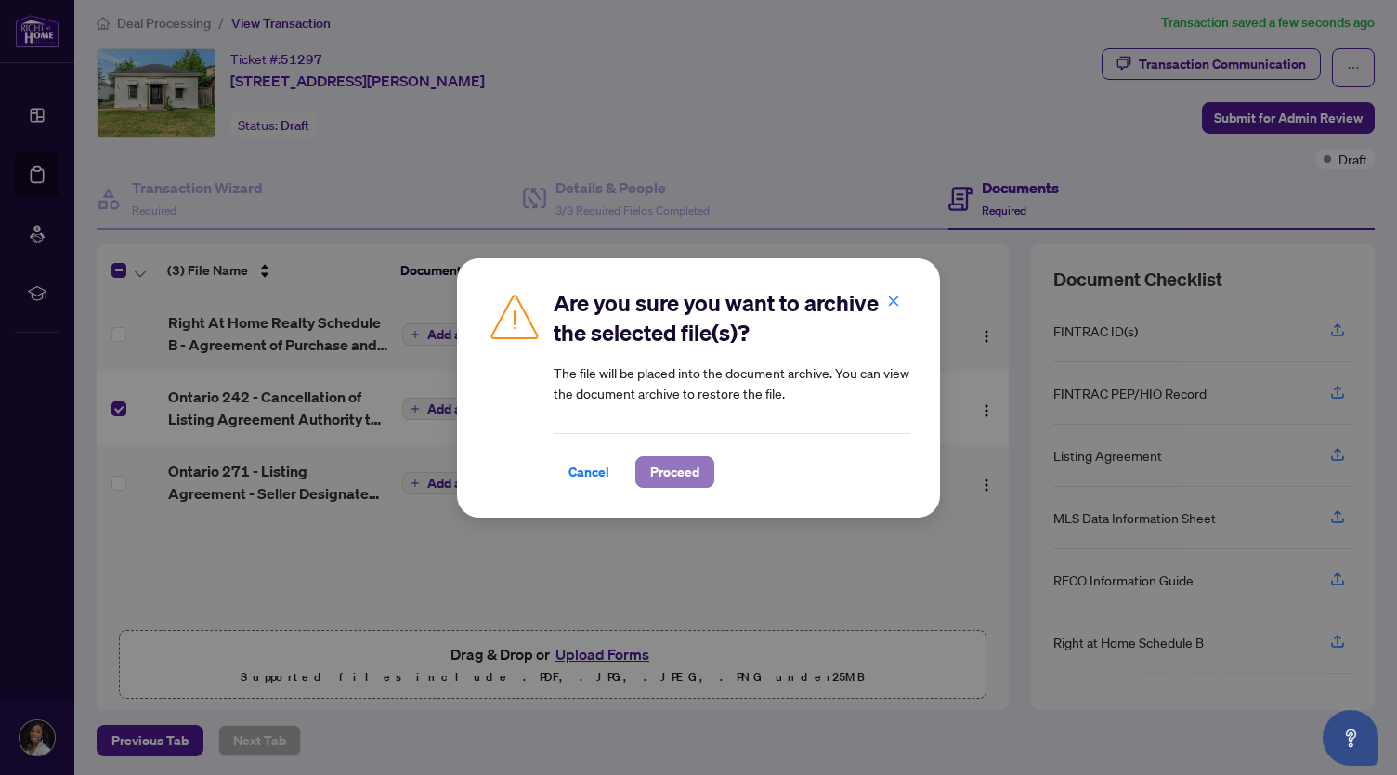
click at [683, 469] on span "Proceed" at bounding box center [674, 472] width 49 height 30
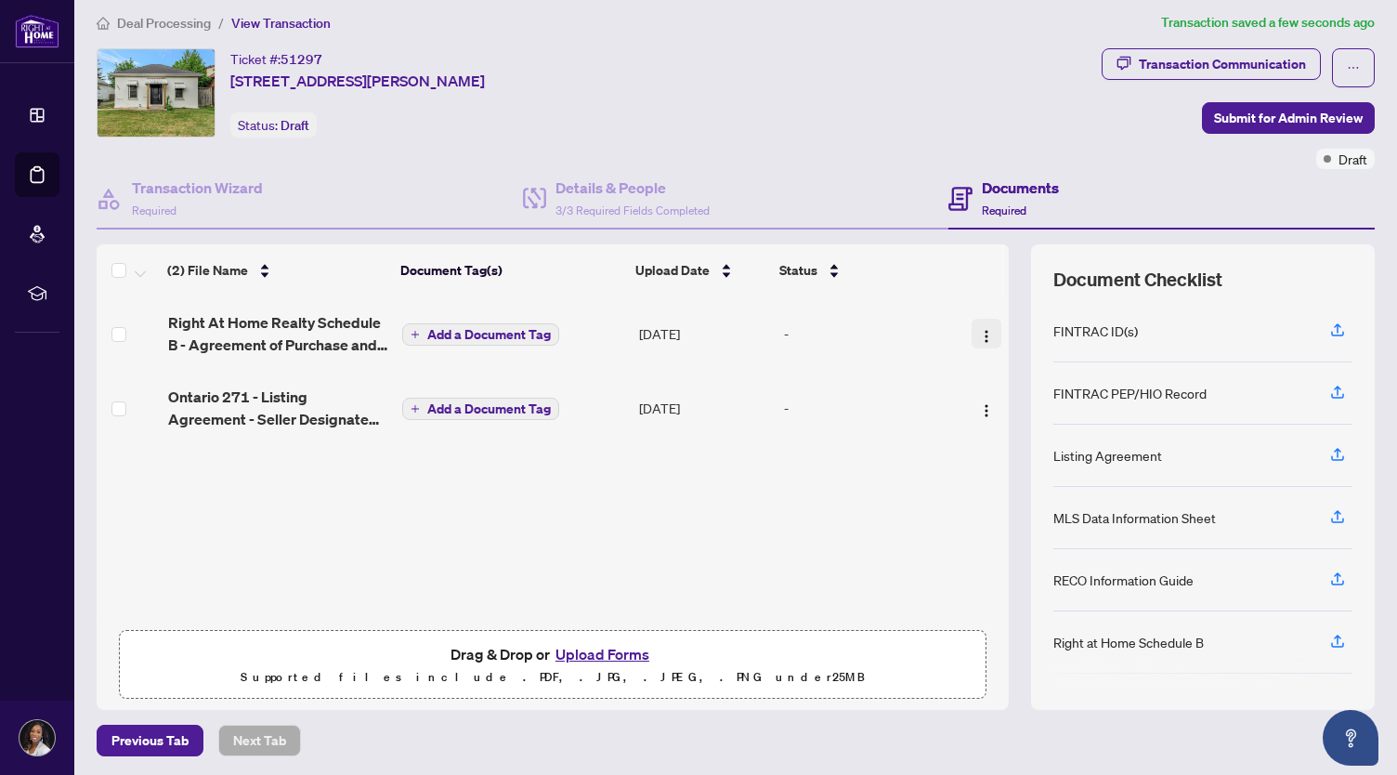
click at [979, 329] on img "button" at bounding box center [986, 336] width 15 height 15
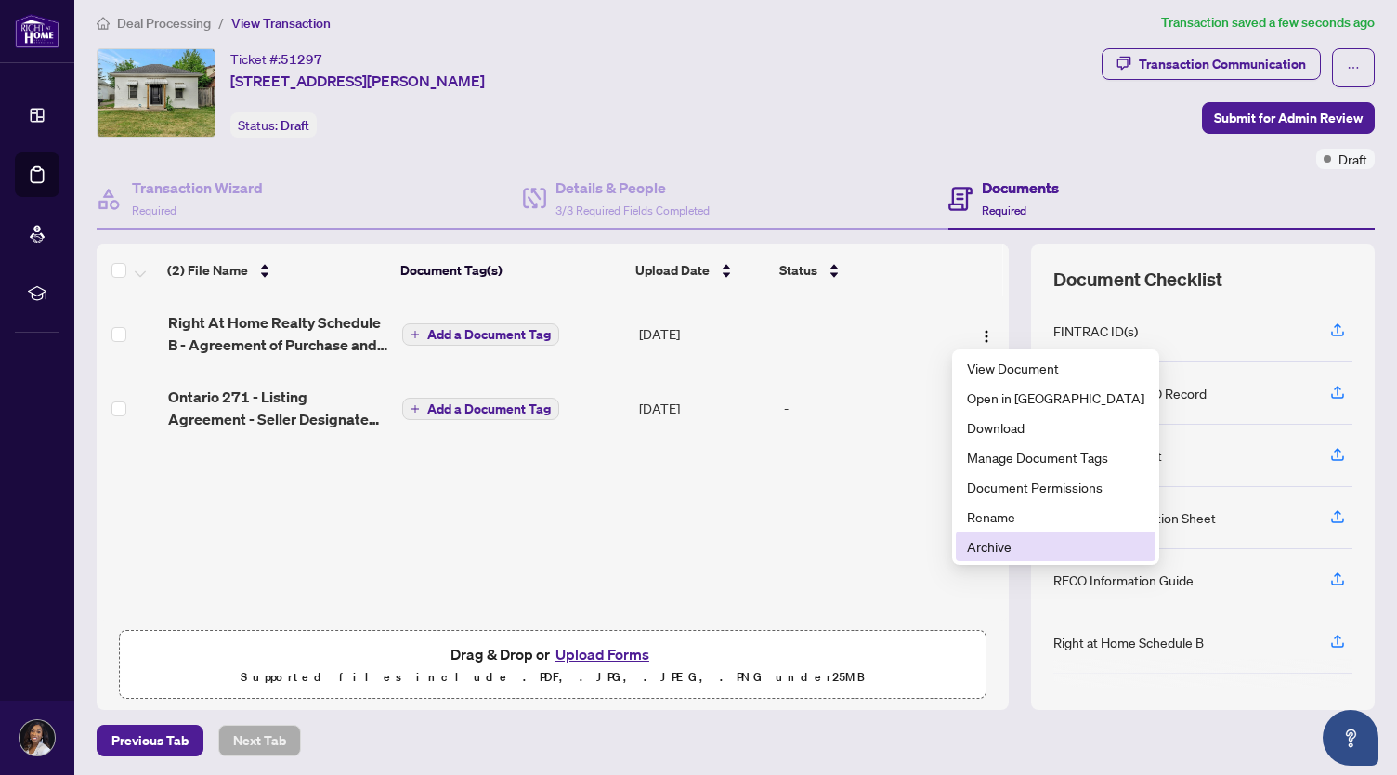
click at [983, 547] on span "Archive" at bounding box center [1055, 546] width 177 height 20
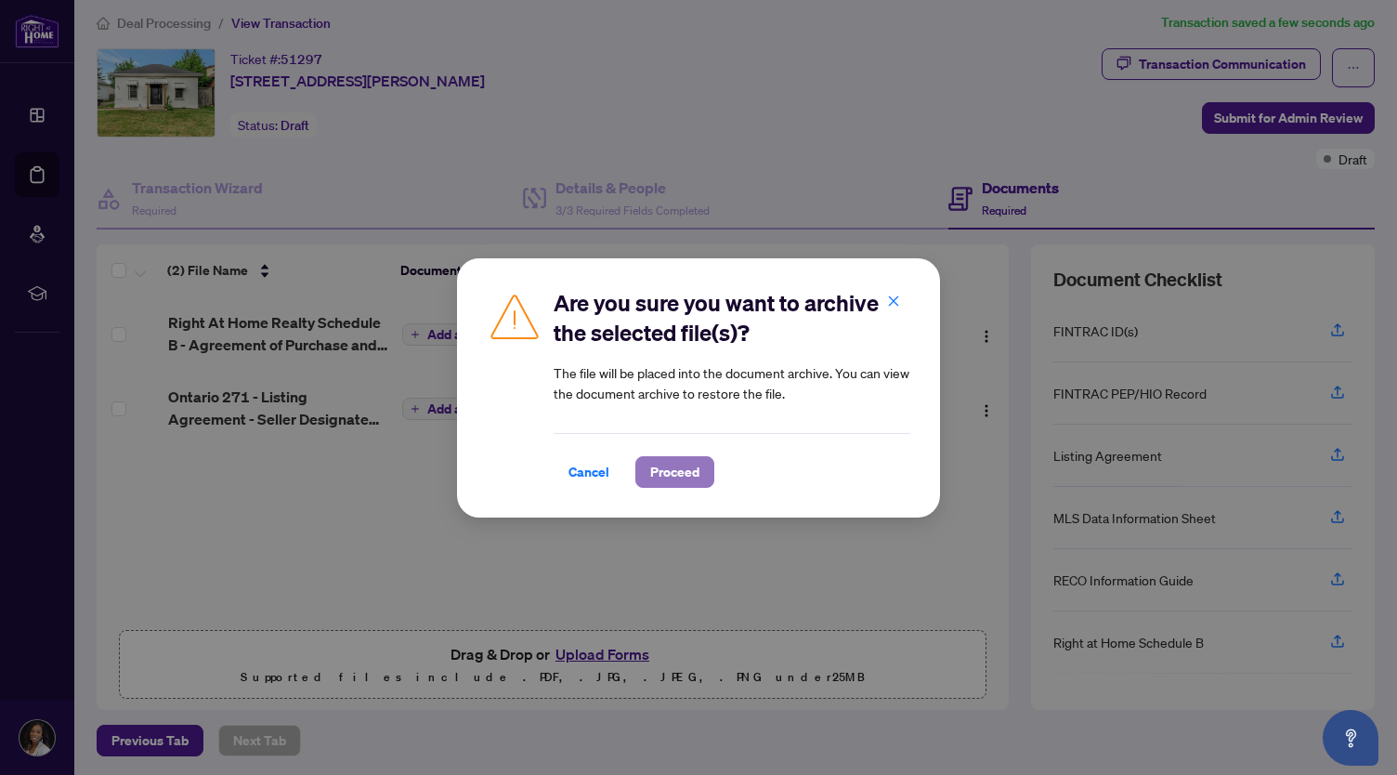
click at [692, 473] on span "Proceed" at bounding box center [674, 472] width 49 height 30
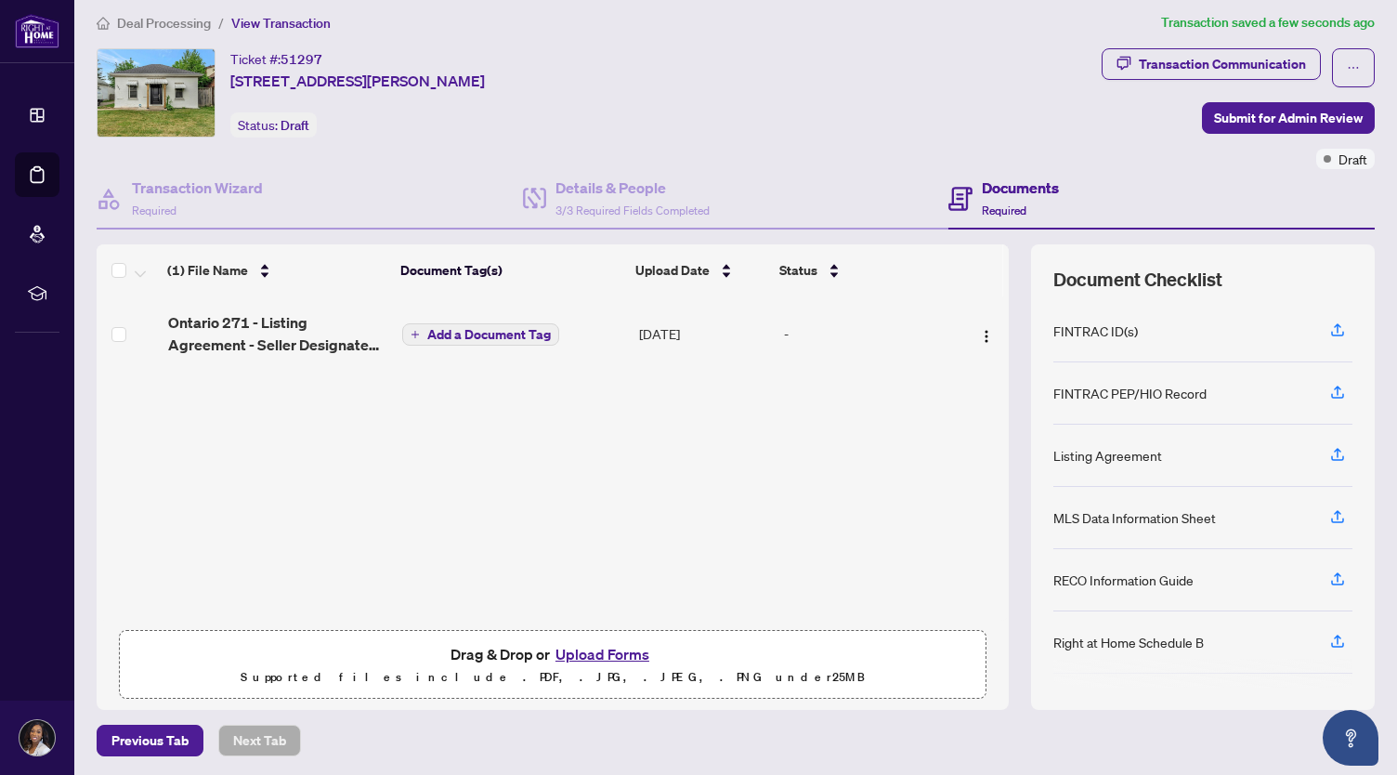
scroll to position [0, 0]
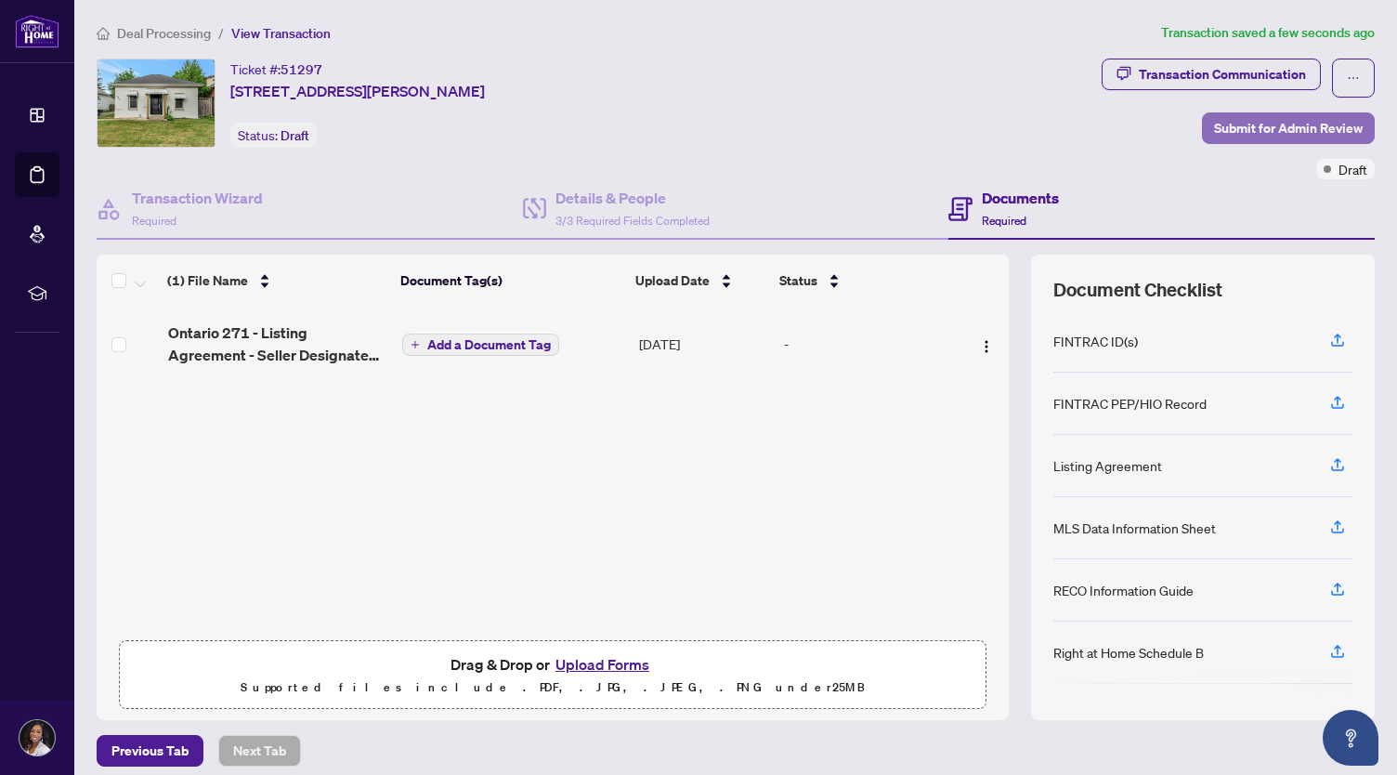
click at [1044, 122] on span "Submit for Admin Review" at bounding box center [1288, 128] width 149 height 30
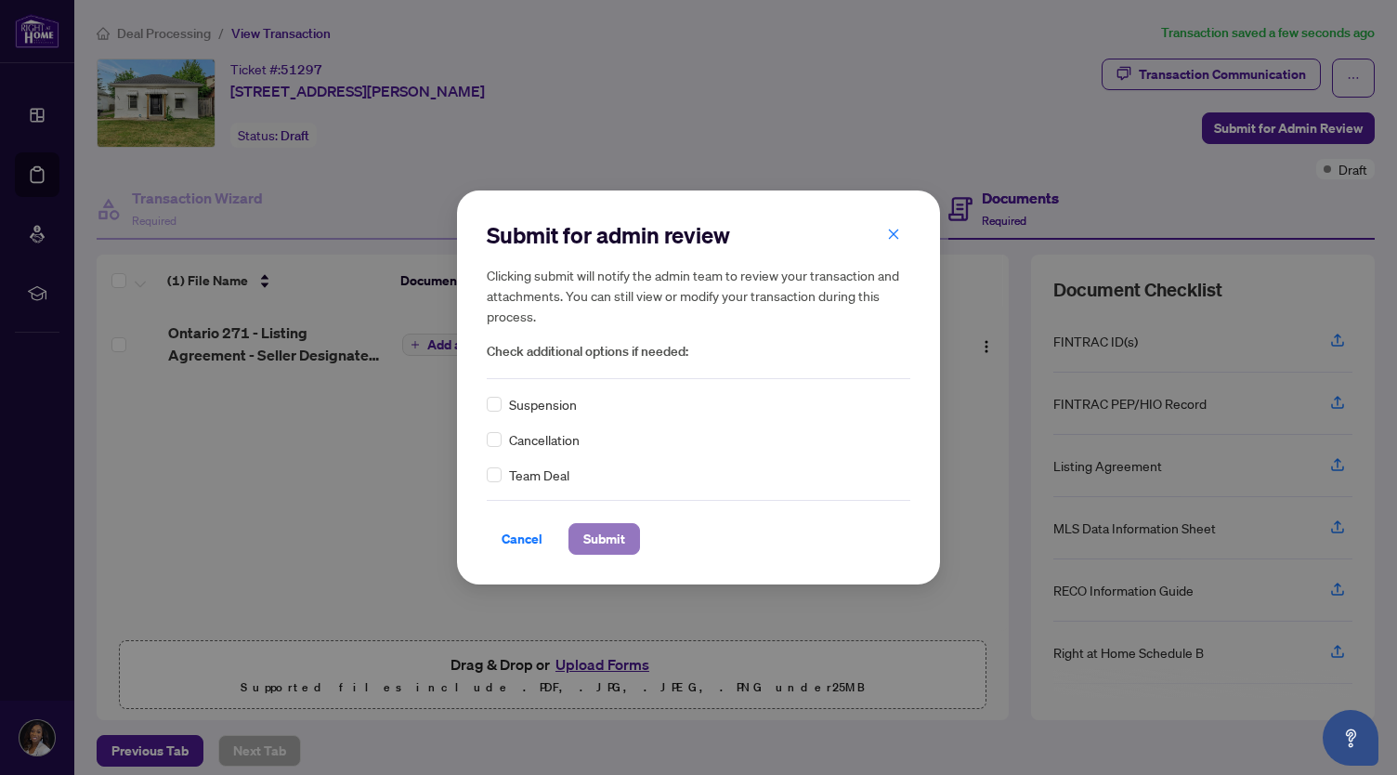
click at [592, 539] on span "Submit" at bounding box center [604, 539] width 42 height 30
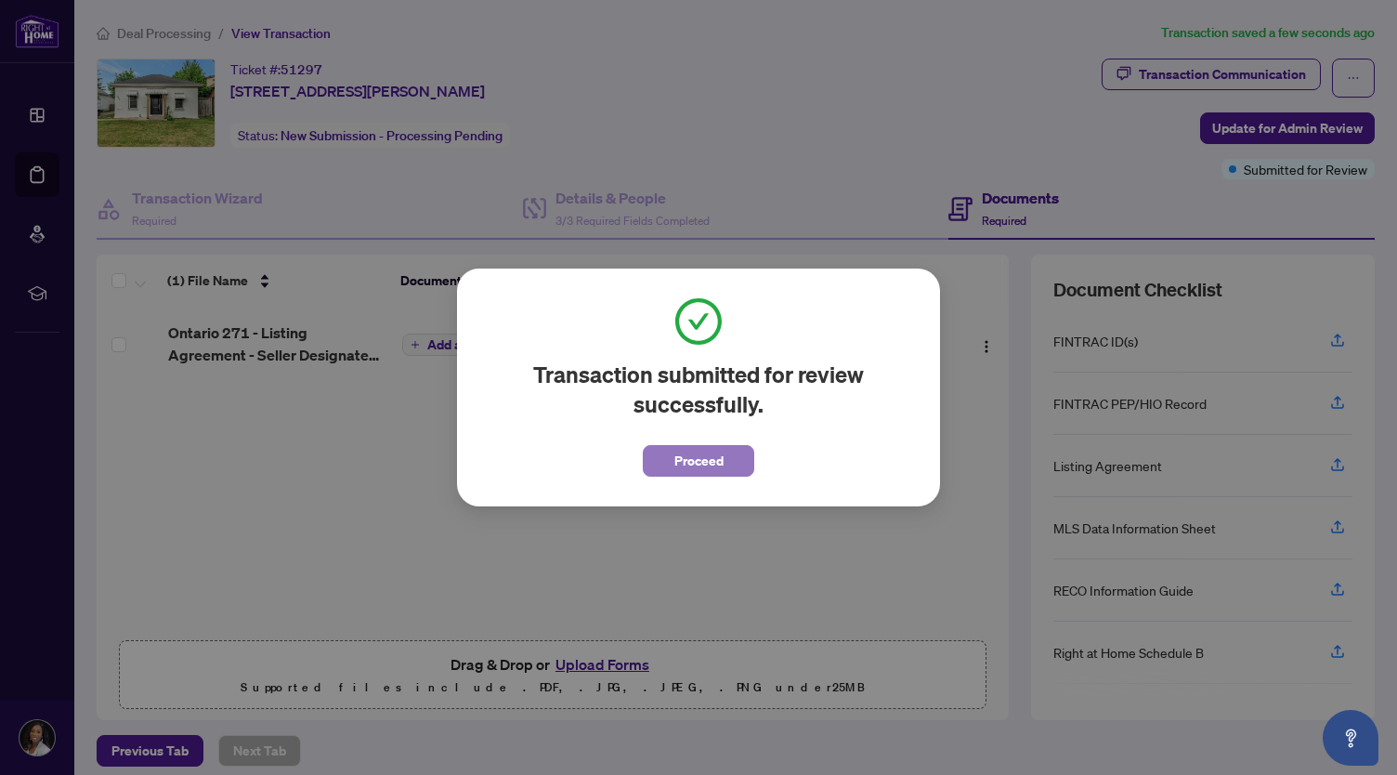
click at [725, 468] on button "Proceed" at bounding box center [698, 461] width 111 height 32
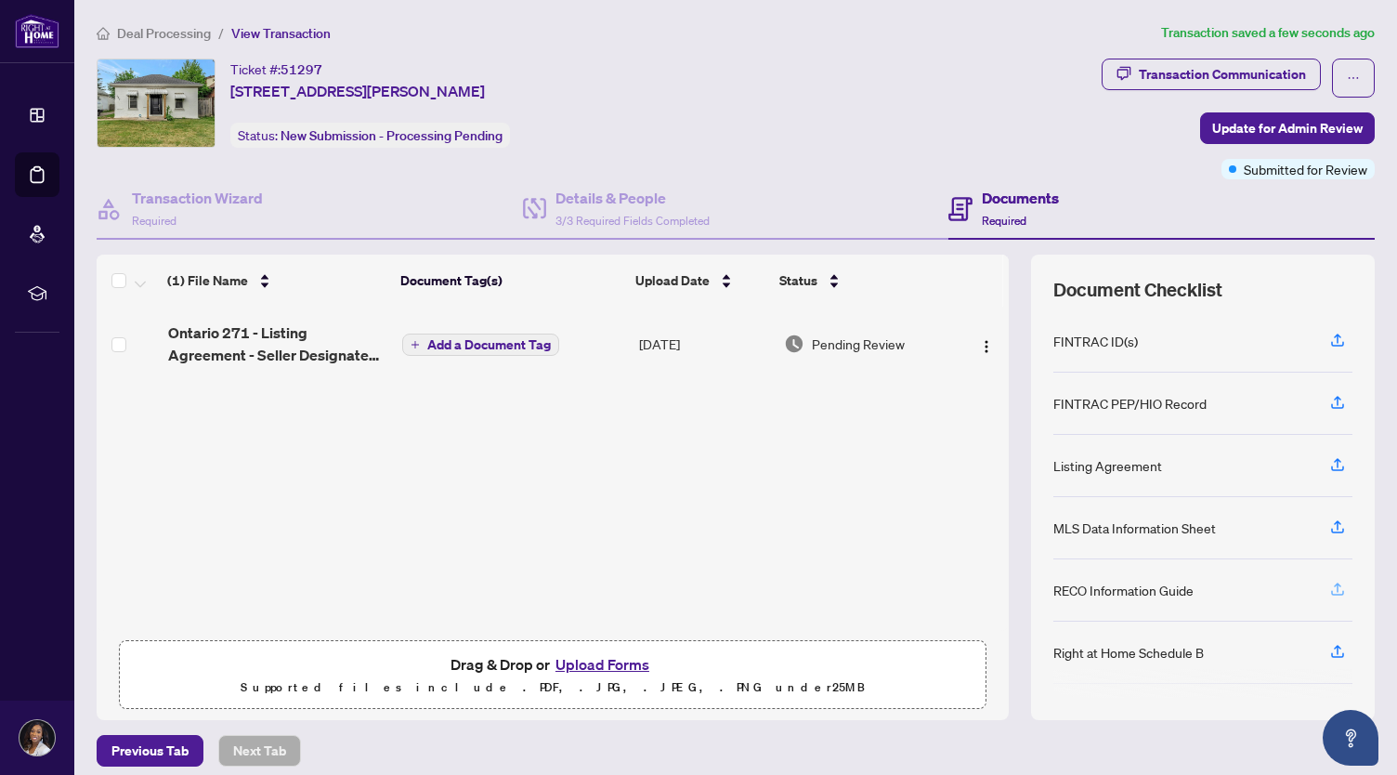
click at [1044, 593] on span "button" at bounding box center [1337, 590] width 17 height 30
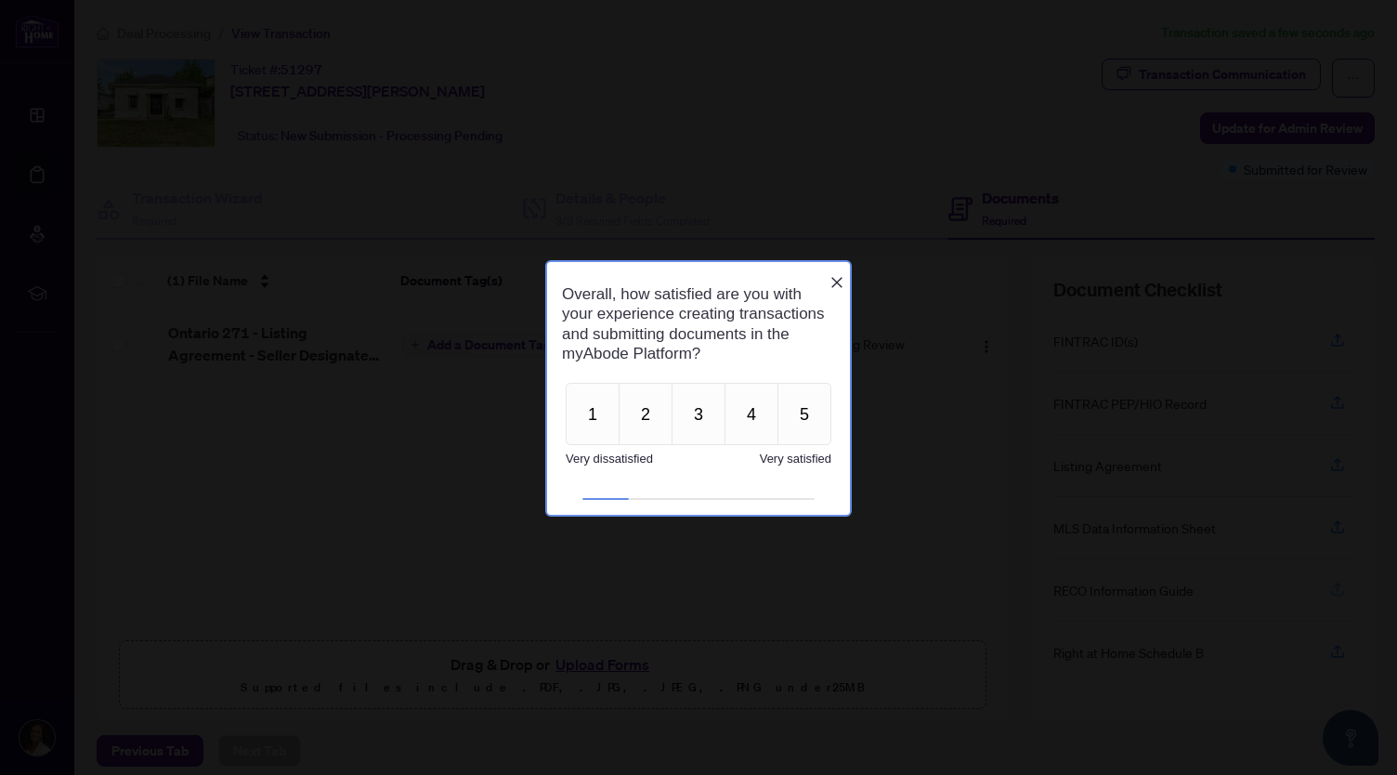
click at [836, 274] on icon "Close button" at bounding box center [836, 281] width 15 height 15
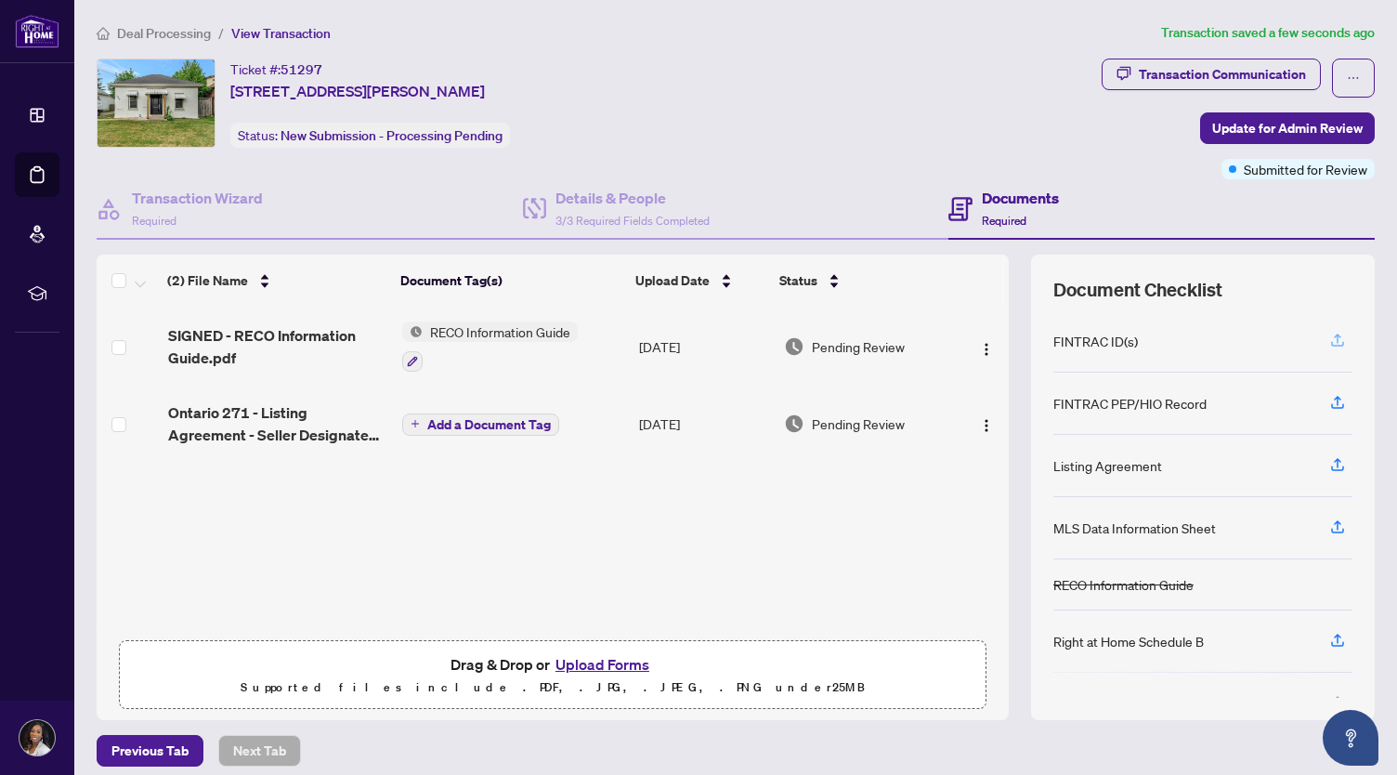
click at [1044, 336] on icon "button" at bounding box center [1337, 340] width 17 height 17
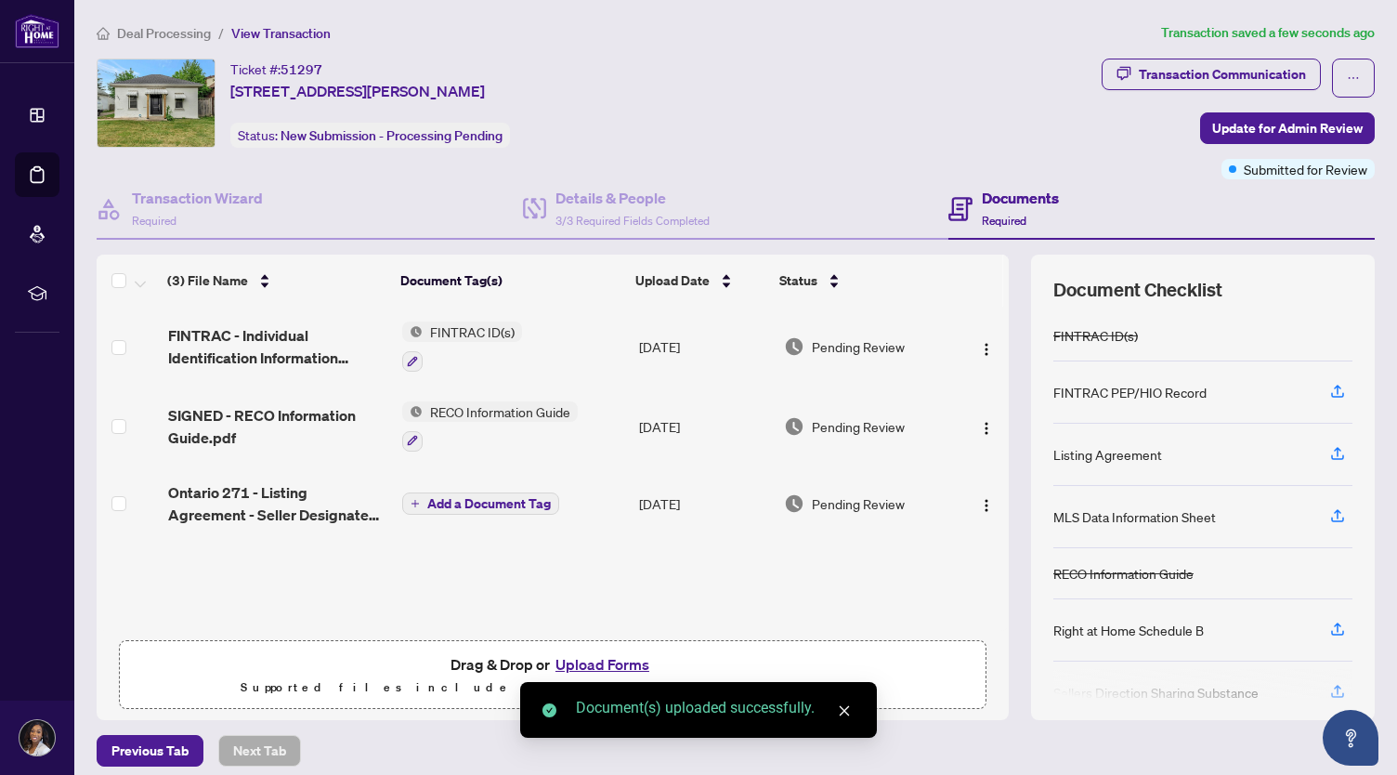
click at [1044, 129] on span "Update for Admin Review" at bounding box center [1287, 128] width 150 height 30
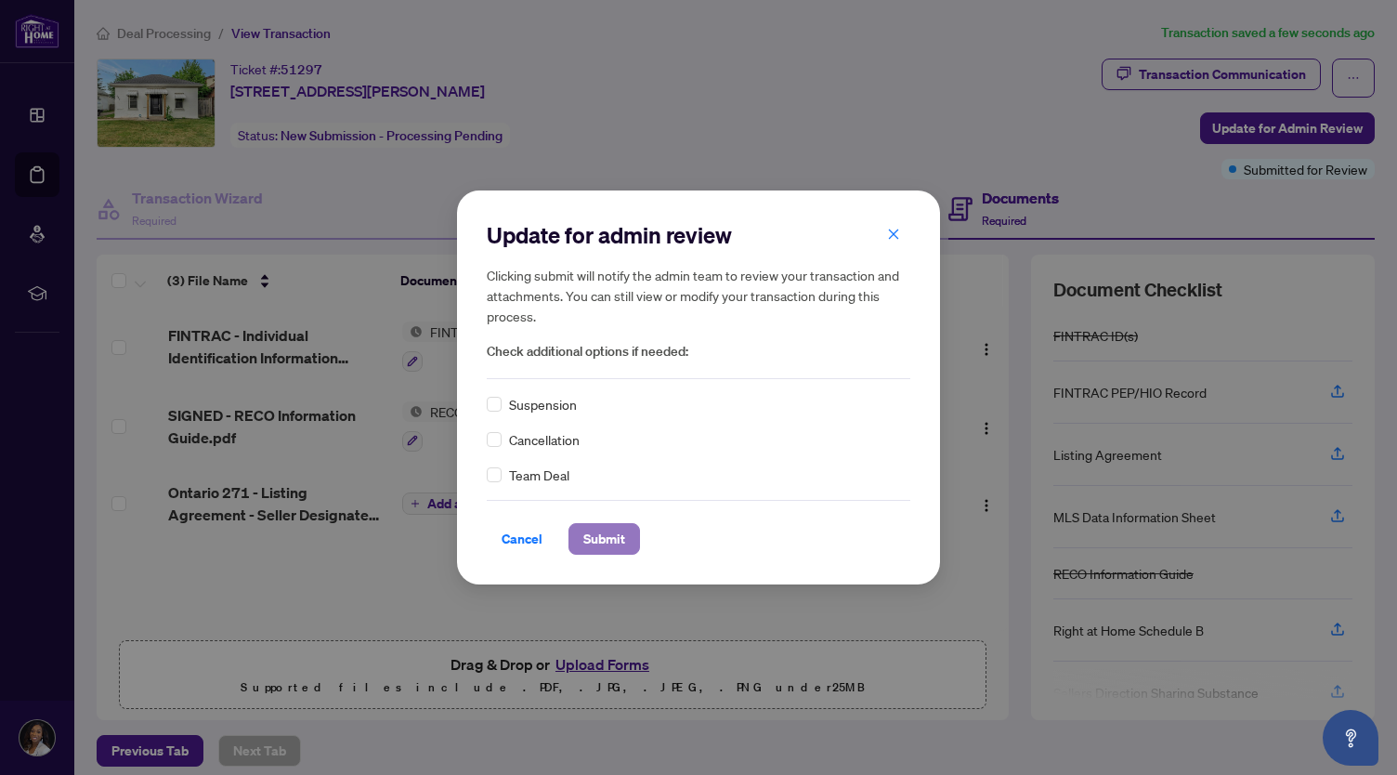
click at [620, 542] on span "Submit" at bounding box center [604, 539] width 42 height 30
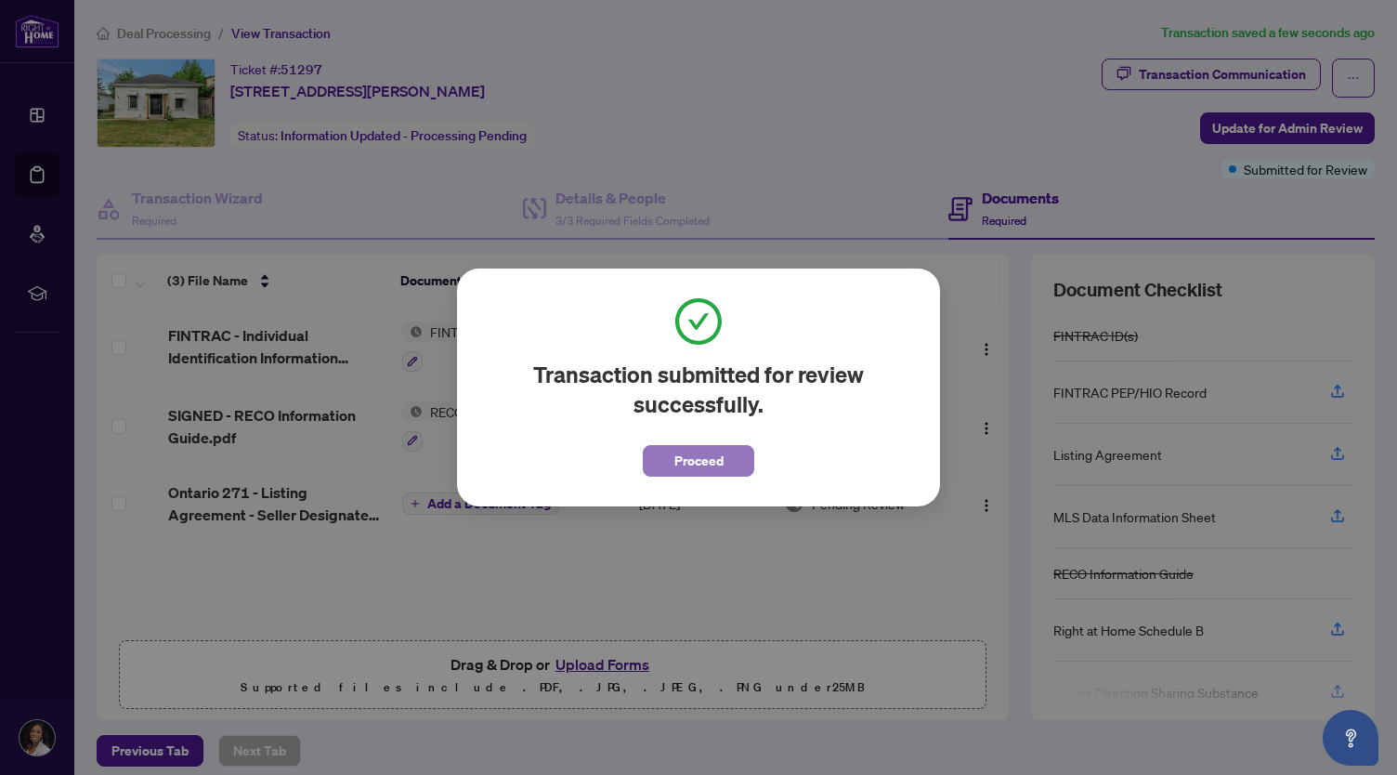
click at [703, 462] on span "Proceed" at bounding box center [698, 461] width 49 height 30
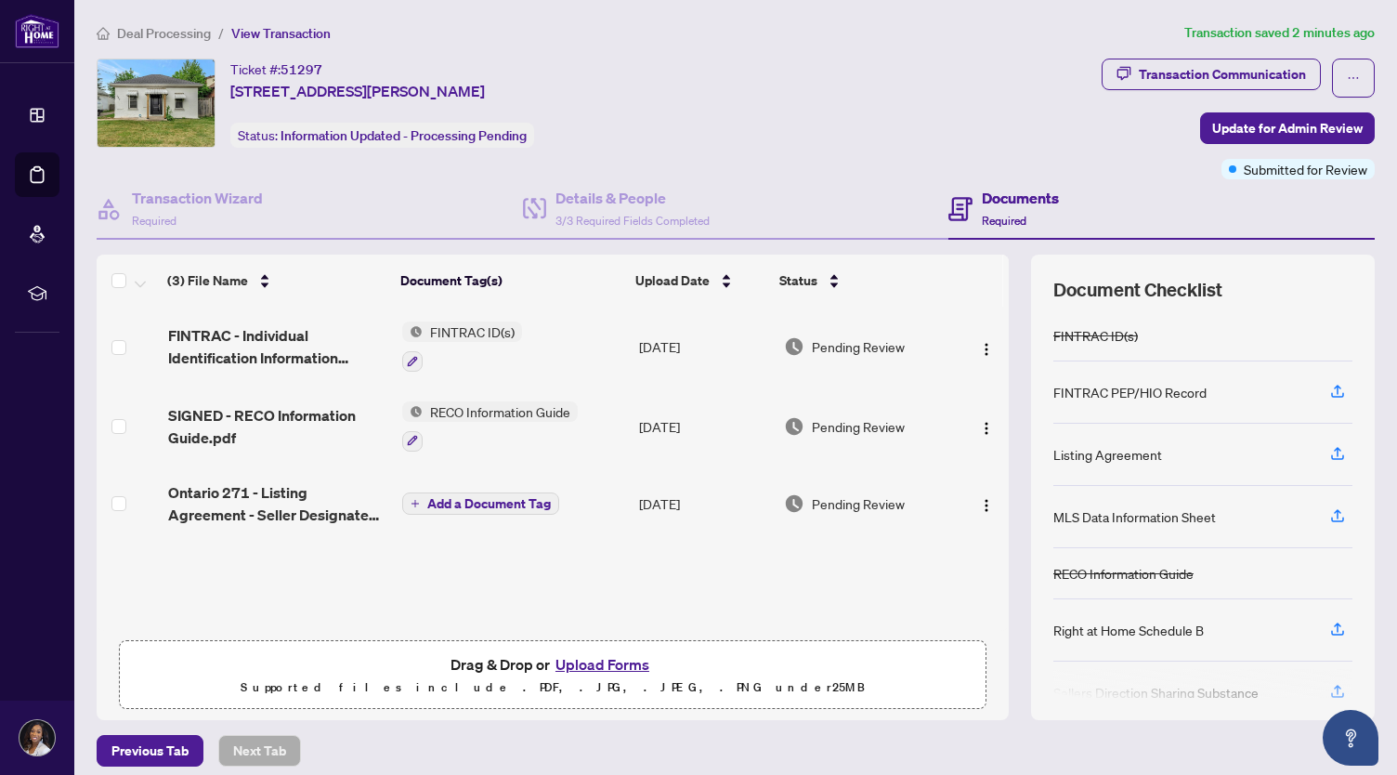
drag, startPoint x: 1396, startPoint y: 108, endPoint x: 275, endPoint y: 40, distance: 1123.1
click at [275, 40] on span "View Transaction" at bounding box center [280, 33] width 99 height 17
click at [276, 30] on span "View Transaction" at bounding box center [280, 33] width 99 height 17
click at [259, 33] on span "View Transaction" at bounding box center [280, 33] width 99 height 17
